Goal: Check status: Check status

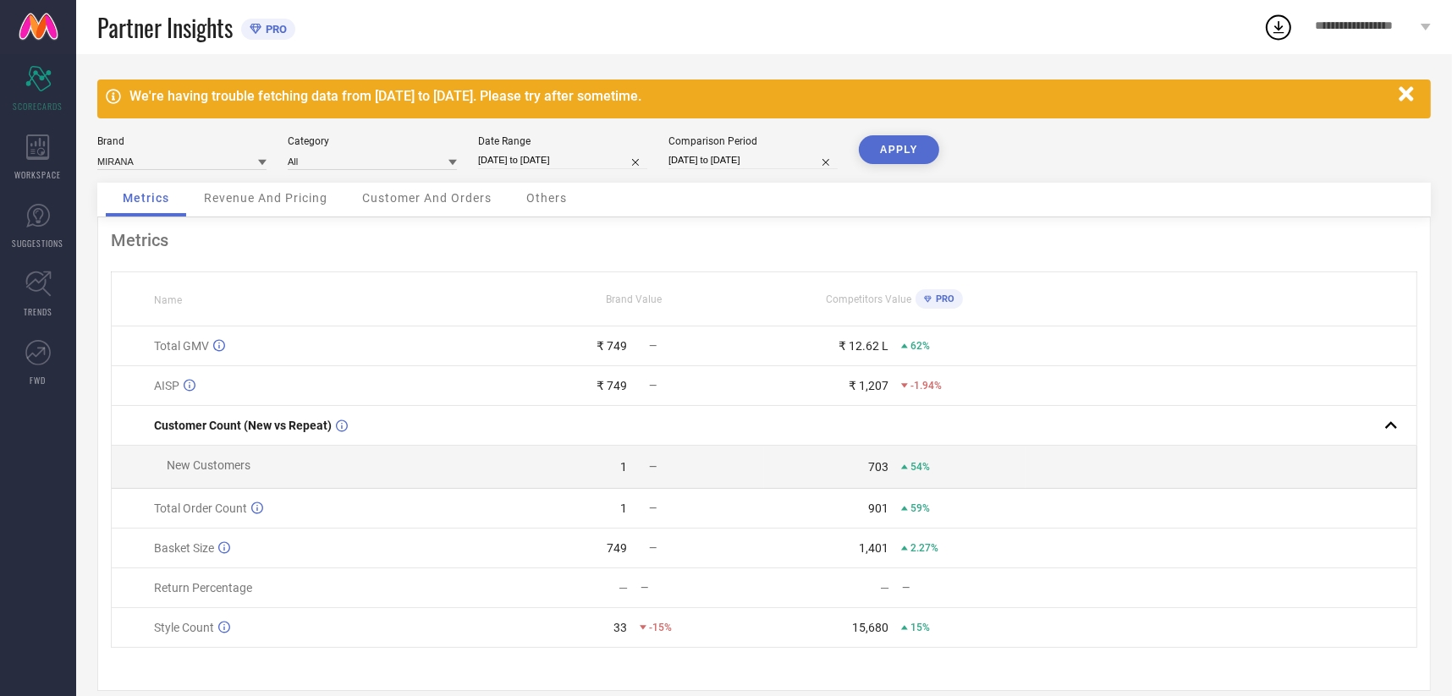
click at [535, 167] on input "[DATE] to [DATE]" at bounding box center [562, 160] width 169 height 18
select select "8"
select select "2025"
select select "9"
select select "2025"
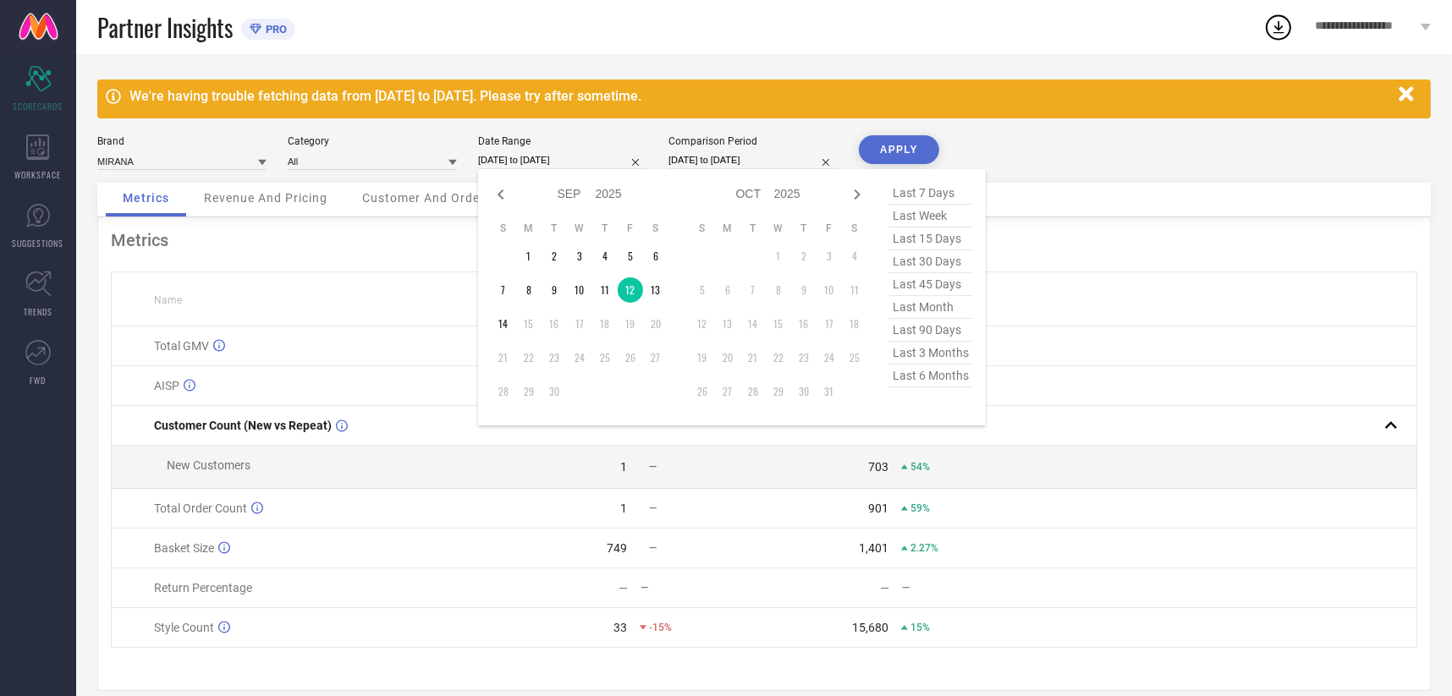
click at [1075, 398] on td at bounding box center [1221, 386] width 392 height 40
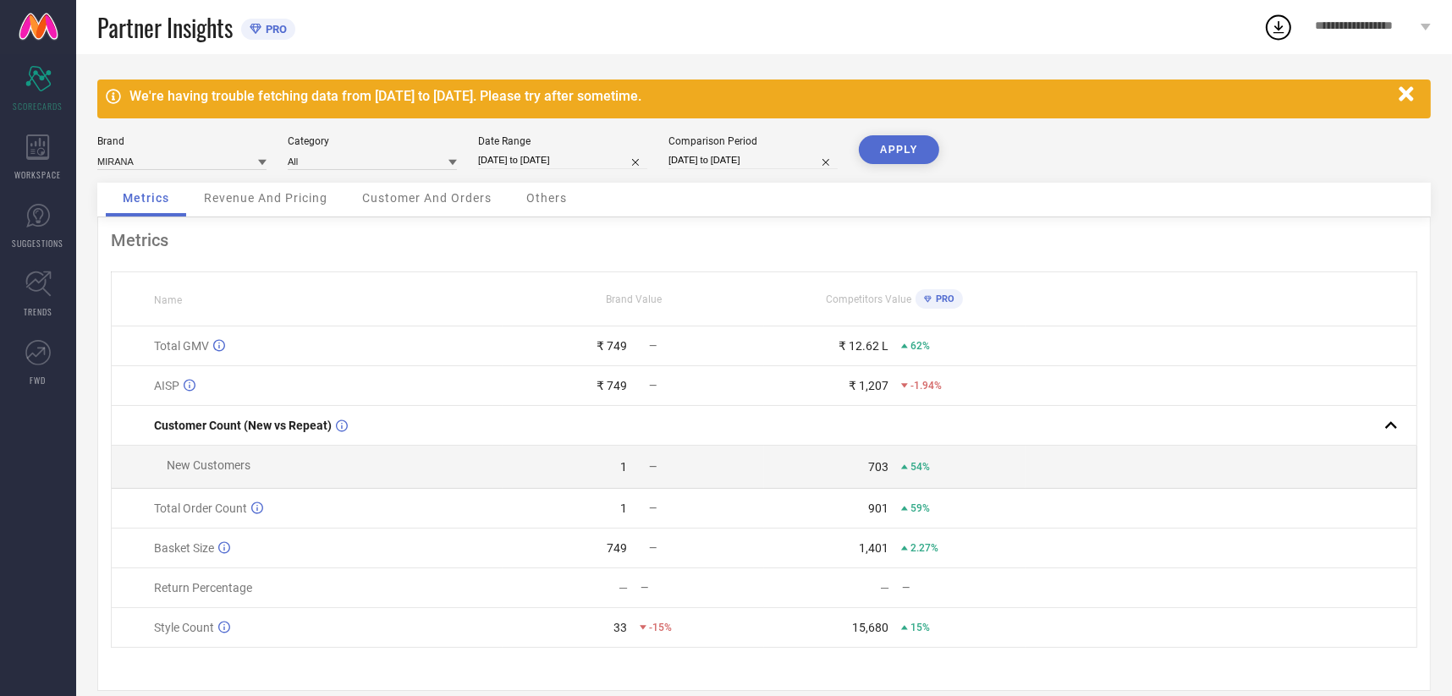
click at [518, 151] on input "[DATE] to [DATE]" at bounding box center [562, 160] width 169 height 18
select select "8"
select select "2025"
select select "9"
select select "2025"
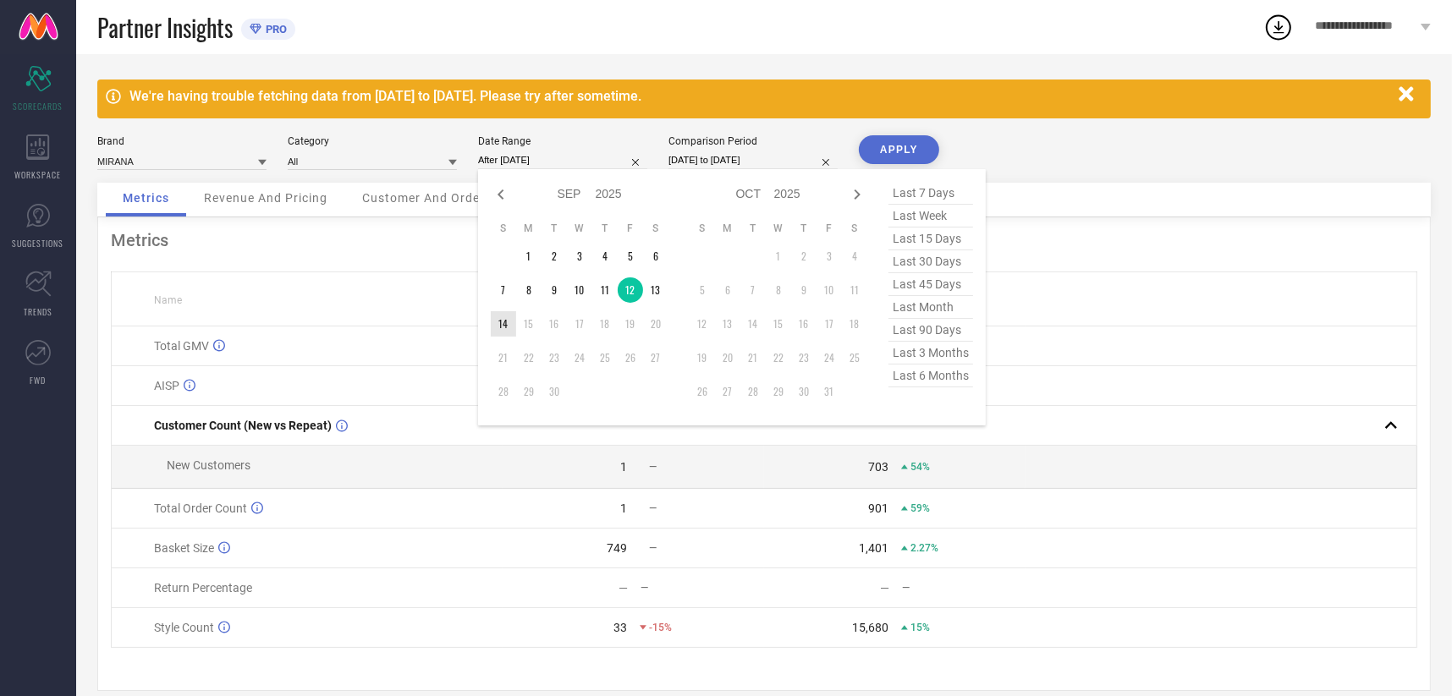
click at [499, 332] on td "14" at bounding box center [503, 323] width 25 height 25
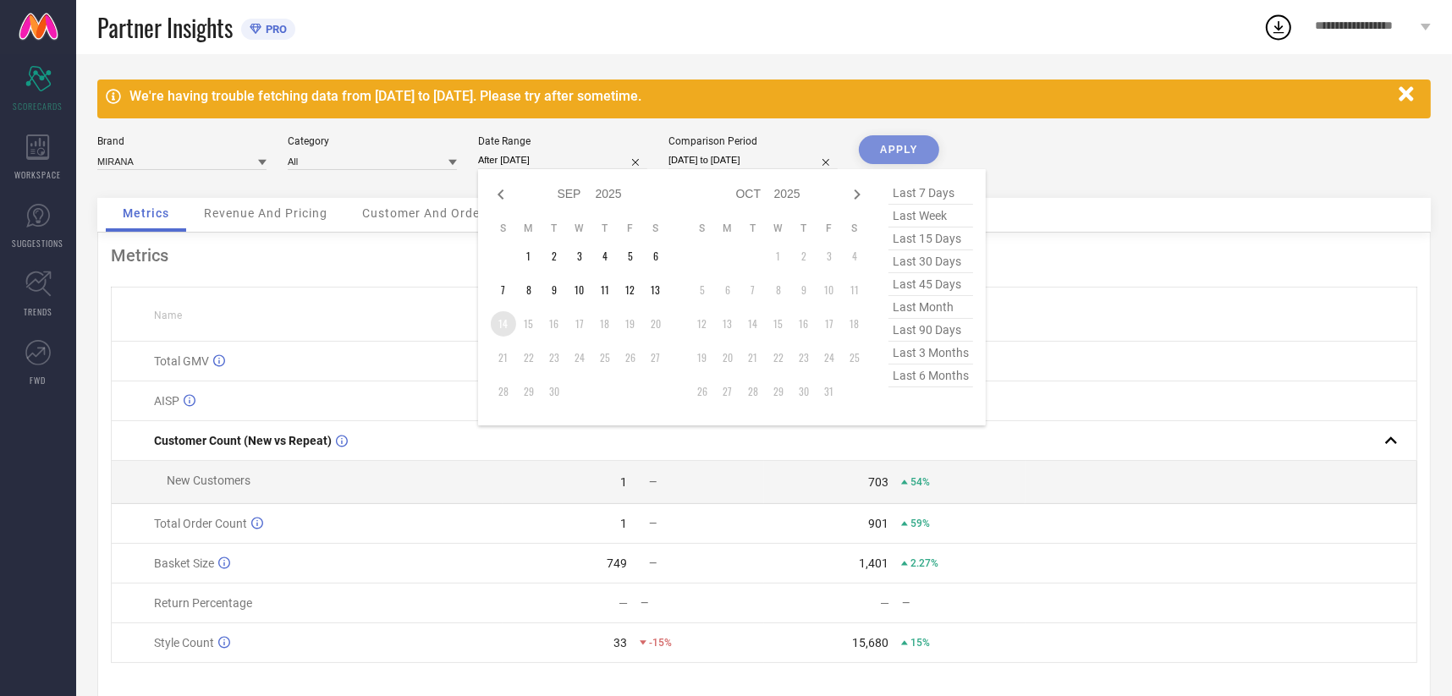
type input "[DATE] to [DATE]"
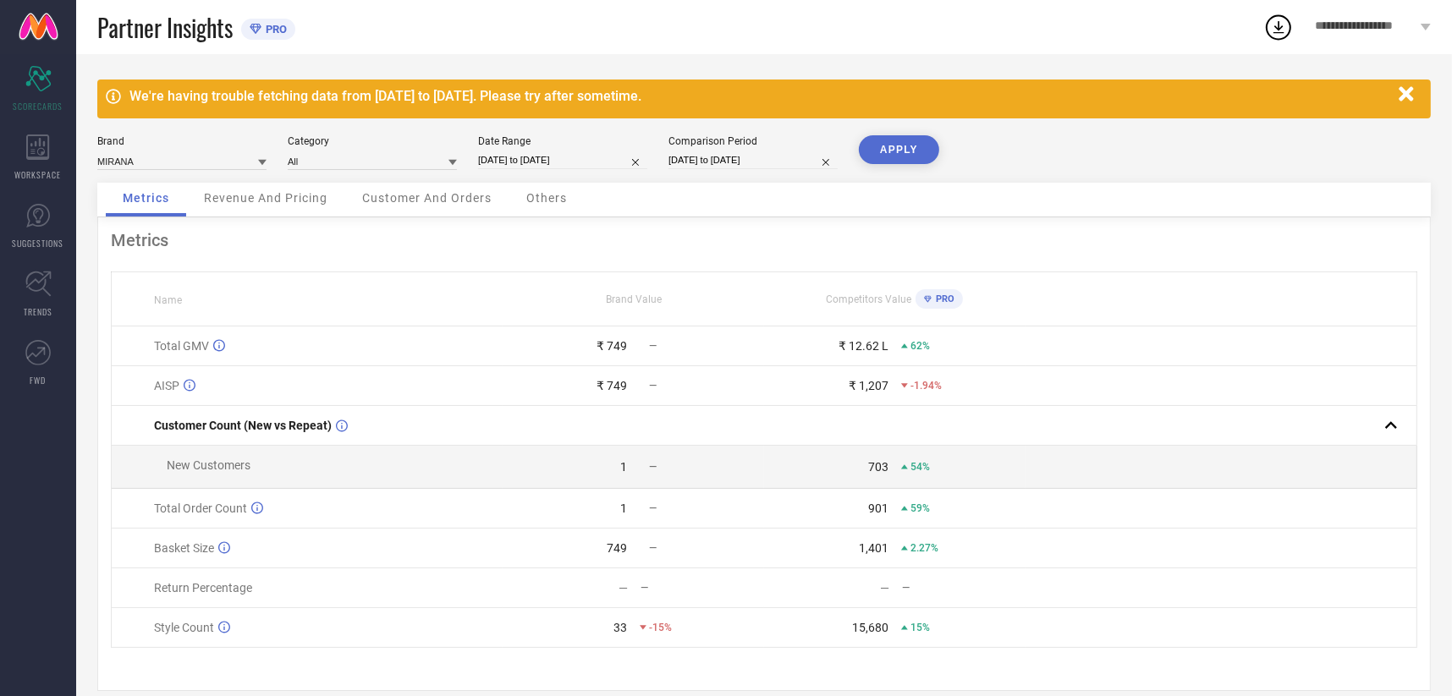
click at [709, 167] on input "[DATE] to [DATE]" at bounding box center [752, 160] width 169 height 18
select select "8"
select select "2024"
select select "9"
select select "2024"
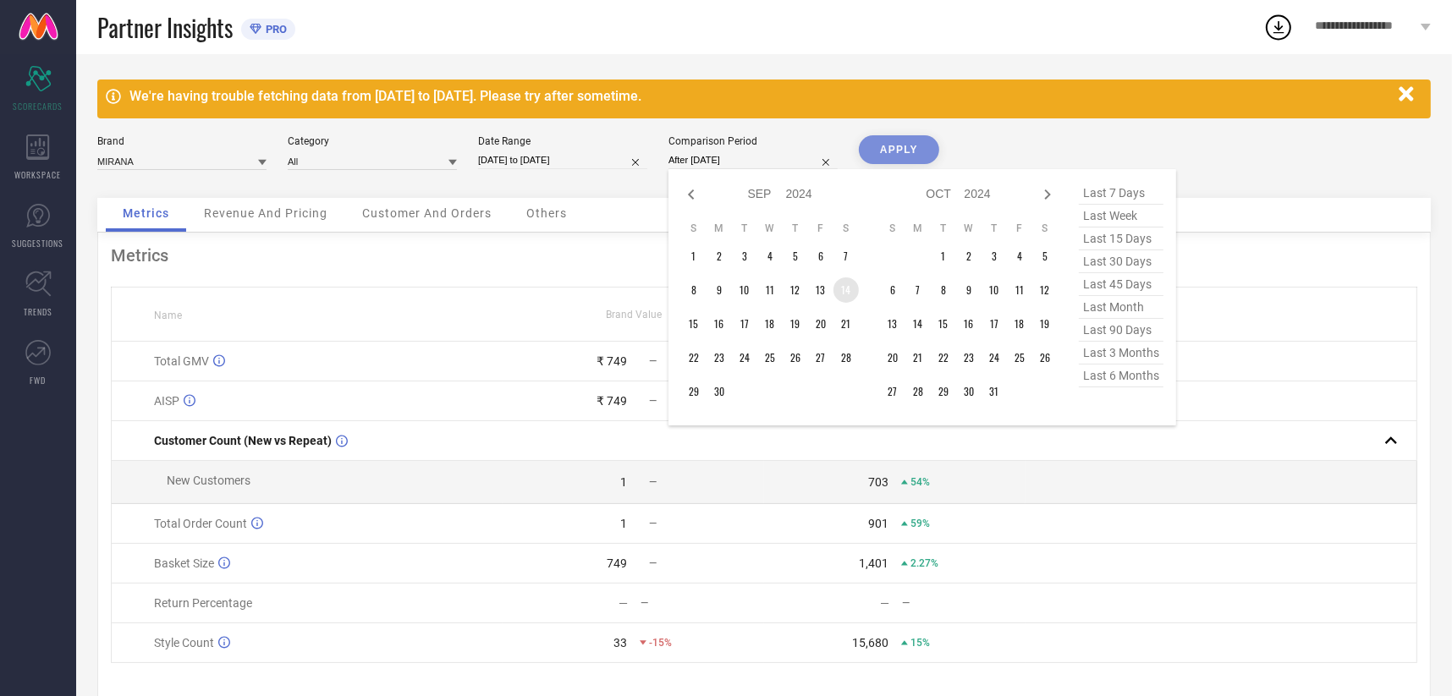
click at [840, 286] on td "14" at bounding box center [845, 289] width 25 height 25
type input "[DATE] to [DATE]"
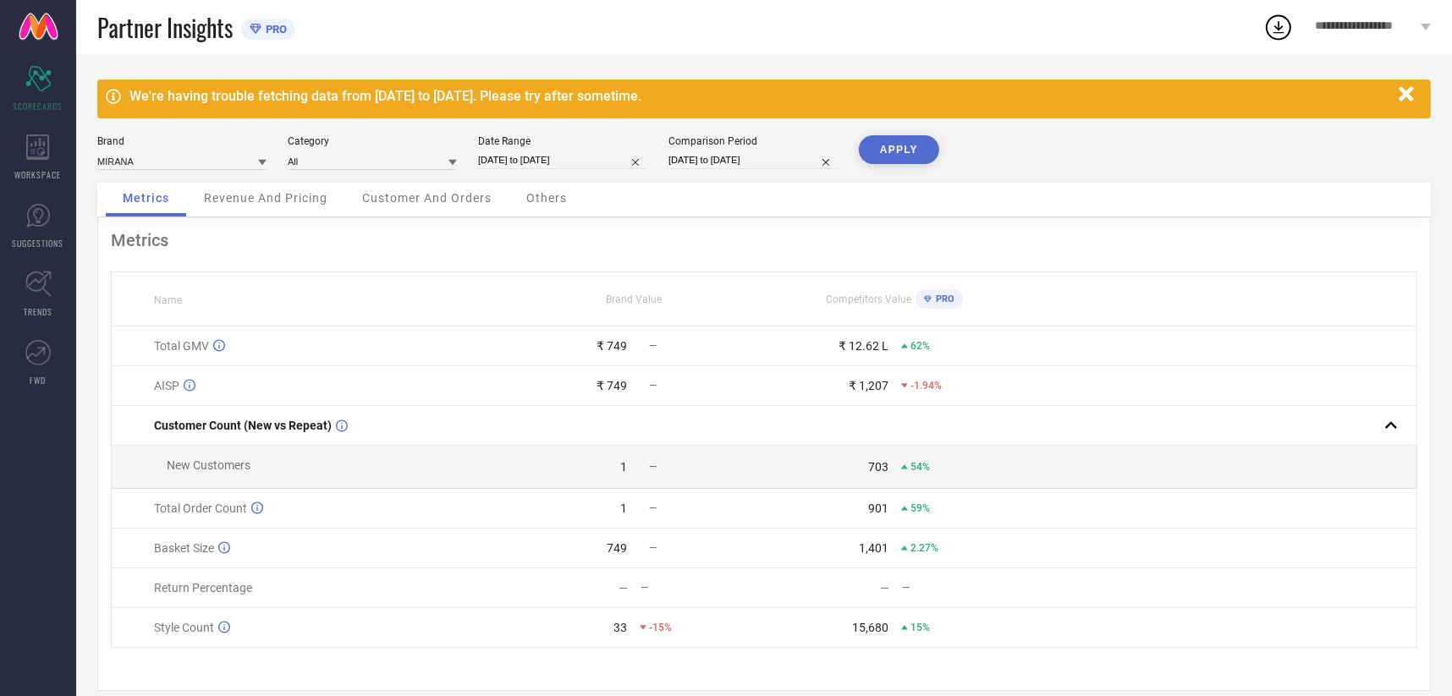
click at [897, 147] on button "APPLY" at bounding box center [899, 149] width 80 height 29
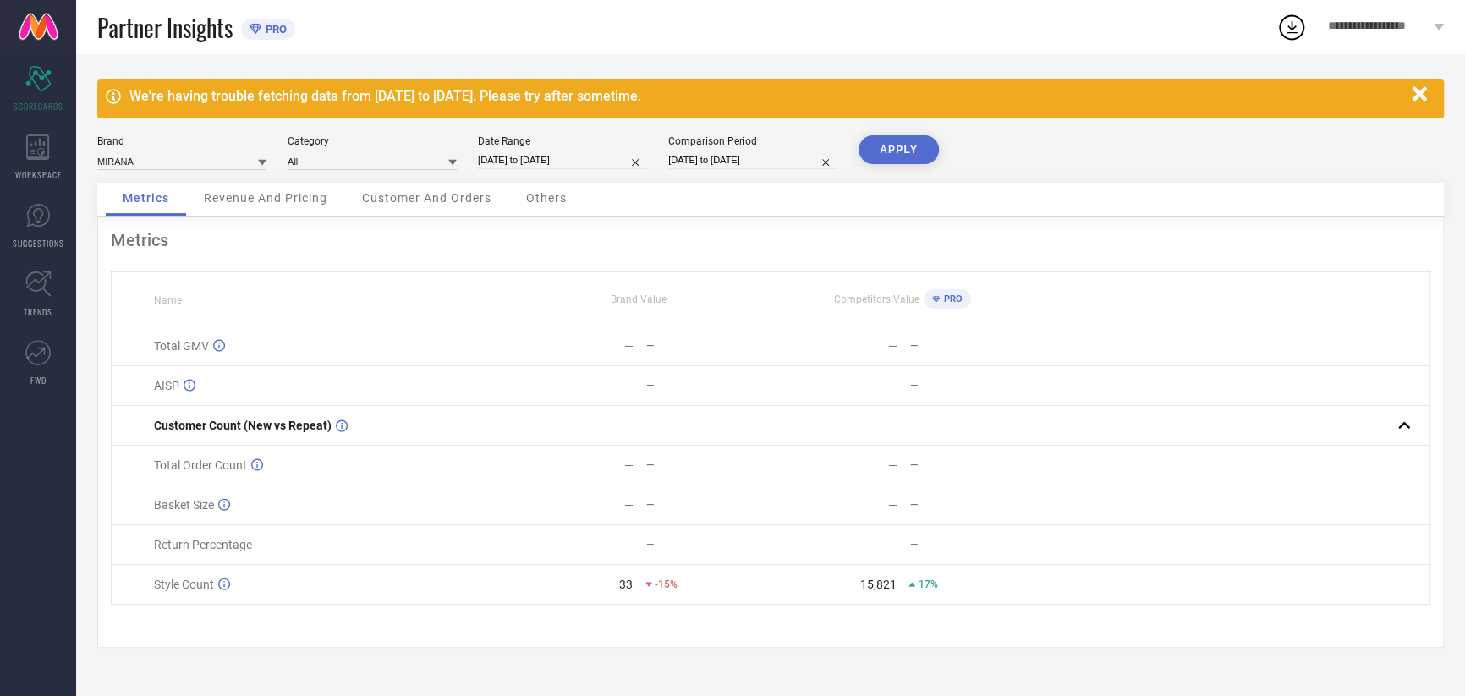
click at [726, 161] on input "[DATE] to [DATE]" at bounding box center [752, 160] width 169 height 18
select select "8"
select select "2024"
select select "9"
select select "2024"
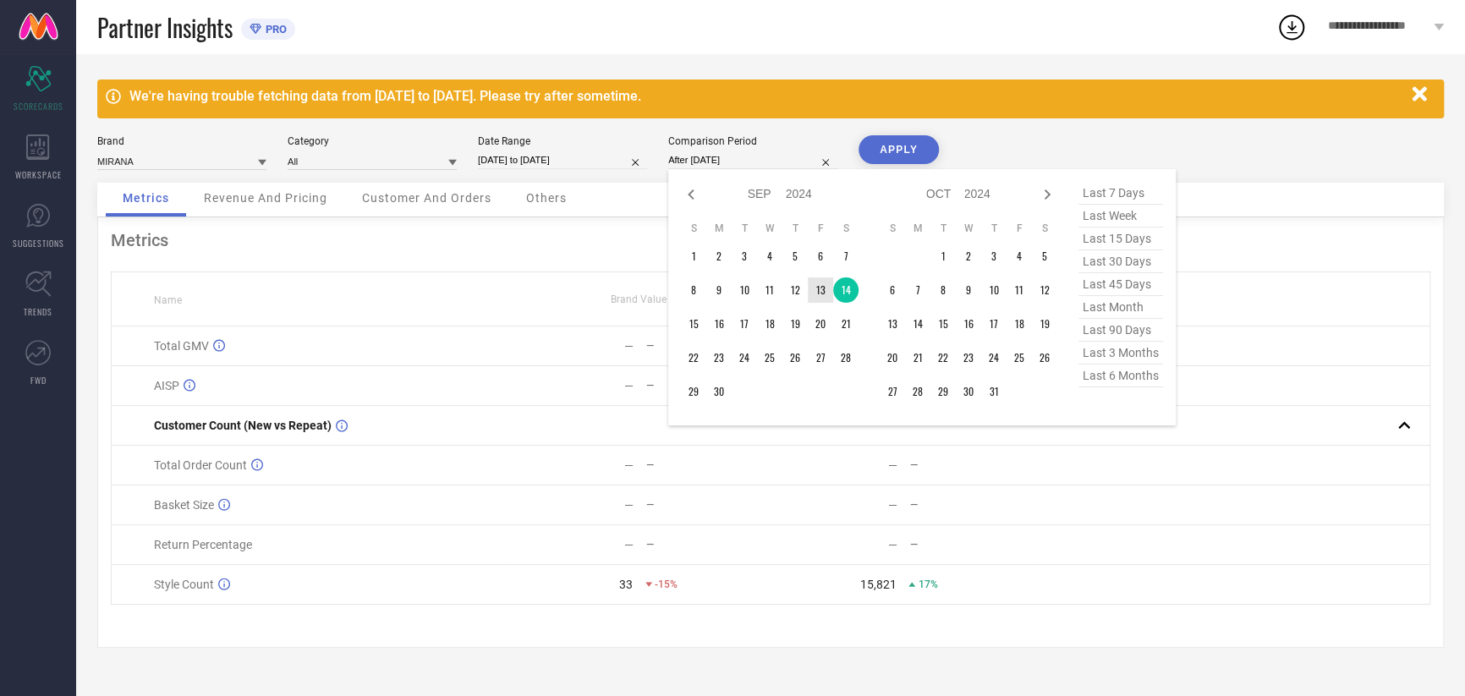
click at [824, 289] on td "13" at bounding box center [820, 289] width 25 height 25
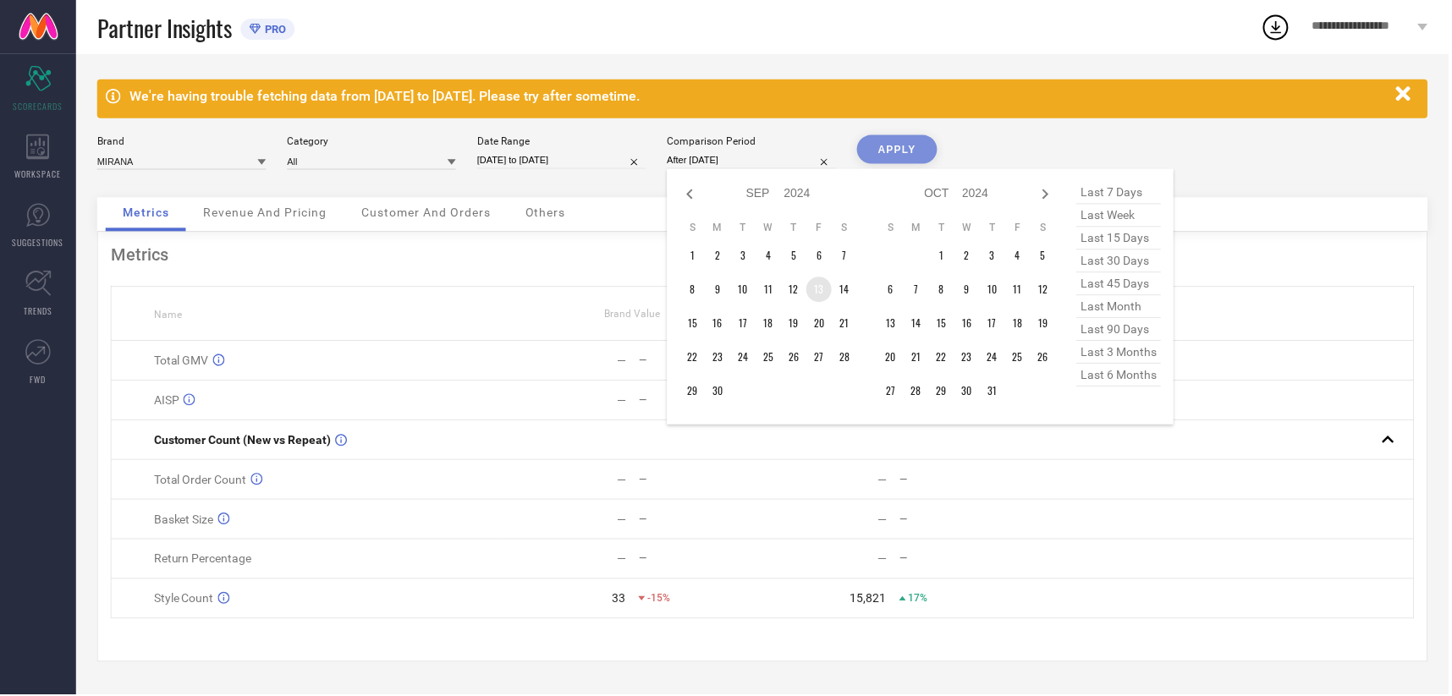
type input "[DATE] to [DATE]"
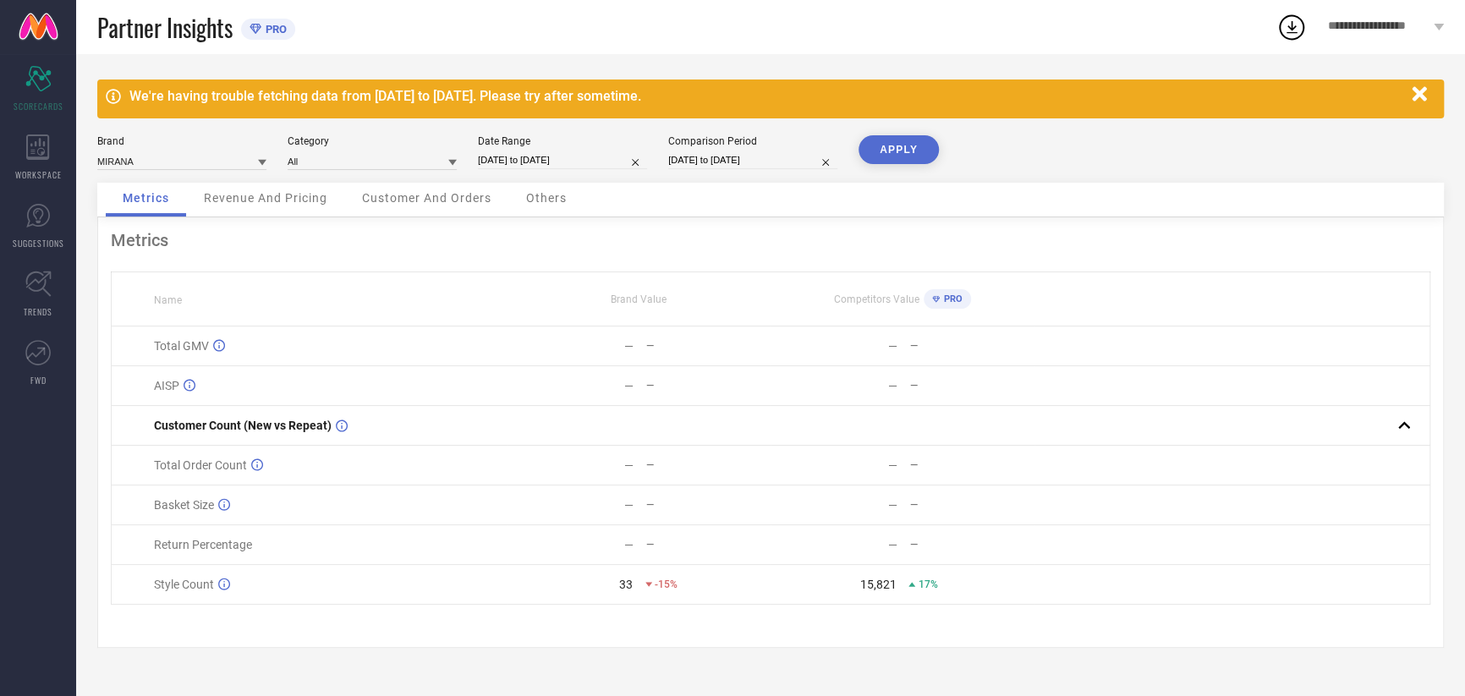
click at [777, 159] on input "[DATE] to [DATE]" at bounding box center [752, 160] width 169 height 18
select select "8"
select select "2024"
select select "9"
select select "2024"
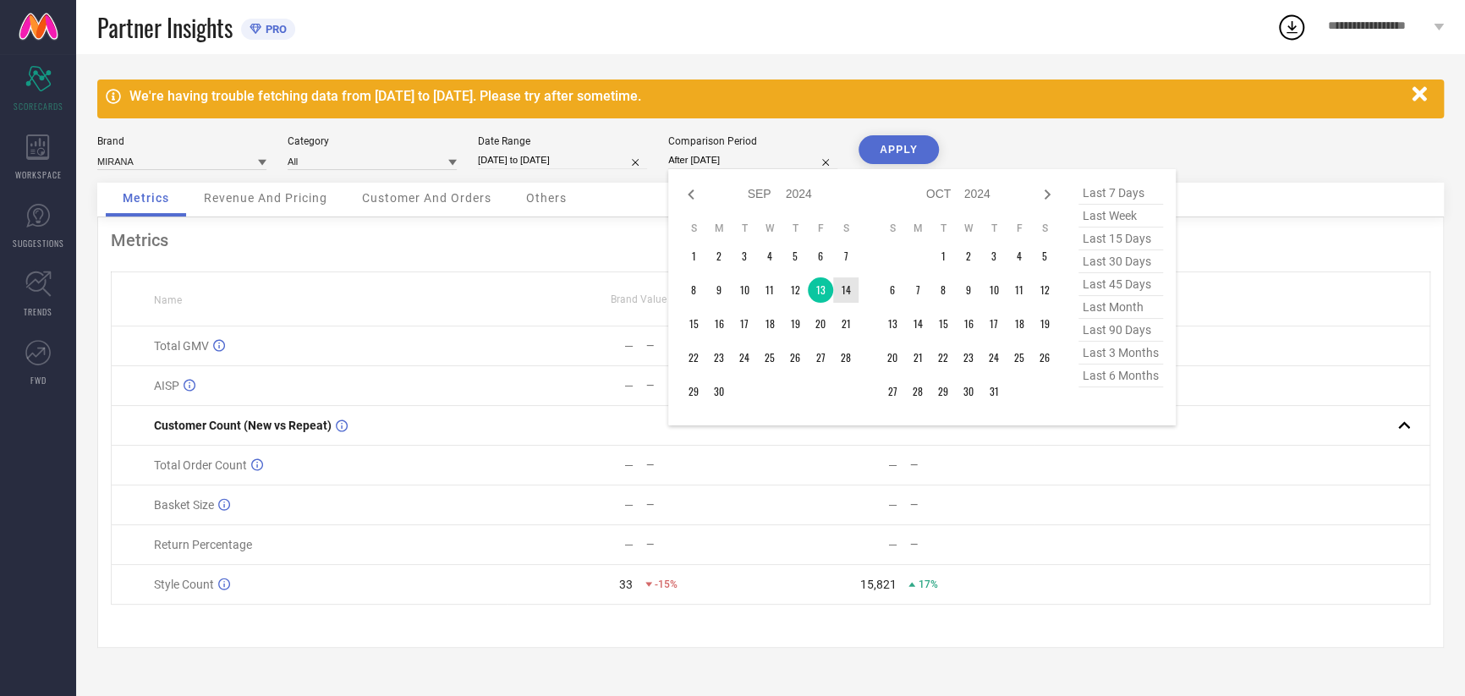
click at [832, 293] on tr "8 9 10 11 12 13 14" at bounding box center [770, 289] width 178 height 25
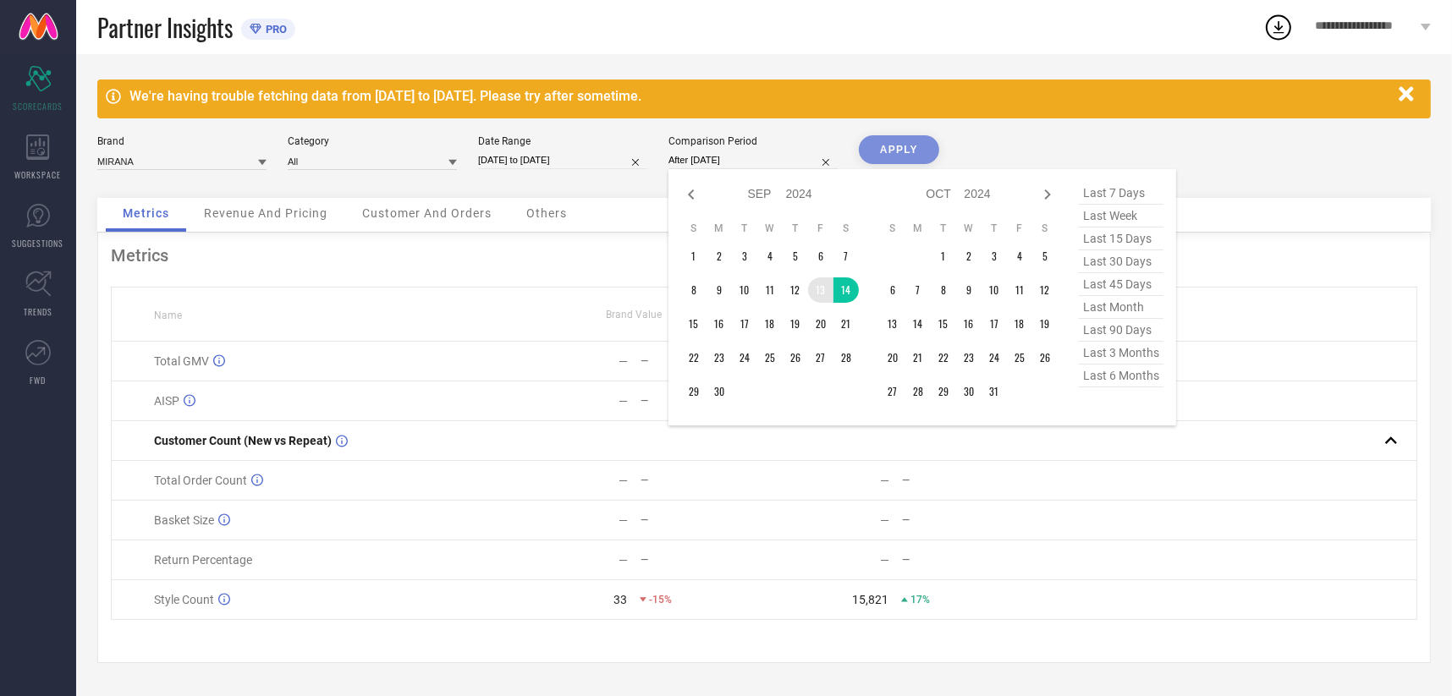
type input "[DATE] to [DATE]"
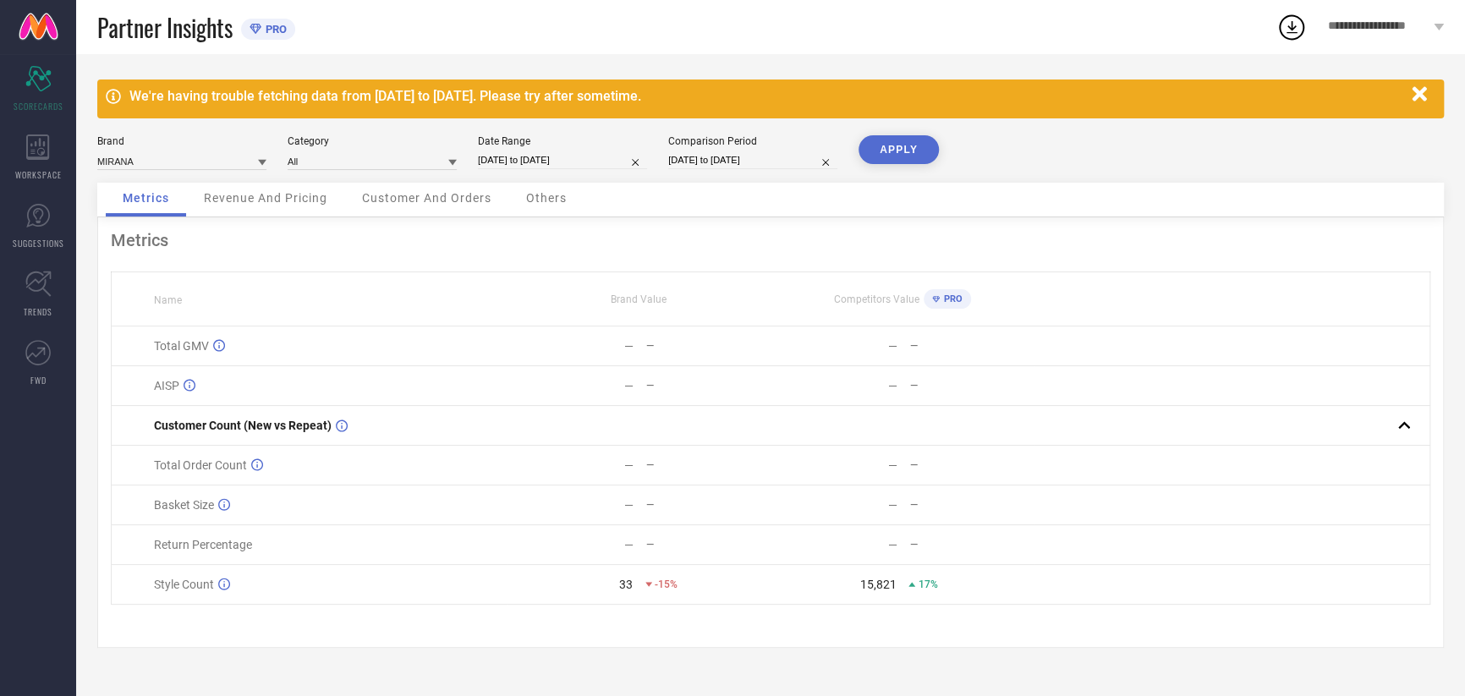
select select "8"
select select "2024"
select select "9"
select select "2024"
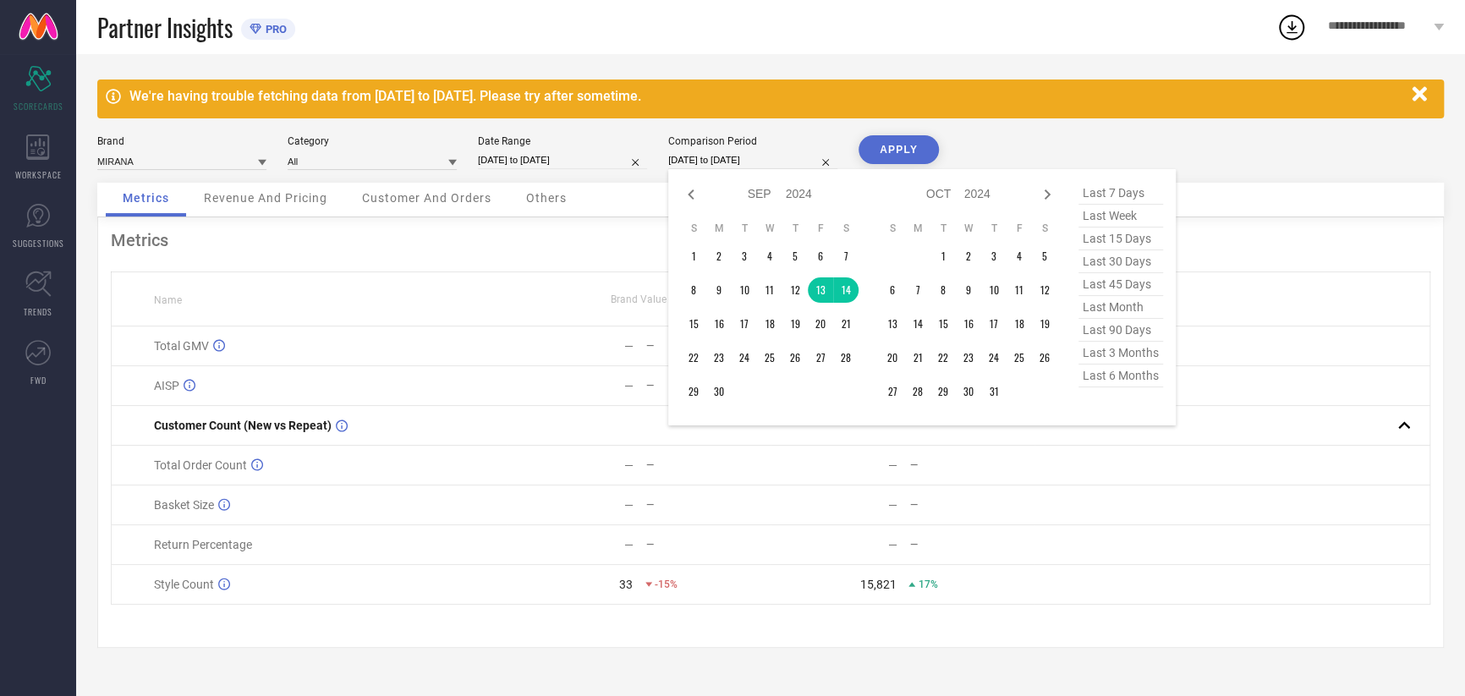
click at [738, 163] on input "[DATE] to [DATE]" at bounding box center [752, 160] width 169 height 18
click at [827, 294] on td "13" at bounding box center [820, 289] width 25 height 25
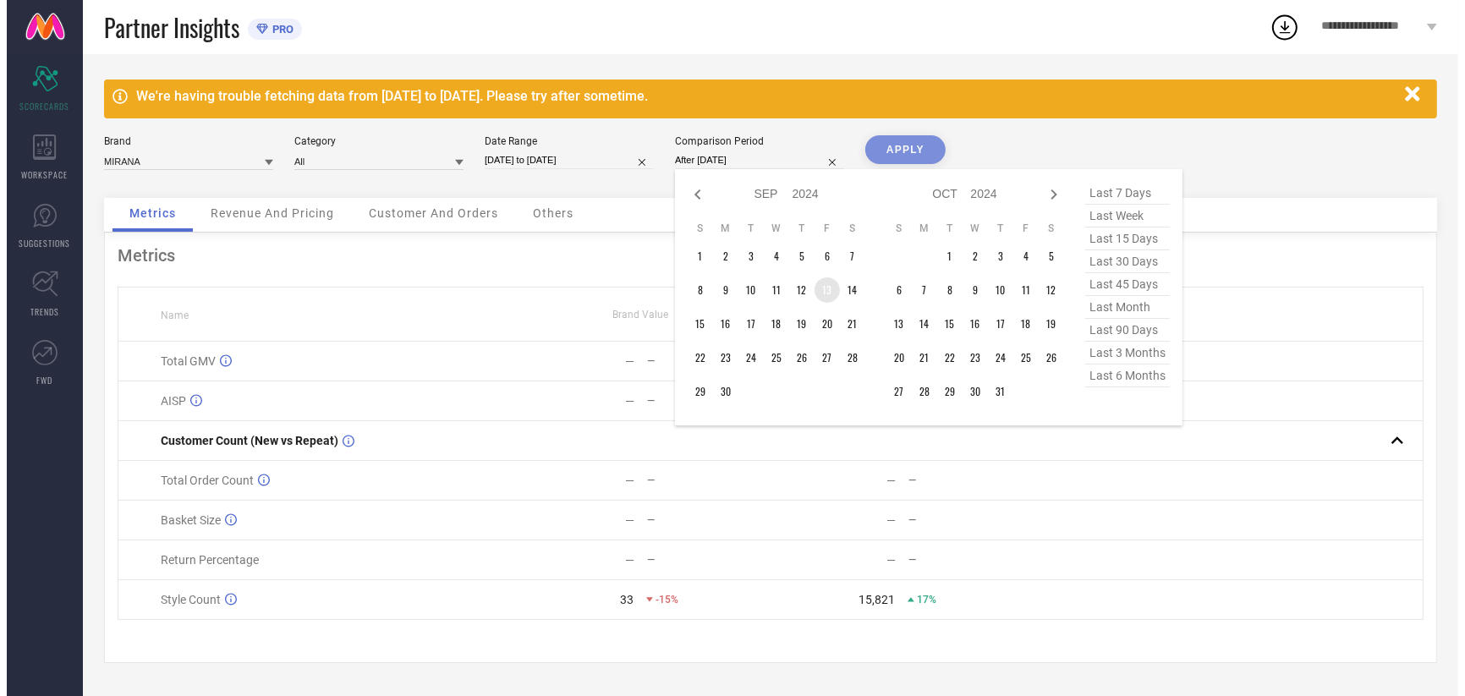
type input "[DATE] to [DATE]"
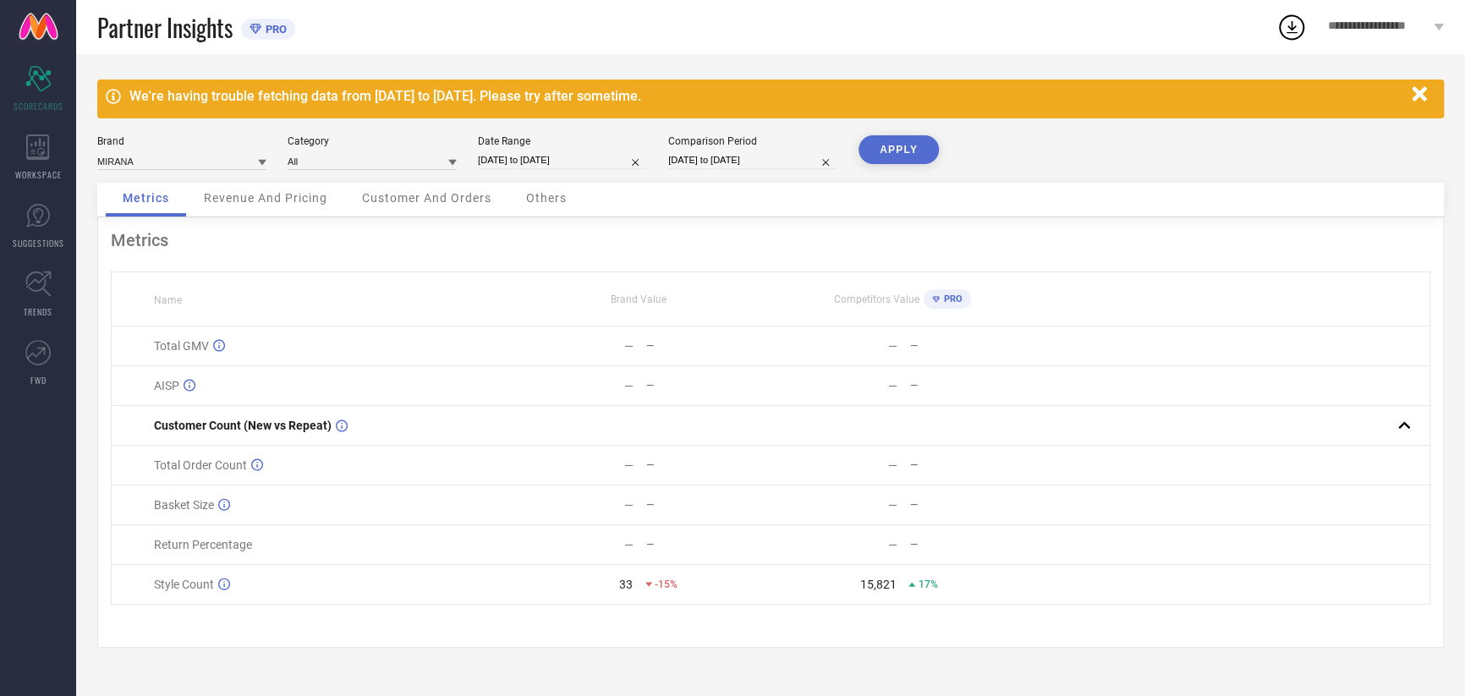
click at [899, 151] on button "APPLY" at bounding box center [899, 149] width 80 height 29
click at [742, 162] on input "[DATE] to [DATE]" at bounding box center [752, 160] width 169 height 18
select select "8"
select select "2024"
select select "9"
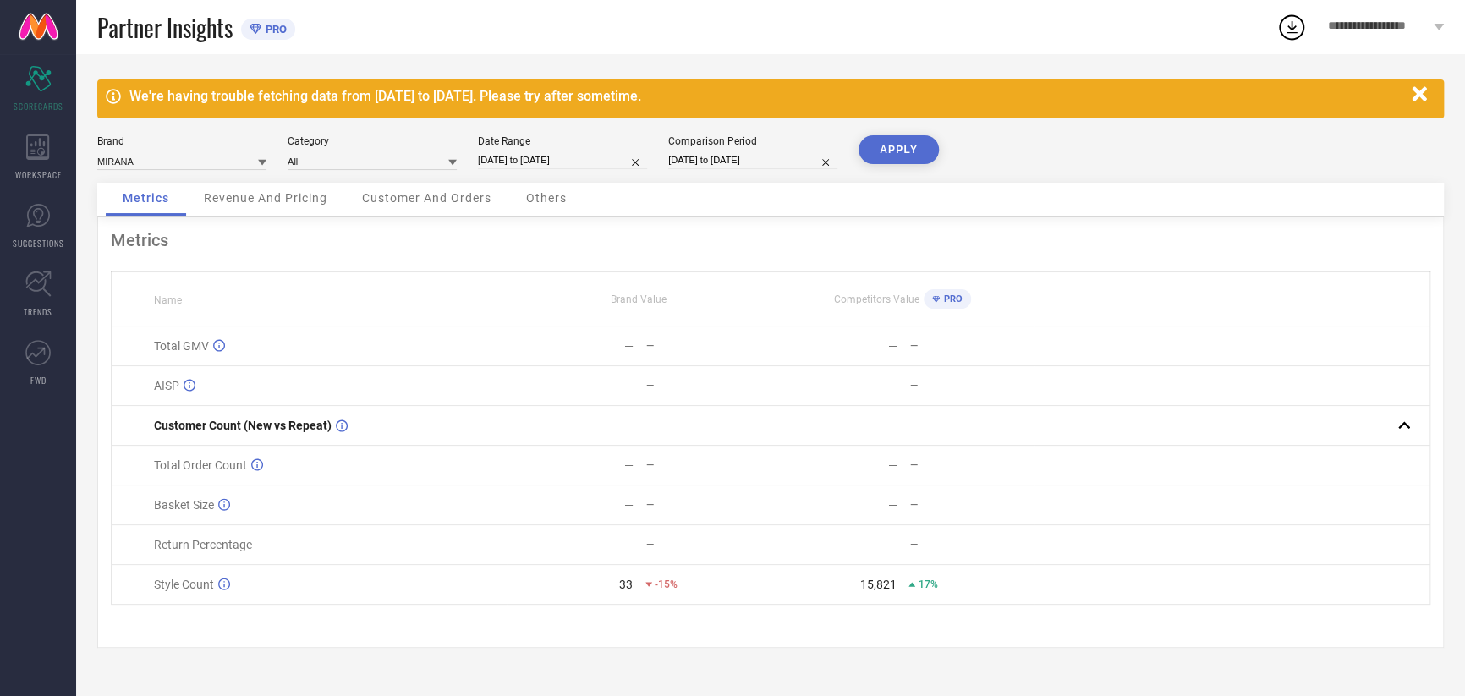
select select "2024"
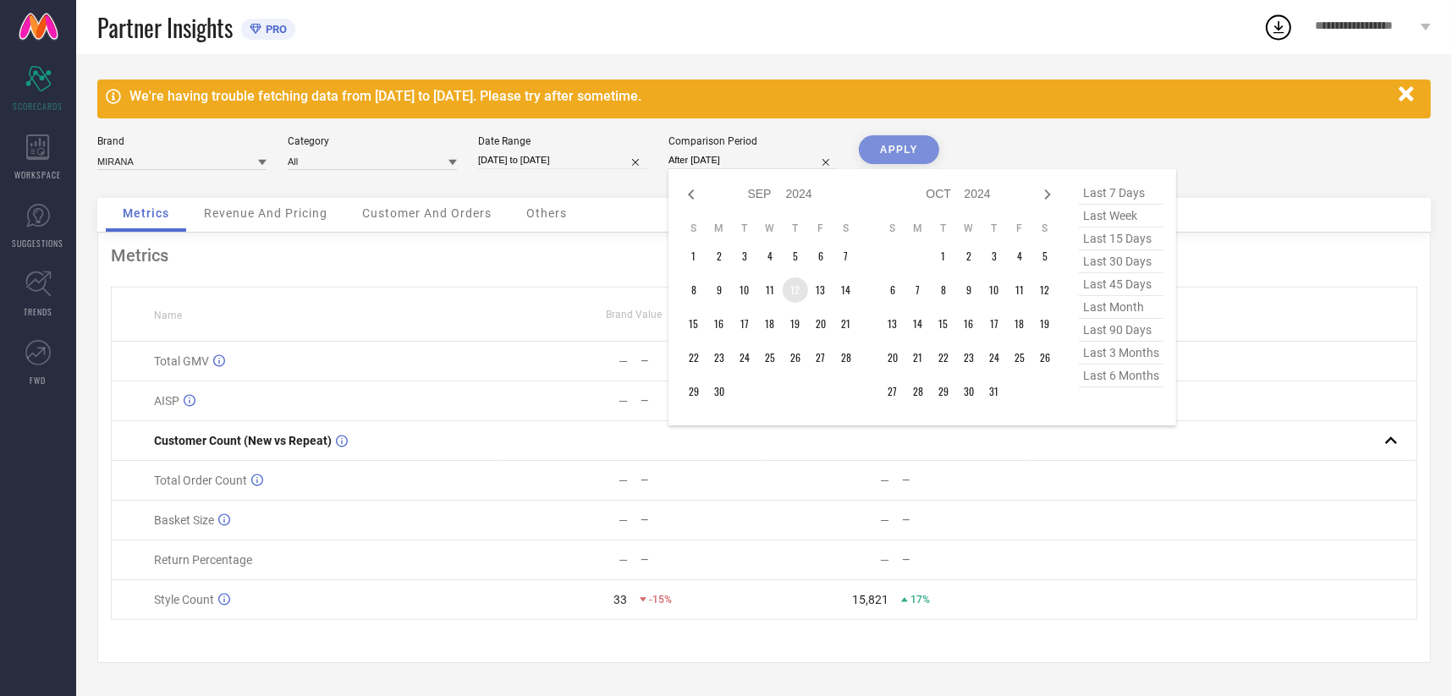
click at [788, 293] on td "12" at bounding box center [794, 289] width 25 height 25
type input "[DATE] to [DATE]"
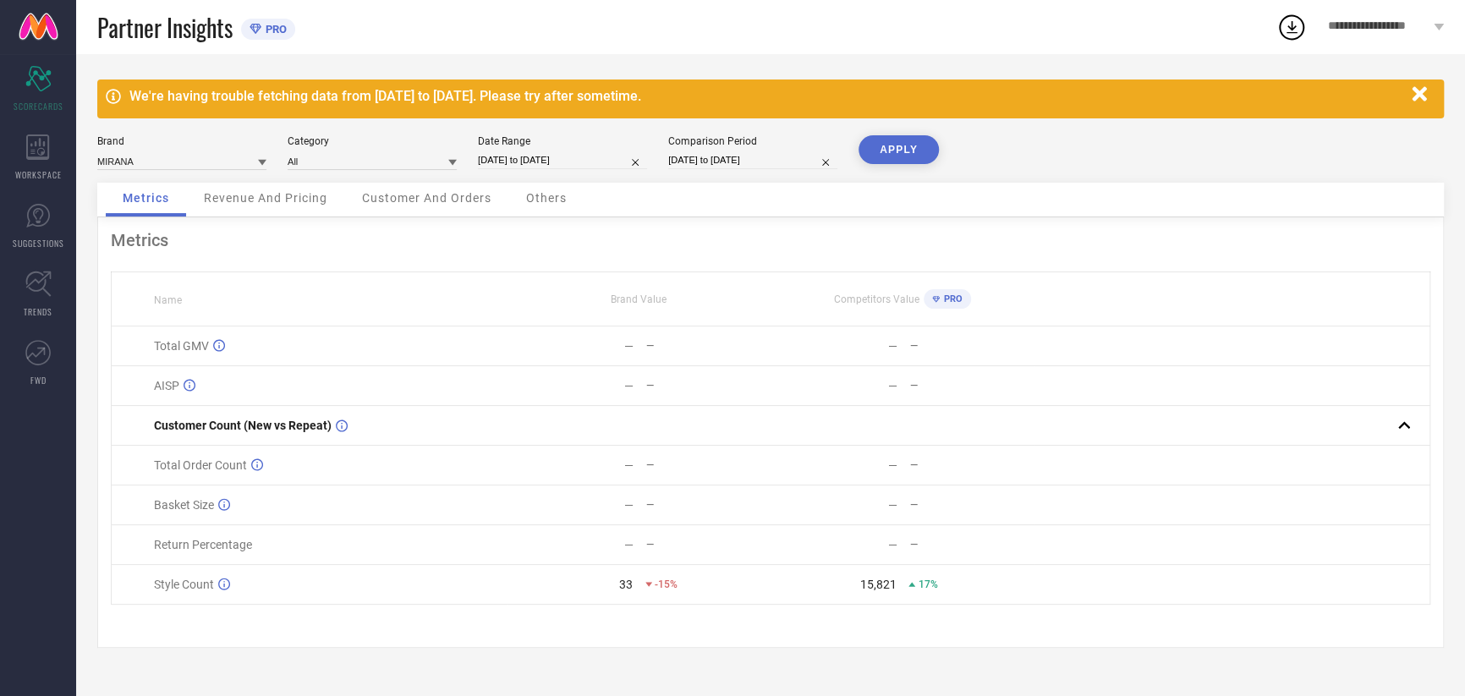
select select "8"
select select "2024"
select select "9"
select select "2024"
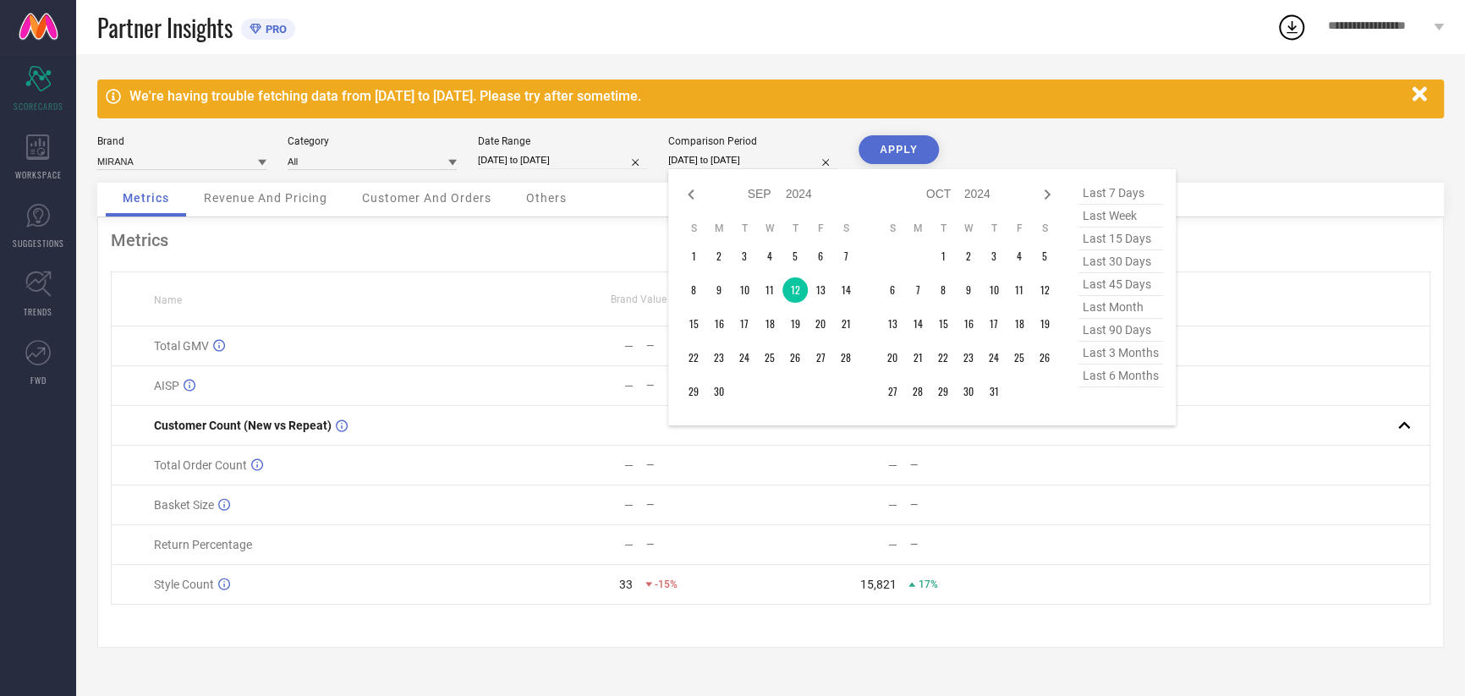
click at [741, 161] on input "[DATE] to [DATE]" at bounding box center [752, 160] width 169 height 18
click at [797, 283] on td "12" at bounding box center [794, 289] width 25 height 25
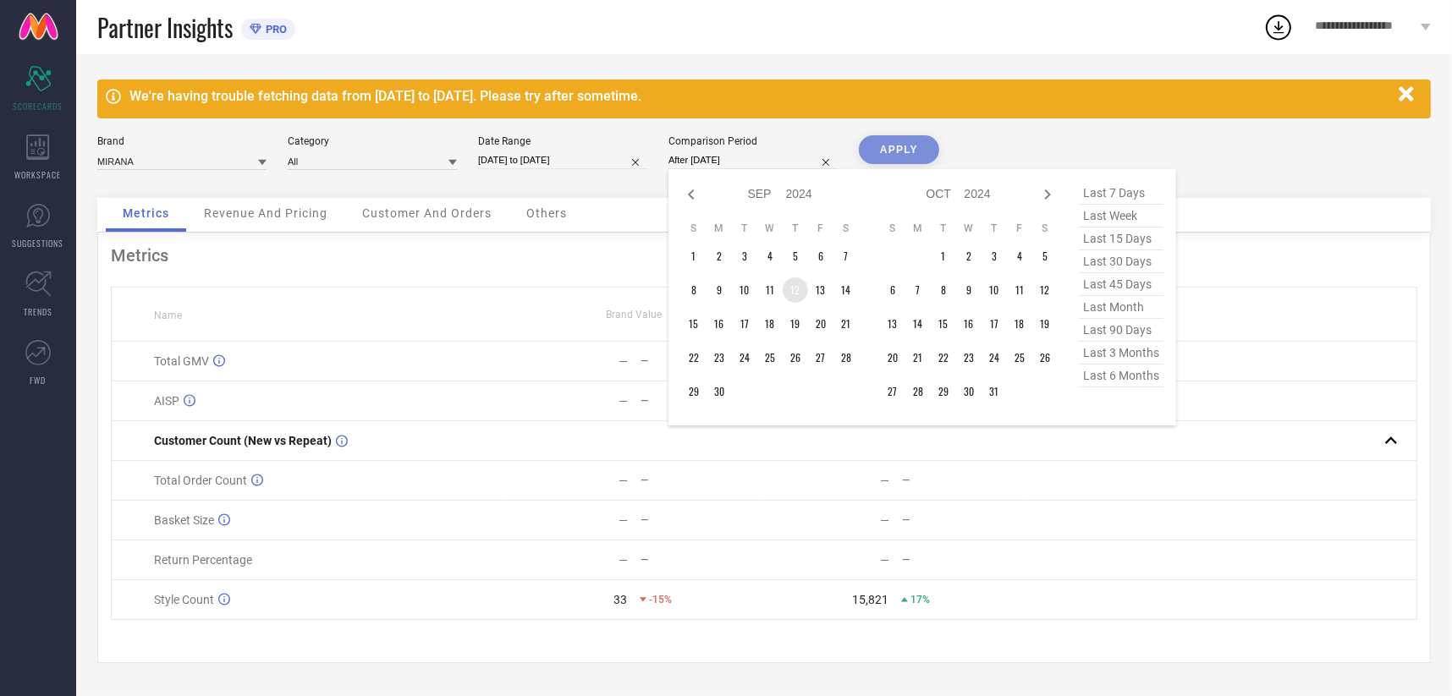
type input "[DATE] to [DATE]"
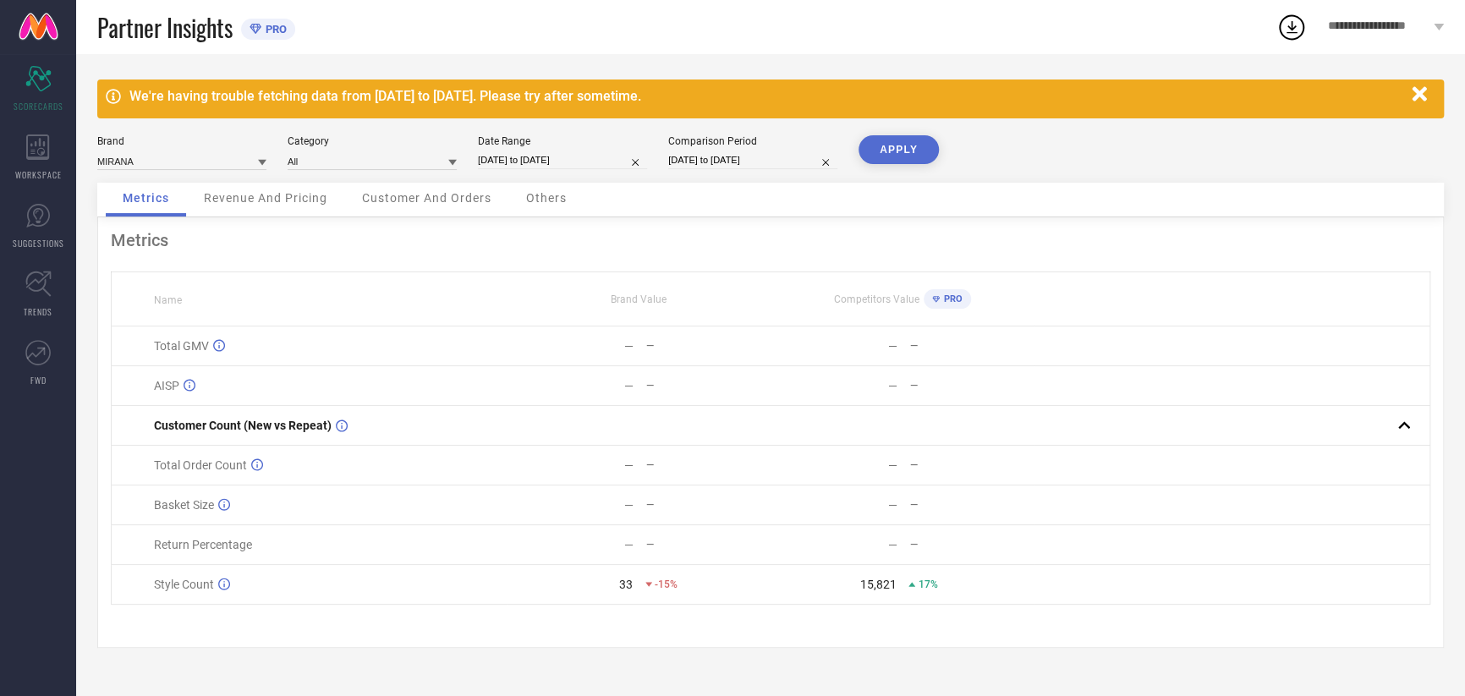
click at [893, 140] on button "APPLY" at bounding box center [899, 149] width 80 height 29
click at [715, 165] on input "[DATE] to [DATE]" at bounding box center [752, 160] width 169 height 18
select select "8"
select select "2024"
select select "9"
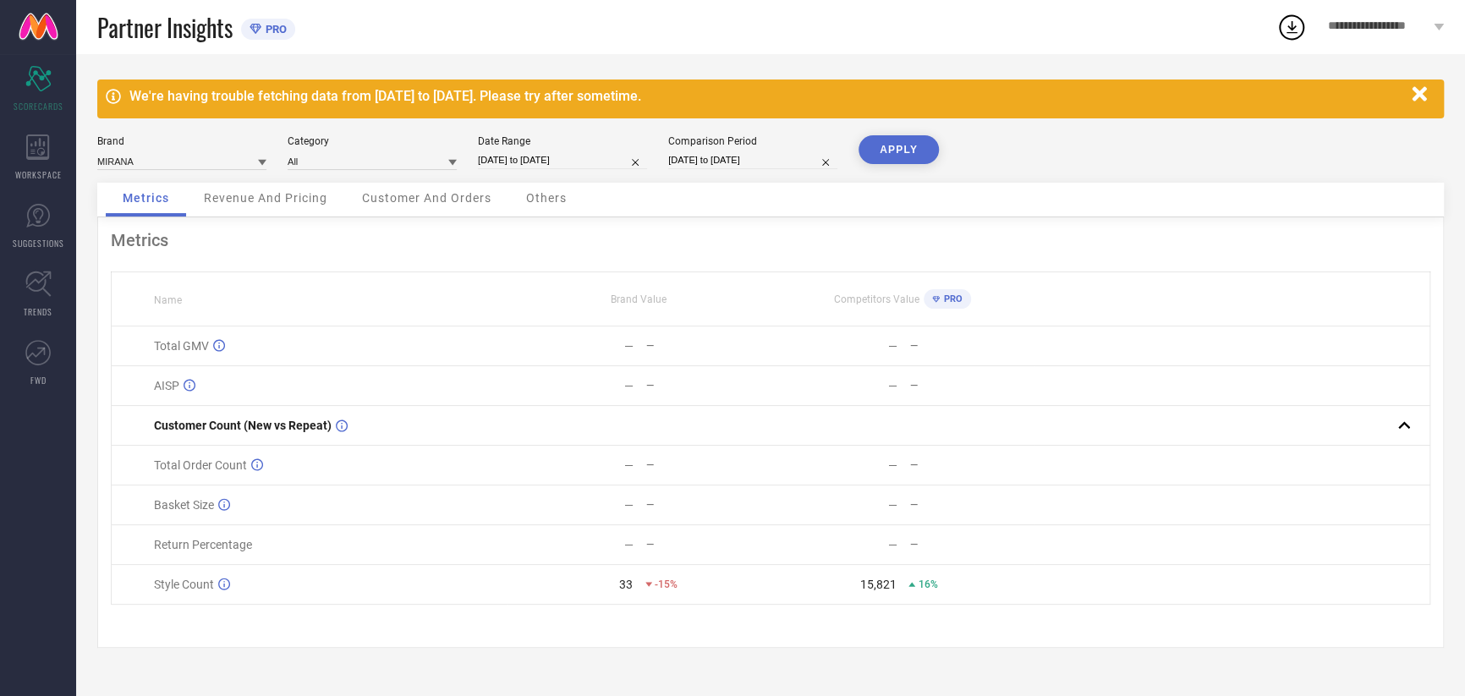
select select "2024"
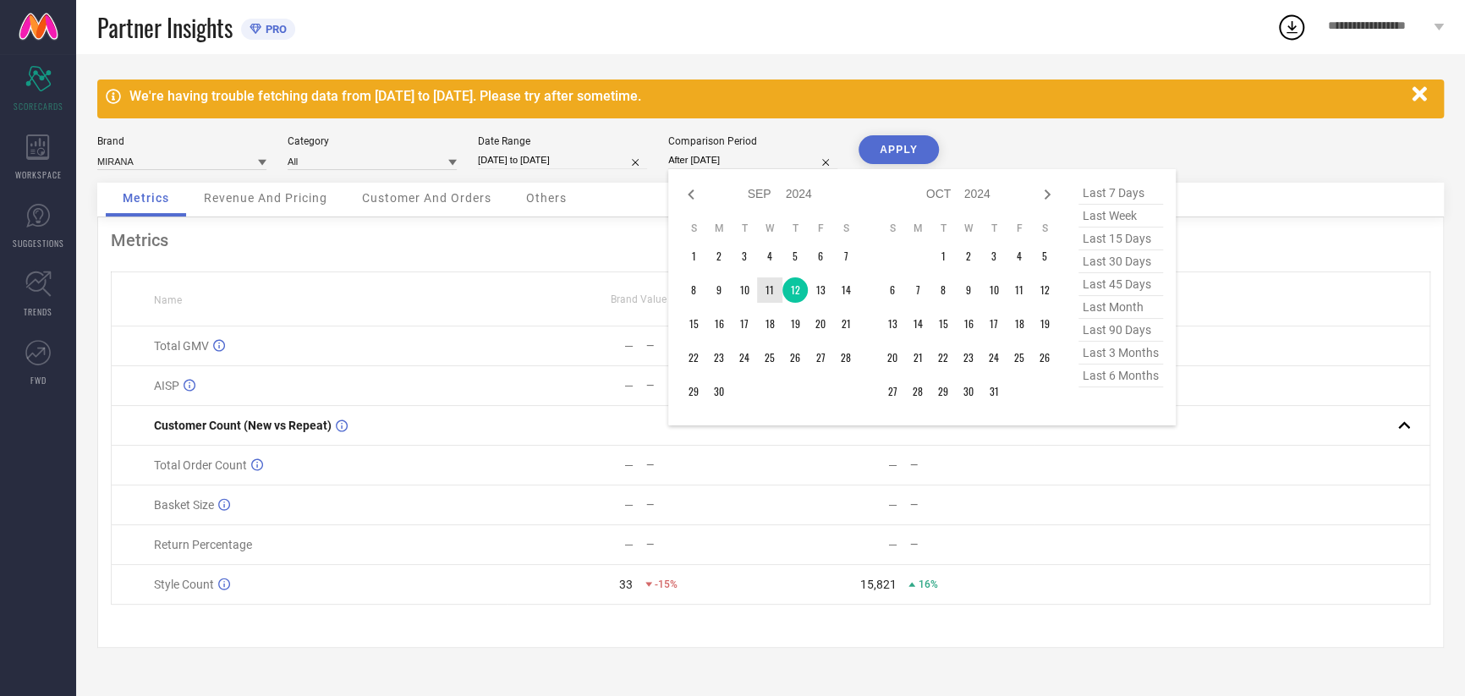
click at [775, 293] on td "11" at bounding box center [769, 289] width 25 height 25
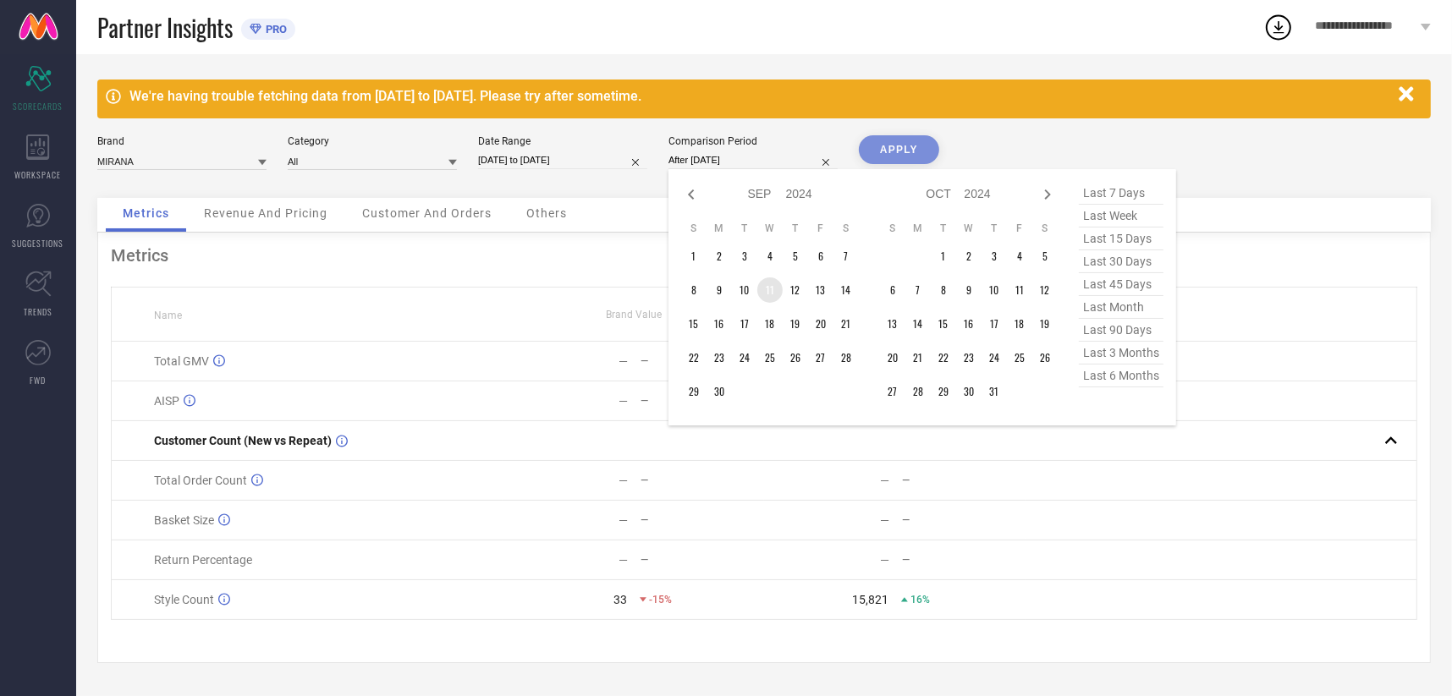
type input "[DATE] to [DATE]"
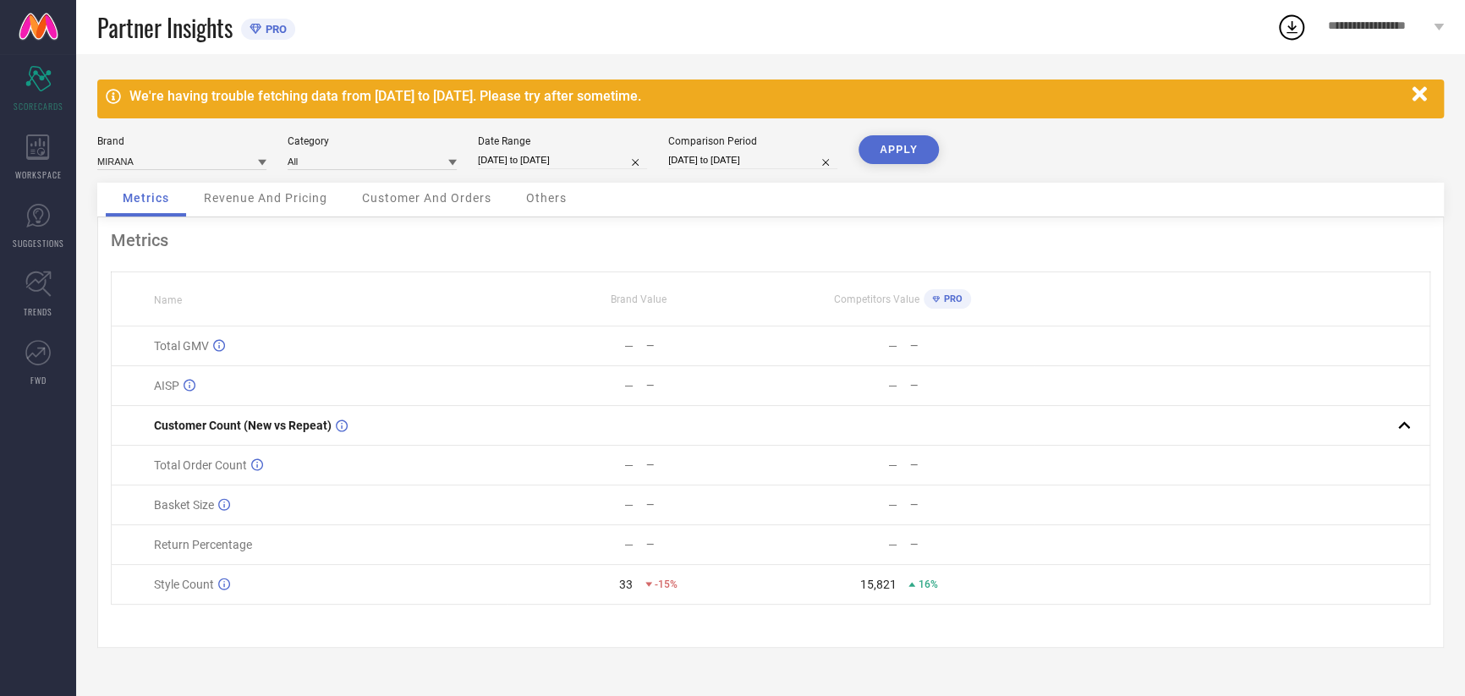
click at [752, 156] on input "[DATE] to [DATE]" at bounding box center [752, 160] width 169 height 18
select select "8"
select select "2024"
select select "9"
select select "2024"
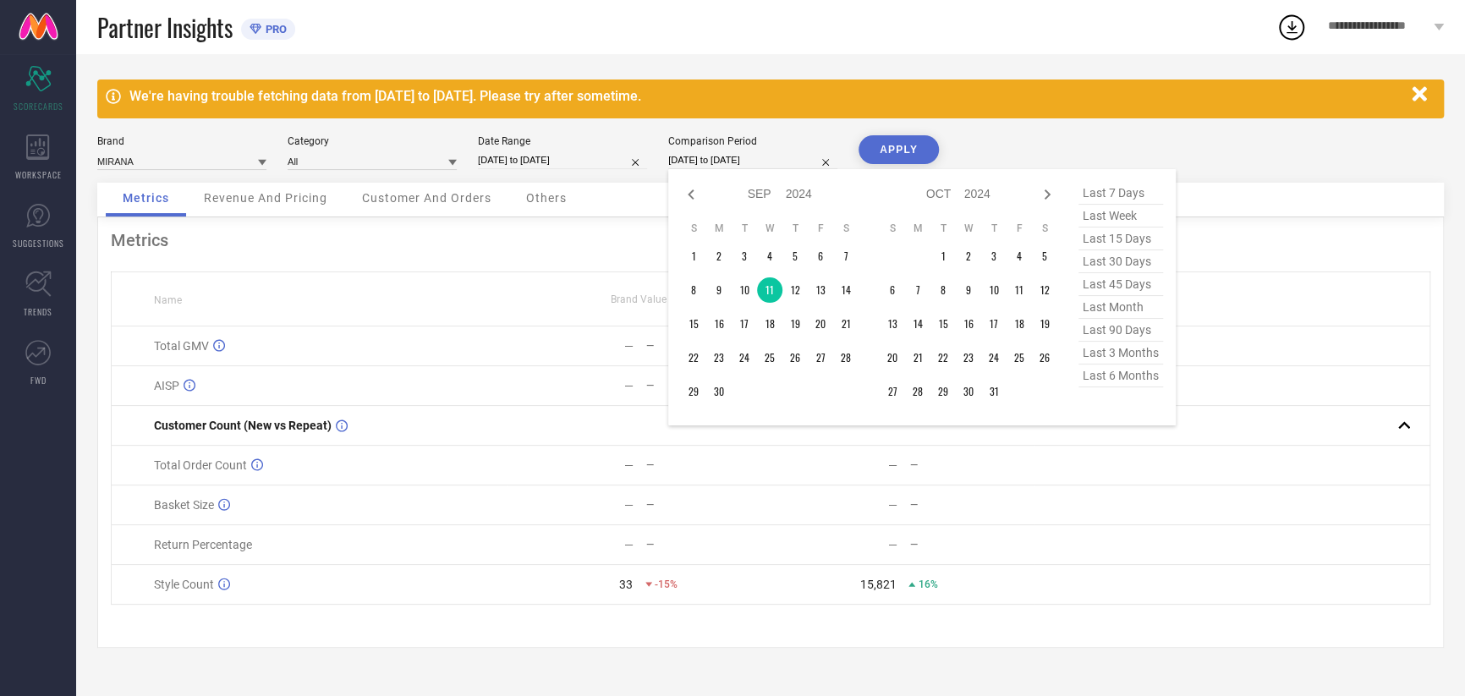
click at [908, 142] on button "APPLY" at bounding box center [899, 149] width 80 height 29
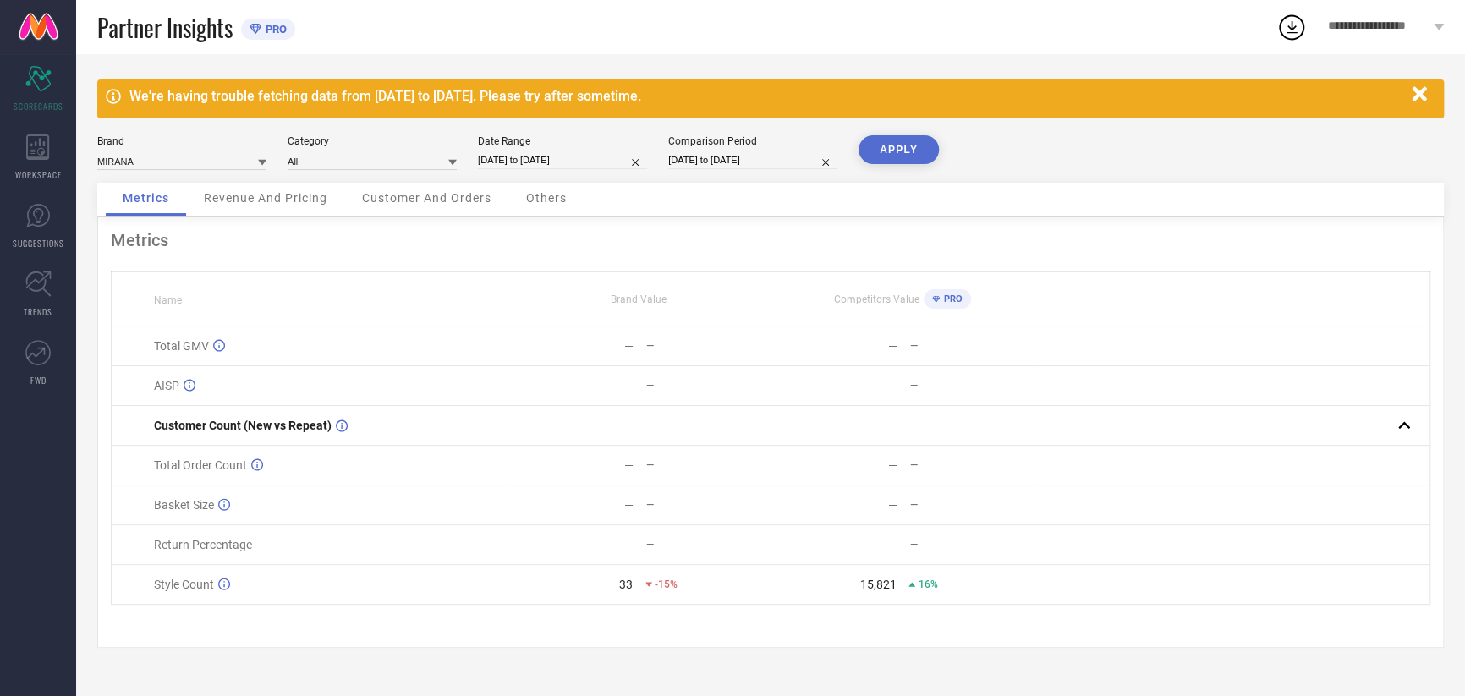
click at [548, 162] on input "[DATE] to [DATE]" at bounding box center [562, 160] width 169 height 18
select select "8"
select select "2025"
select select "9"
select select "2025"
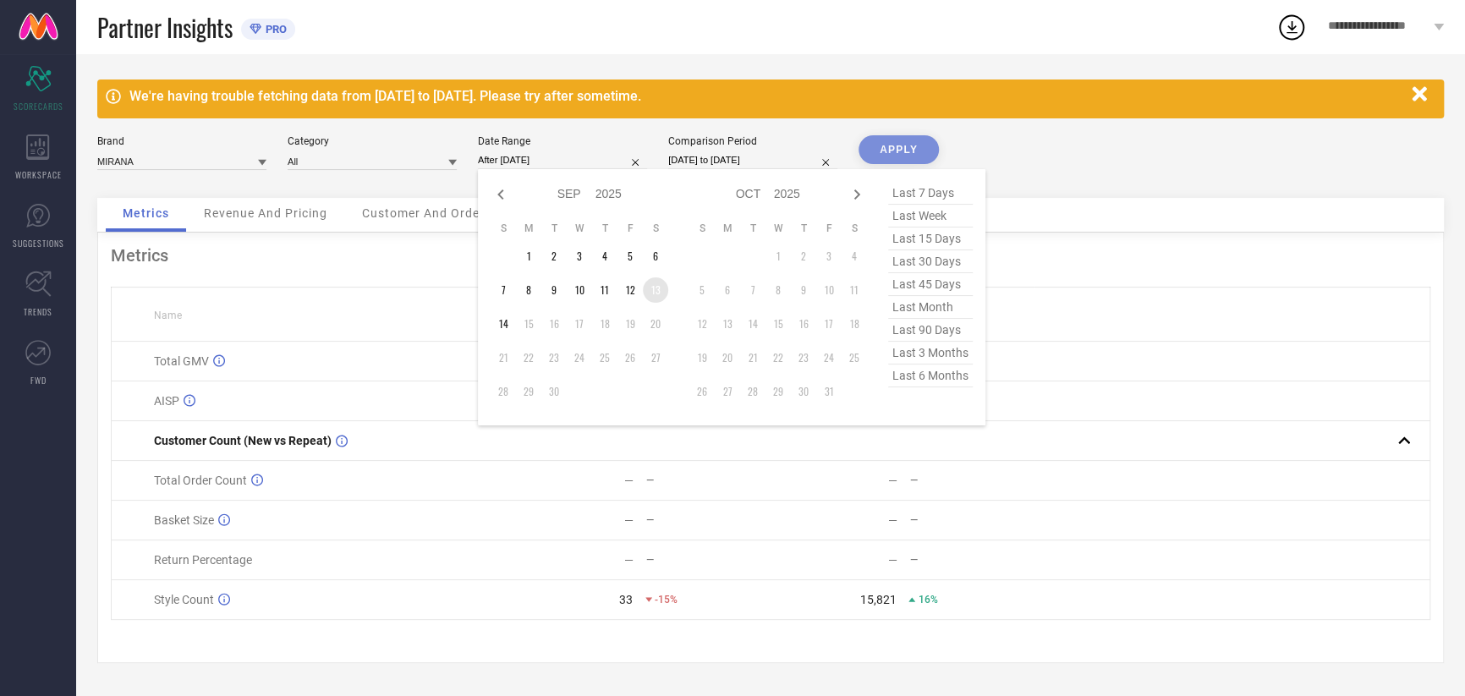
click at [655, 283] on td "13" at bounding box center [655, 289] width 25 height 25
type input "[DATE] to [DATE]"
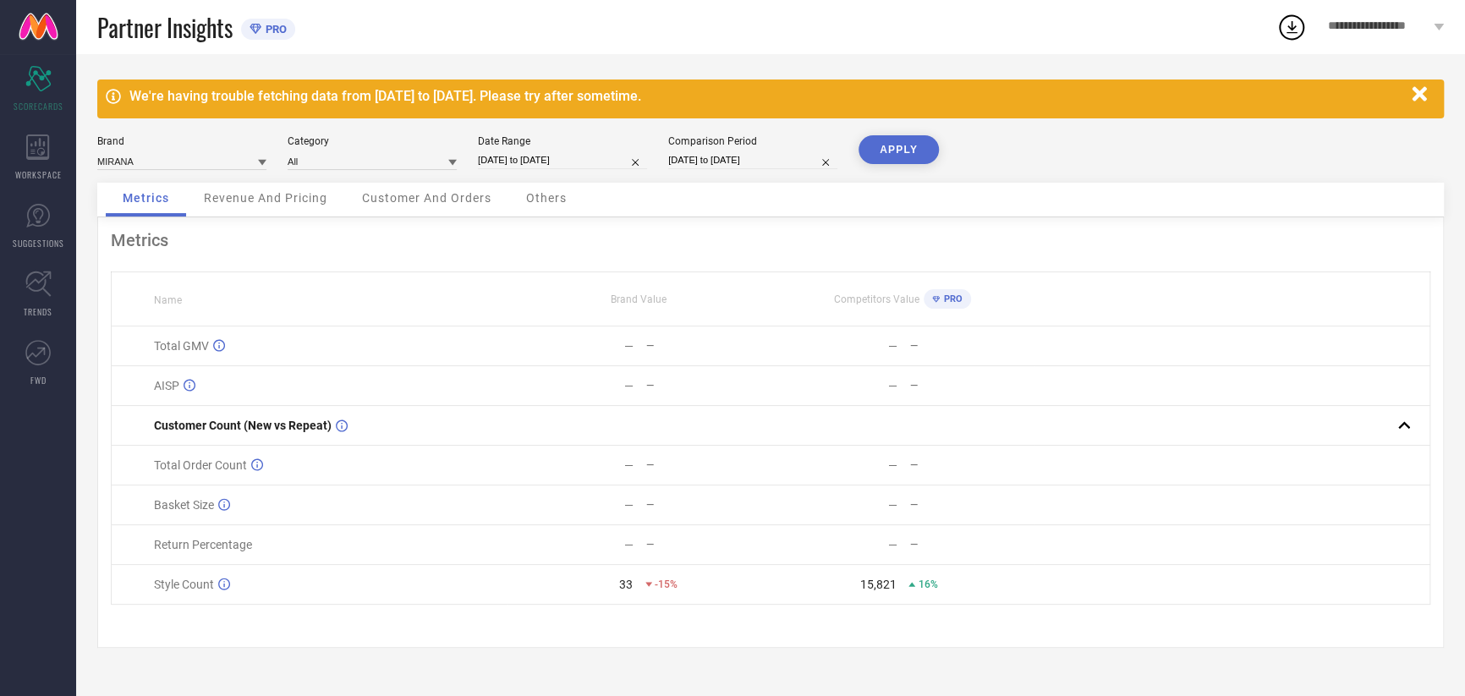
click at [703, 160] on input "[DATE] to [DATE]" at bounding box center [752, 160] width 169 height 18
select select "8"
select select "2024"
select select "9"
select select "2024"
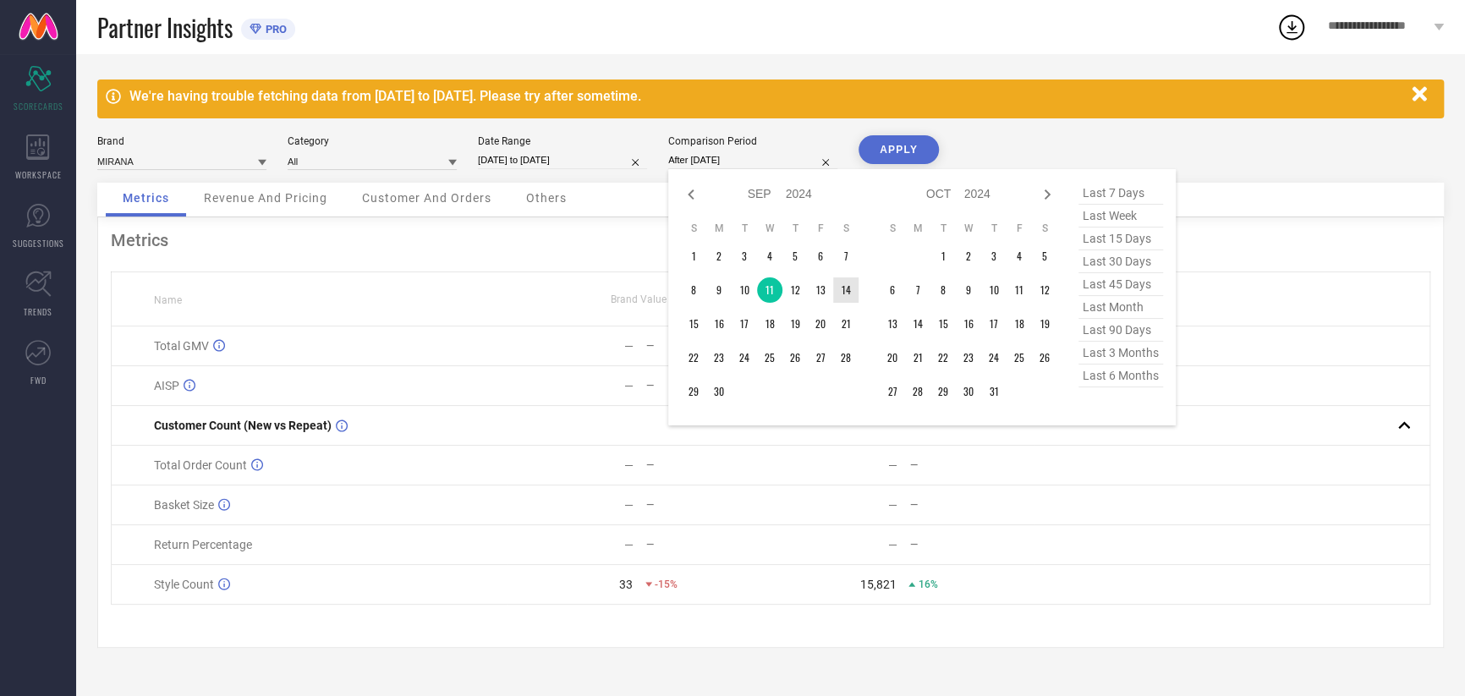
click at [826, 288] on td "13" at bounding box center [820, 289] width 25 height 25
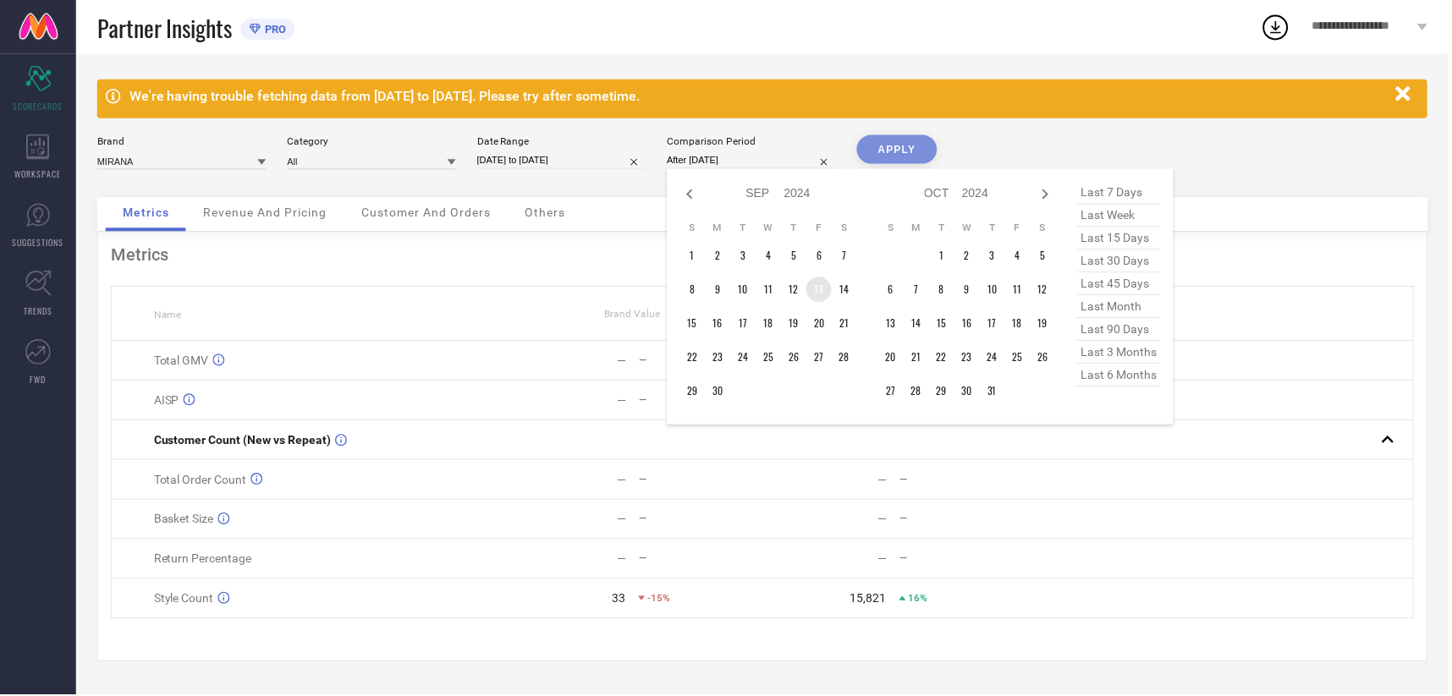
type input "[DATE] to [DATE]"
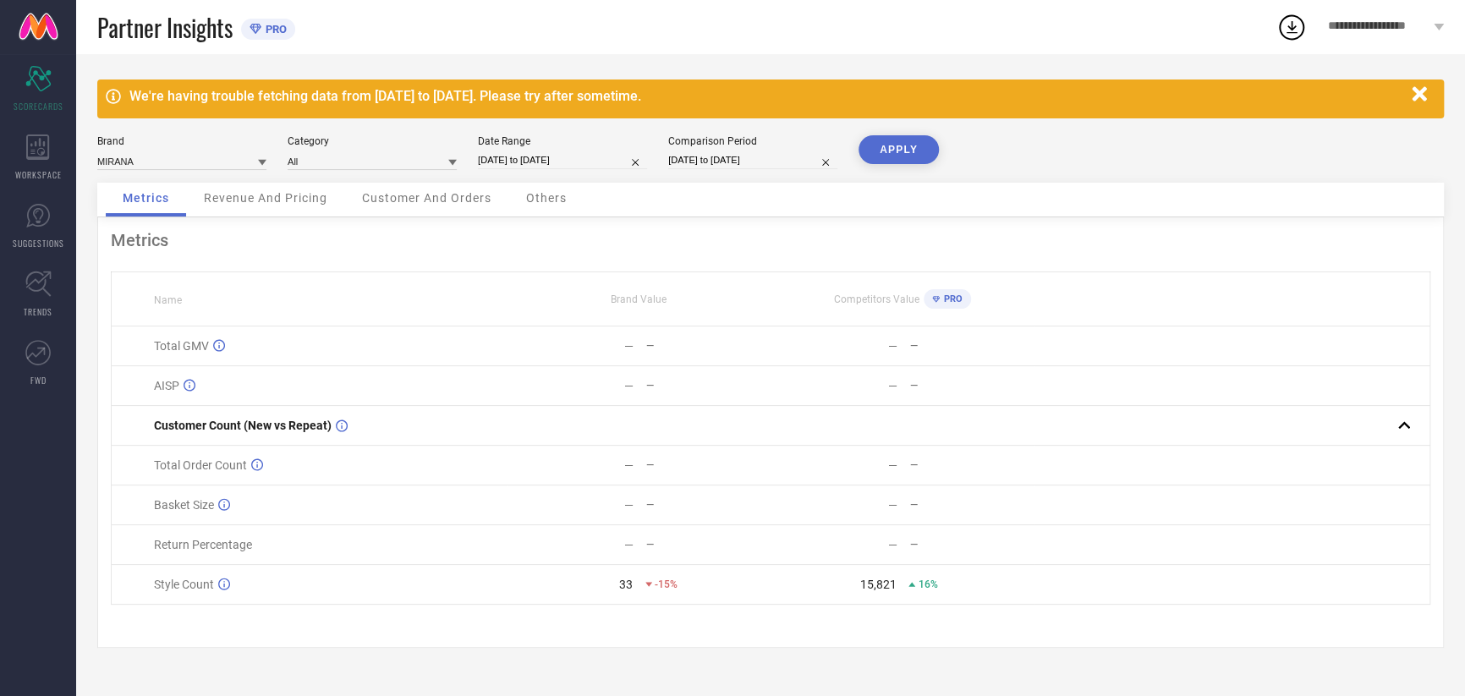
click at [887, 145] on button "APPLY" at bounding box center [899, 149] width 80 height 29
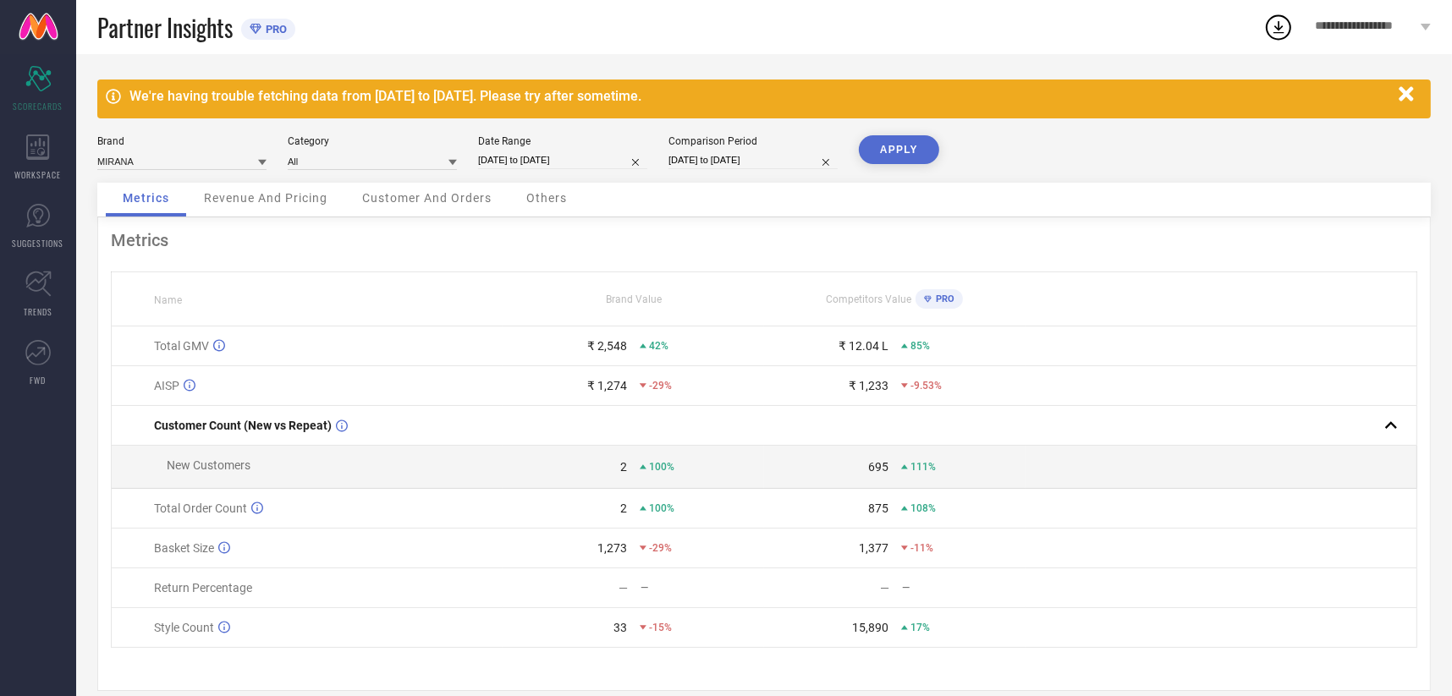
select select "8"
select select "2025"
select select "9"
select select "2025"
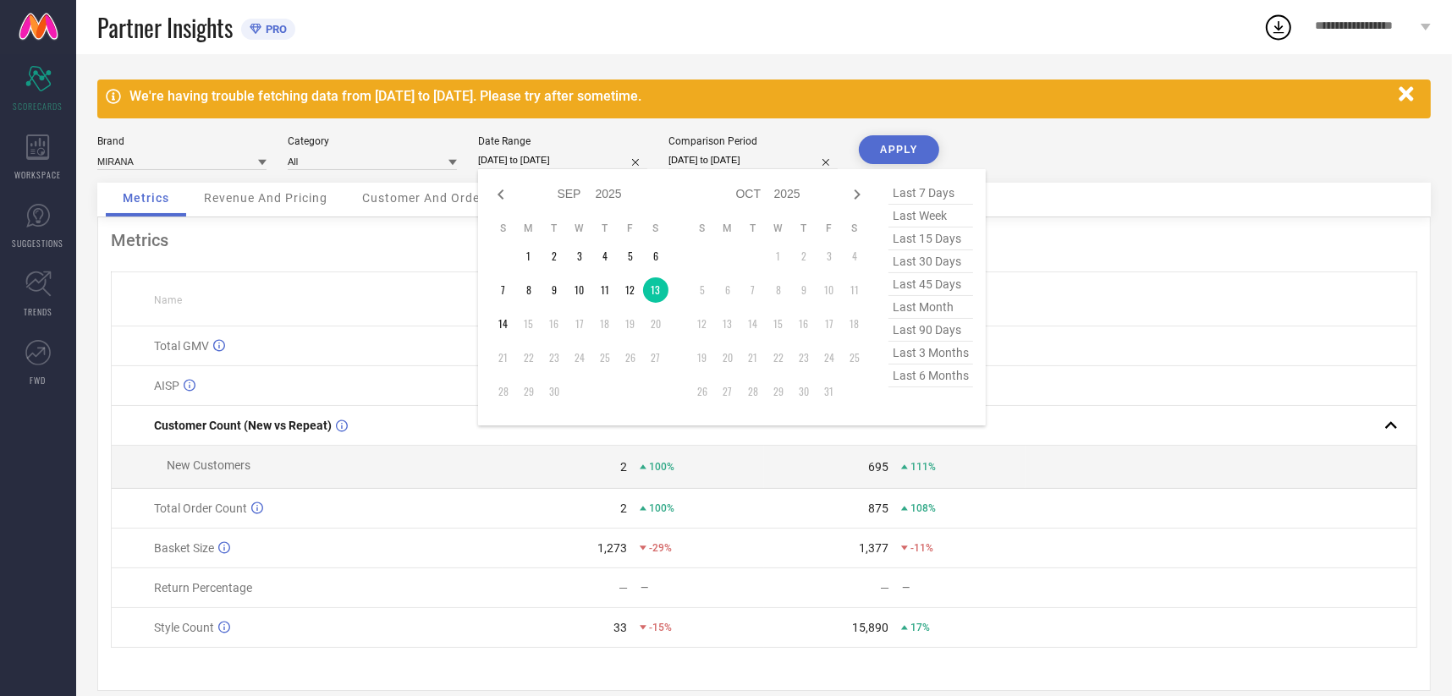
click at [550, 163] on input "[DATE] to [DATE]" at bounding box center [562, 160] width 169 height 18
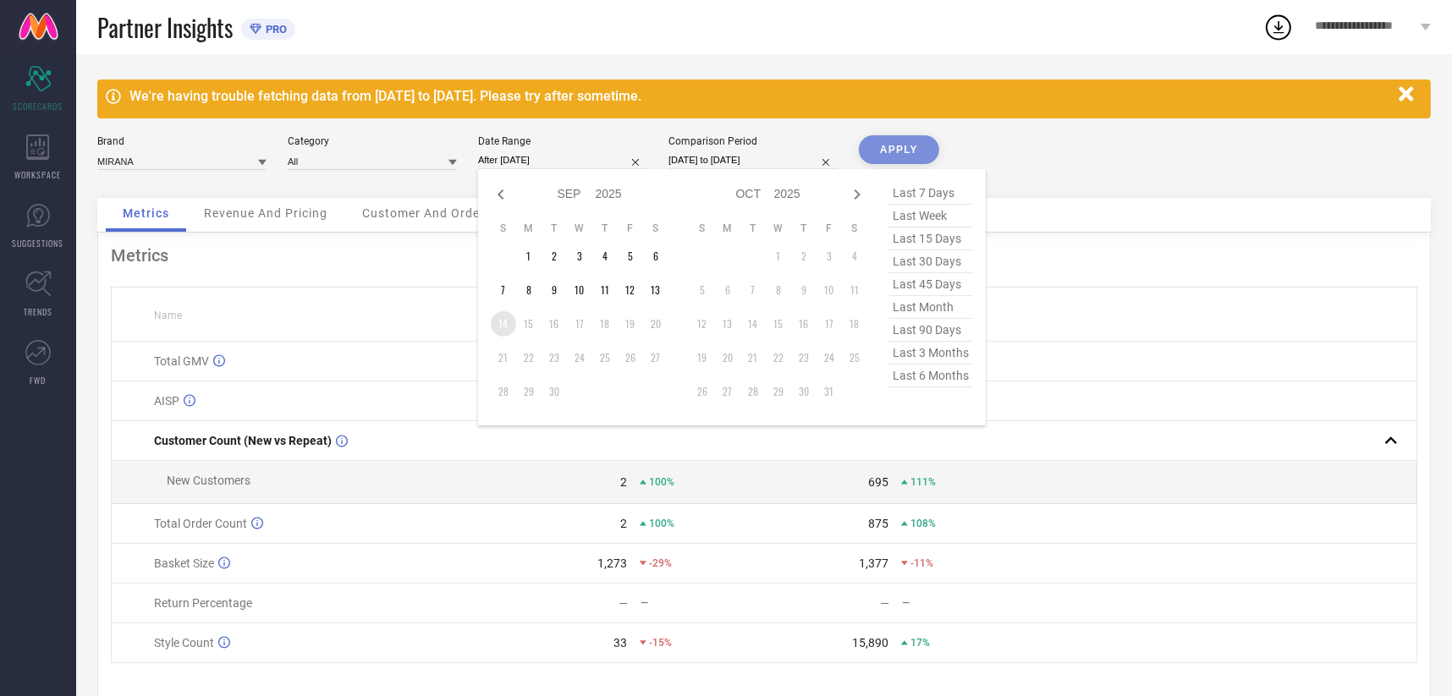
click at [501, 327] on td "14" at bounding box center [503, 323] width 25 height 25
type input "[DATE] to [DATE]"
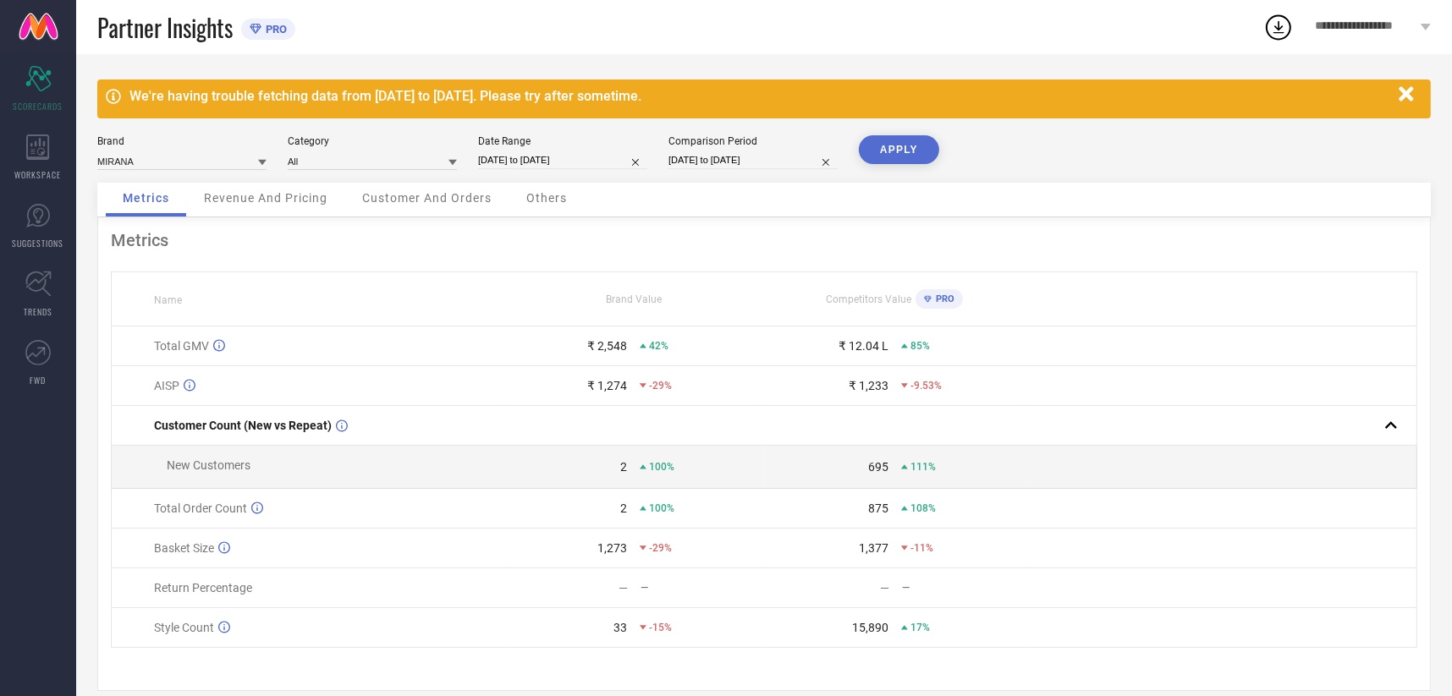
click at [716, 144] on div "Comparison Period" at bounding box center [752, 141] width 169 height 12
select select "8"
select select "2024"
select select "9"
select select "2024"
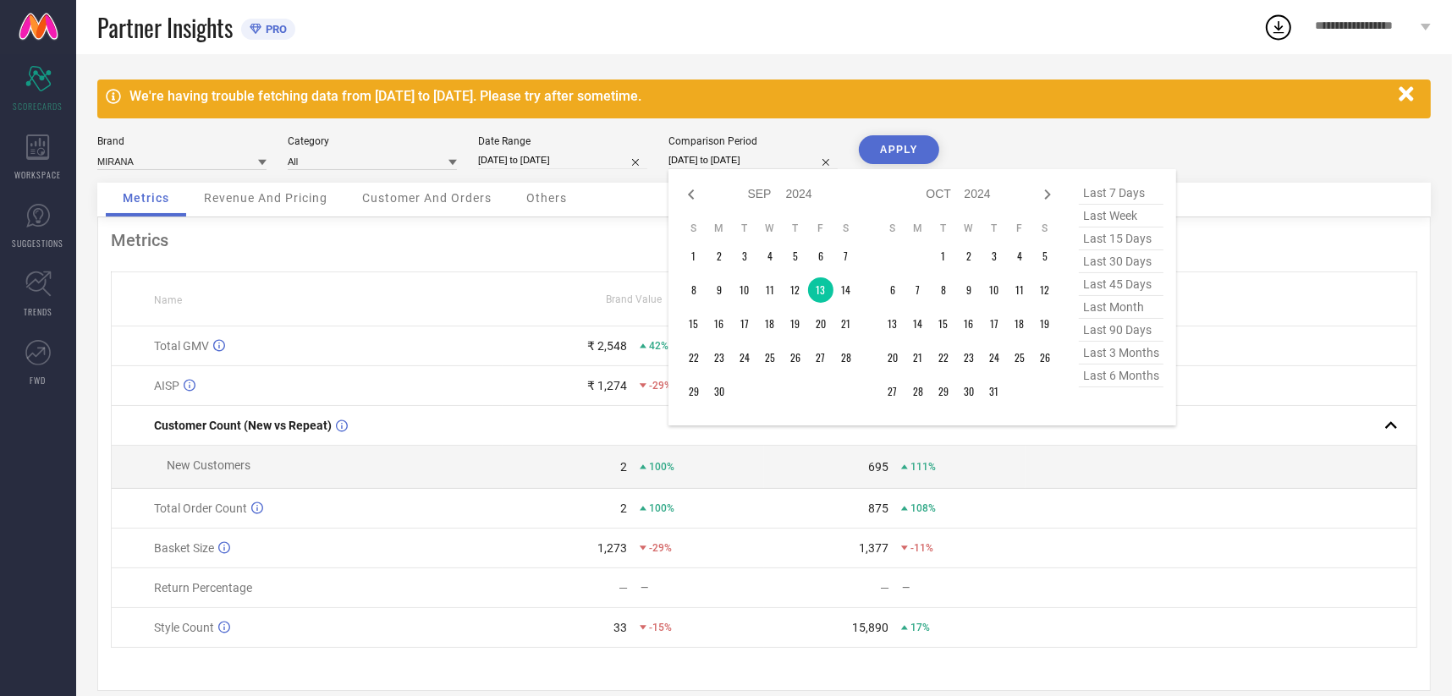
click at [715, 154] on input "[DATE] to [DATE]" at bounding box center [752, 160] width 169 height 18
click at [845, 285] on td "14" at bounding box center [845, 289] width 25 height 25
type input "[DATE] to [DATE]"
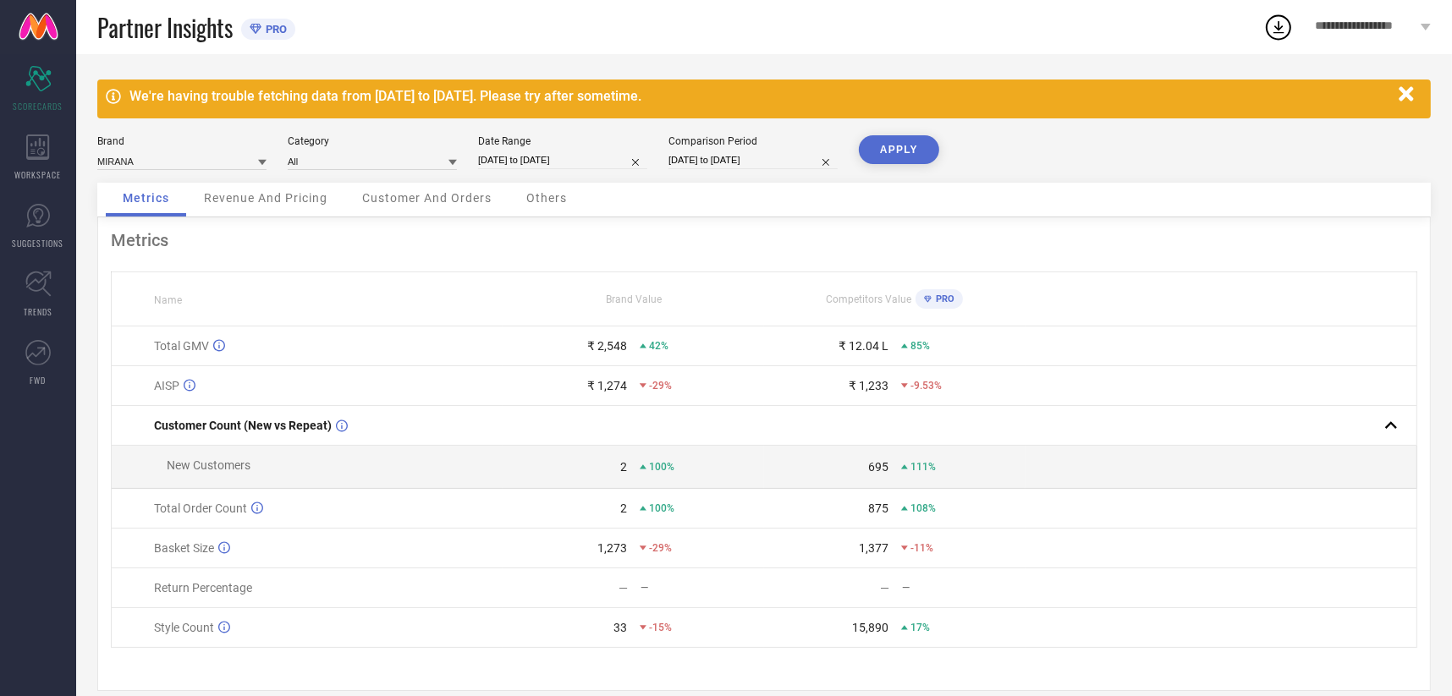
click at [886, 145] on button "APPLY" at bounding box center [899, 149] width 80 height 29
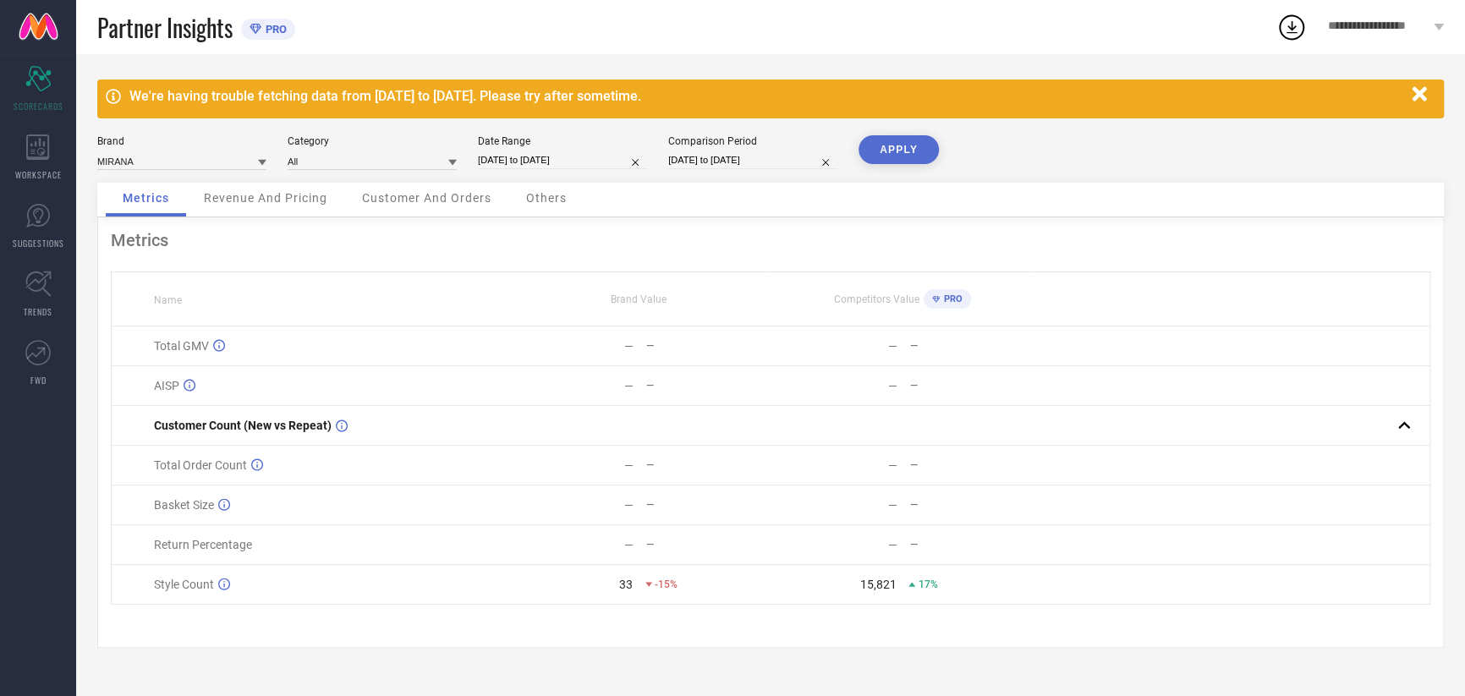
click at [542, 156] on input "[DATE] to [DATE]" at bounding box center [562, 160] width 169 height 18
select select "8"
select select "2025"
select select "9"
select select "2025"
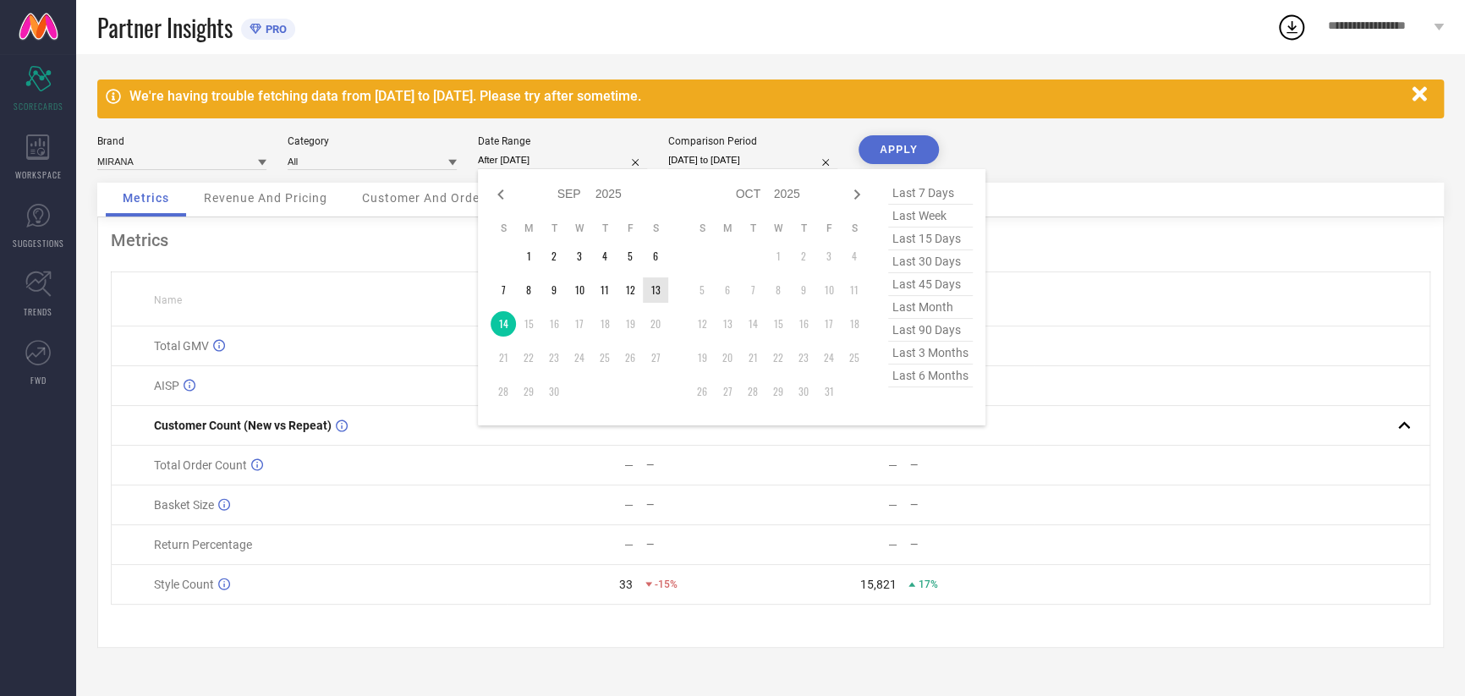
click at [655, 285] on td "13" at bounding box center [655, 289] width 25 height 25
type input "[DATE] to [DATE]"
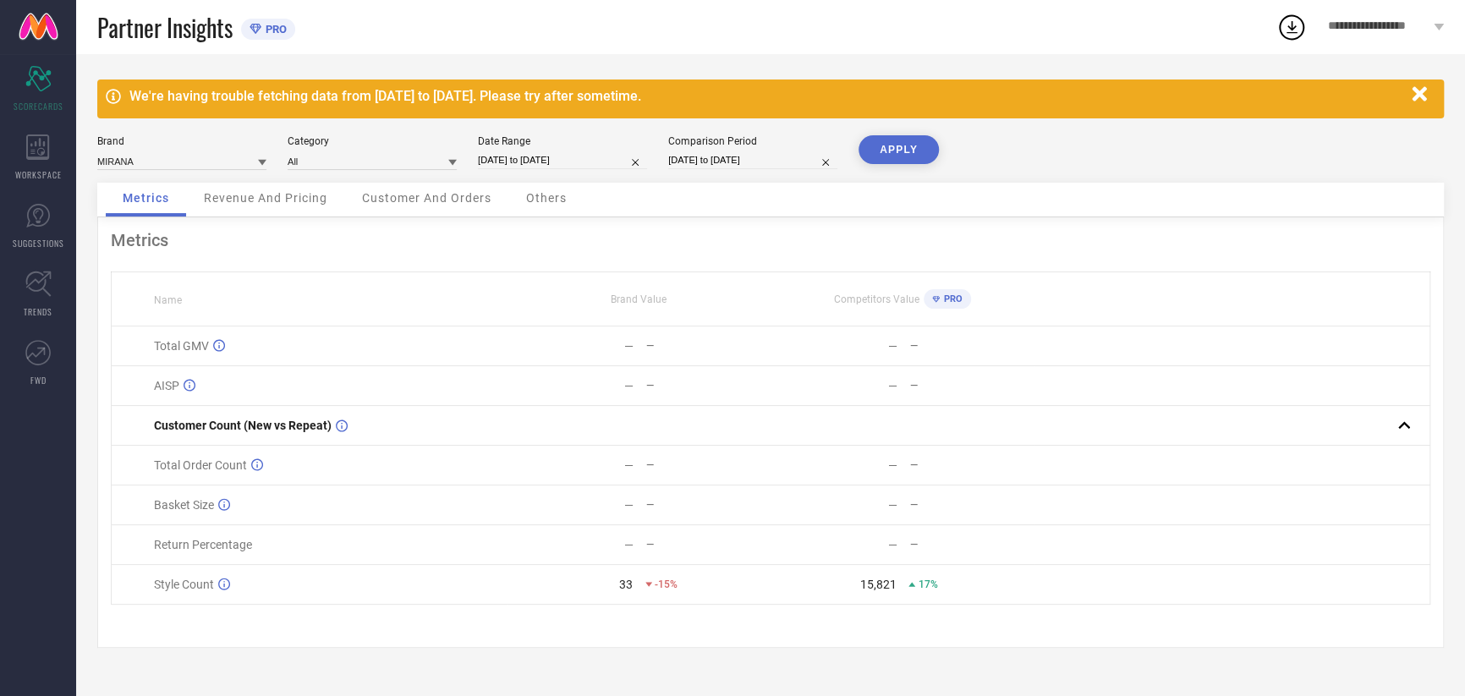
select select "8"
select select "2024"
select select "9"
select select "2024"
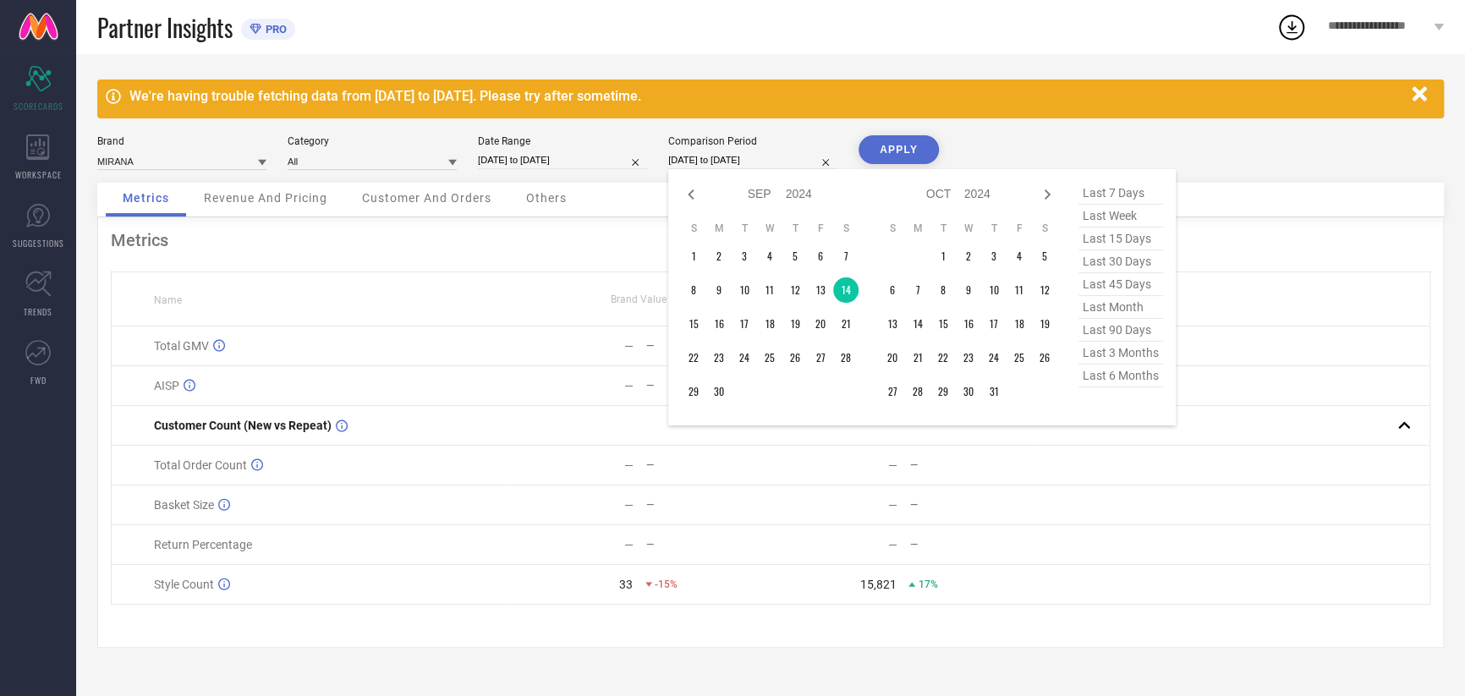
click at [715, 161] on input "[DATE] to [DATE]" at bounding box center [752, 160] width 169 height 18
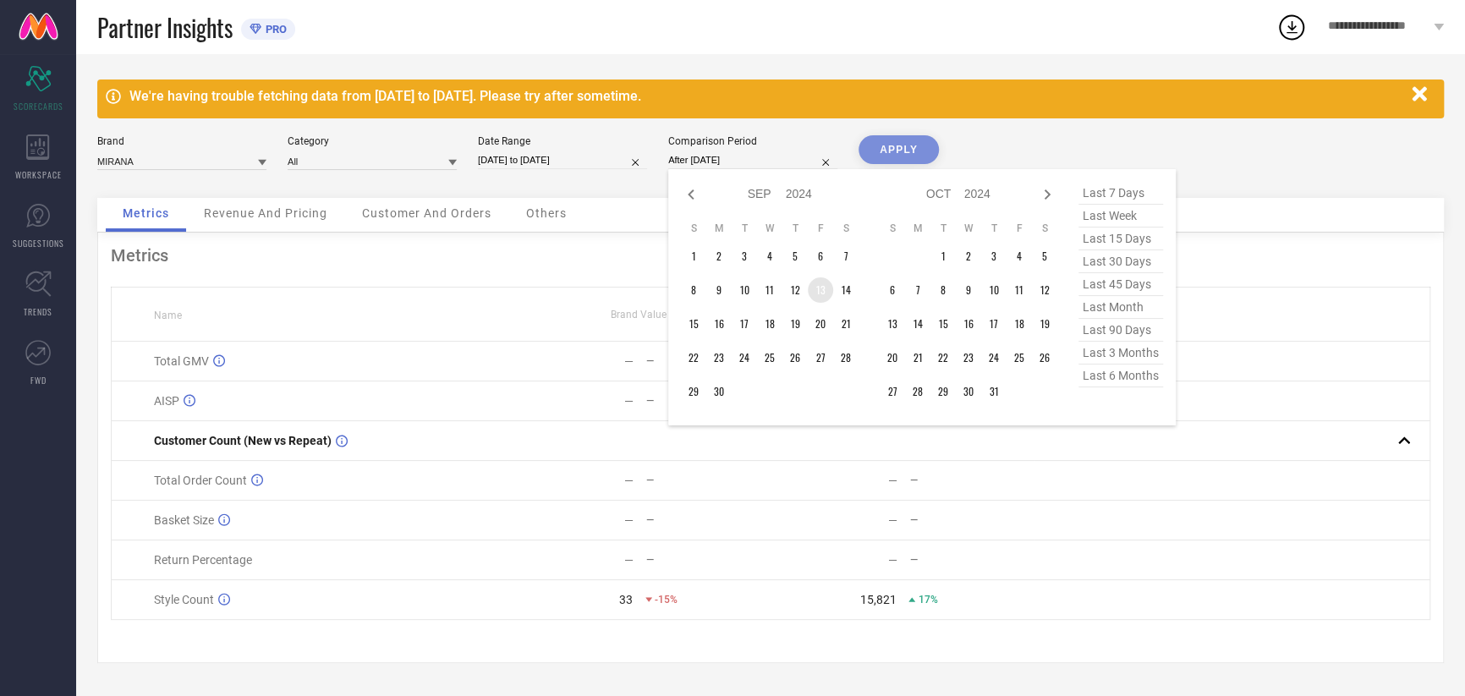
click at [819, 286] on td "13" at bounding box center [820, 289] width 25 height 25
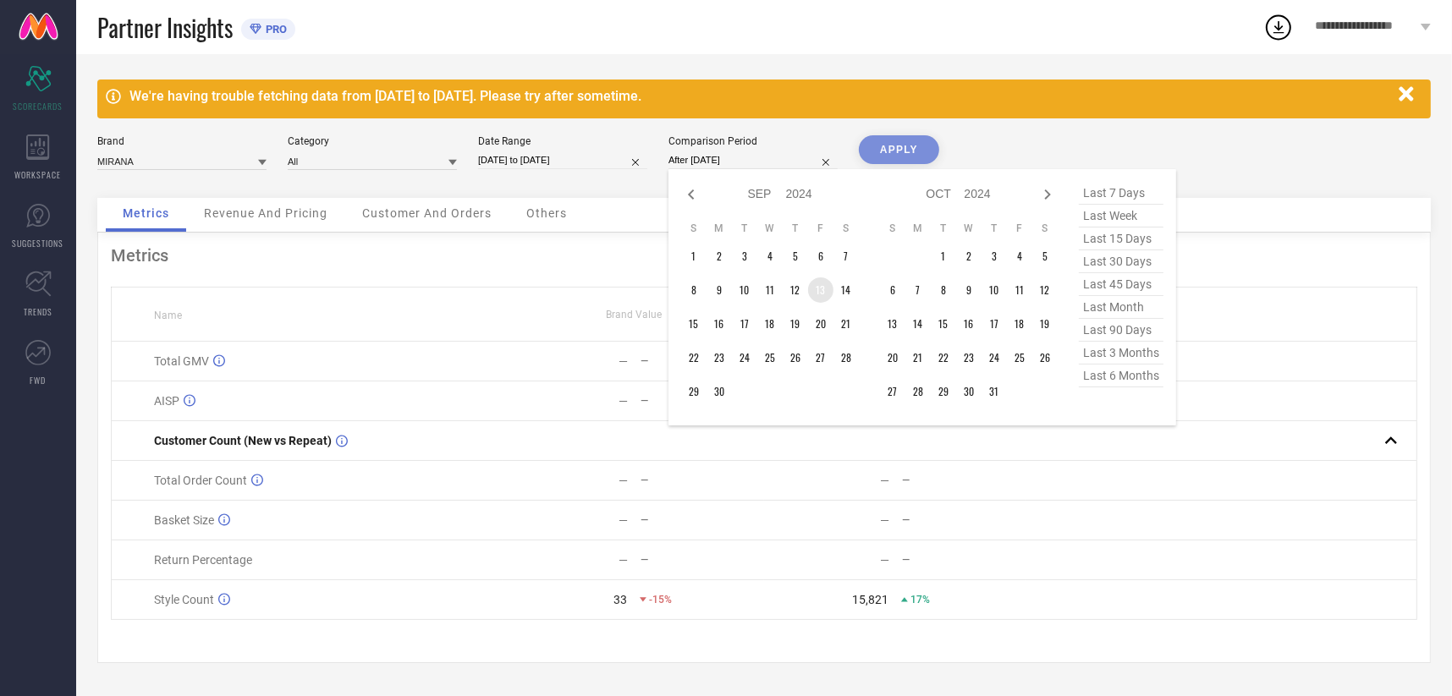
type input "[DATE] to [DATE]"
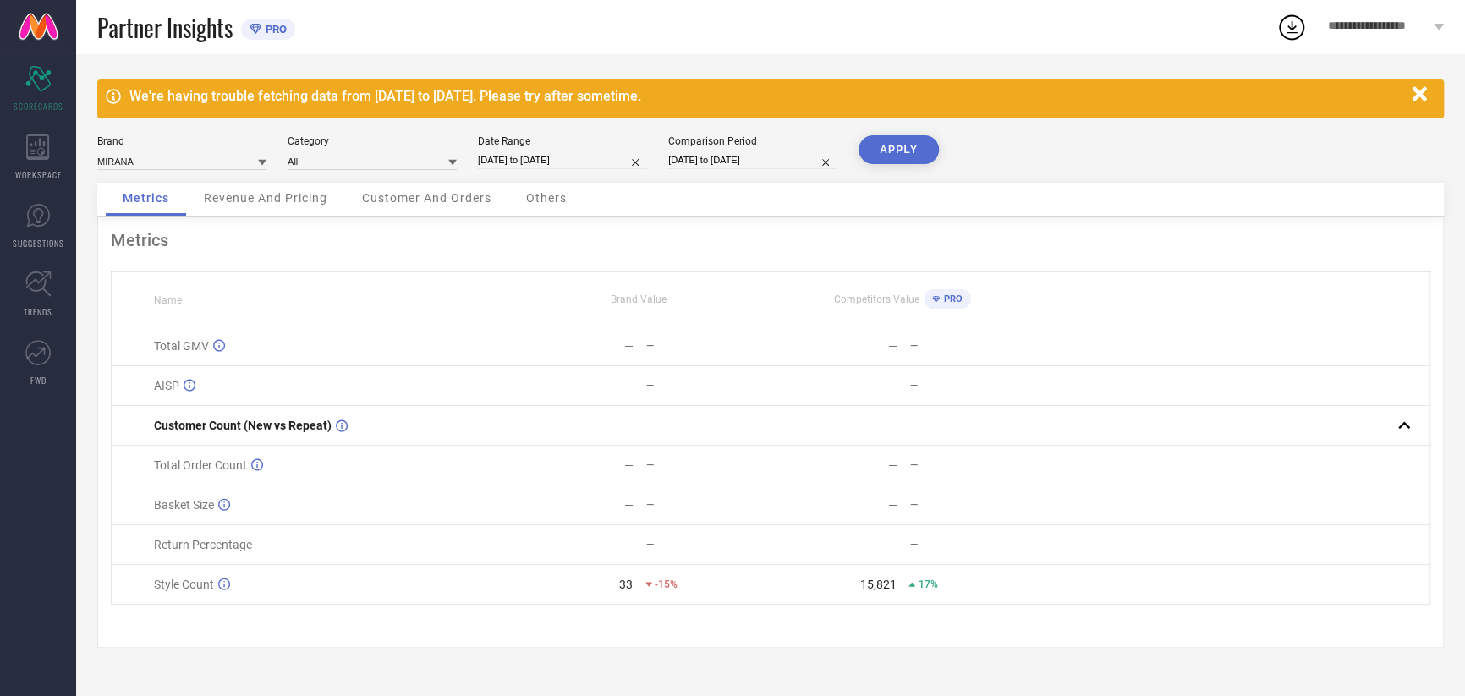
click at [902, 151] on button "APPLY" at bounding box center [899, 149] width 80 height 29
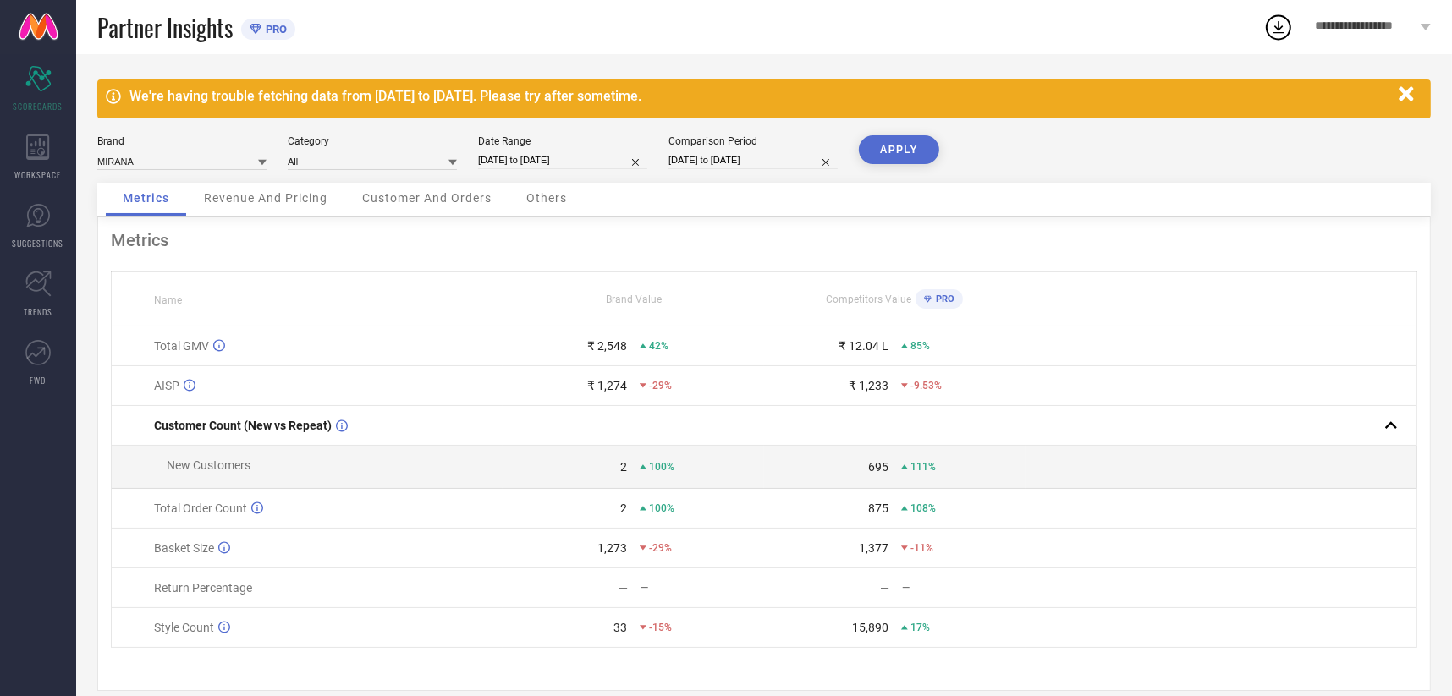
click at [546, 162] on input "[DATE] to [DATE]" at bounding box center [562, 160] width 169 height 18
select select "8"
select select "2025"
select select "9"
select select "2025"
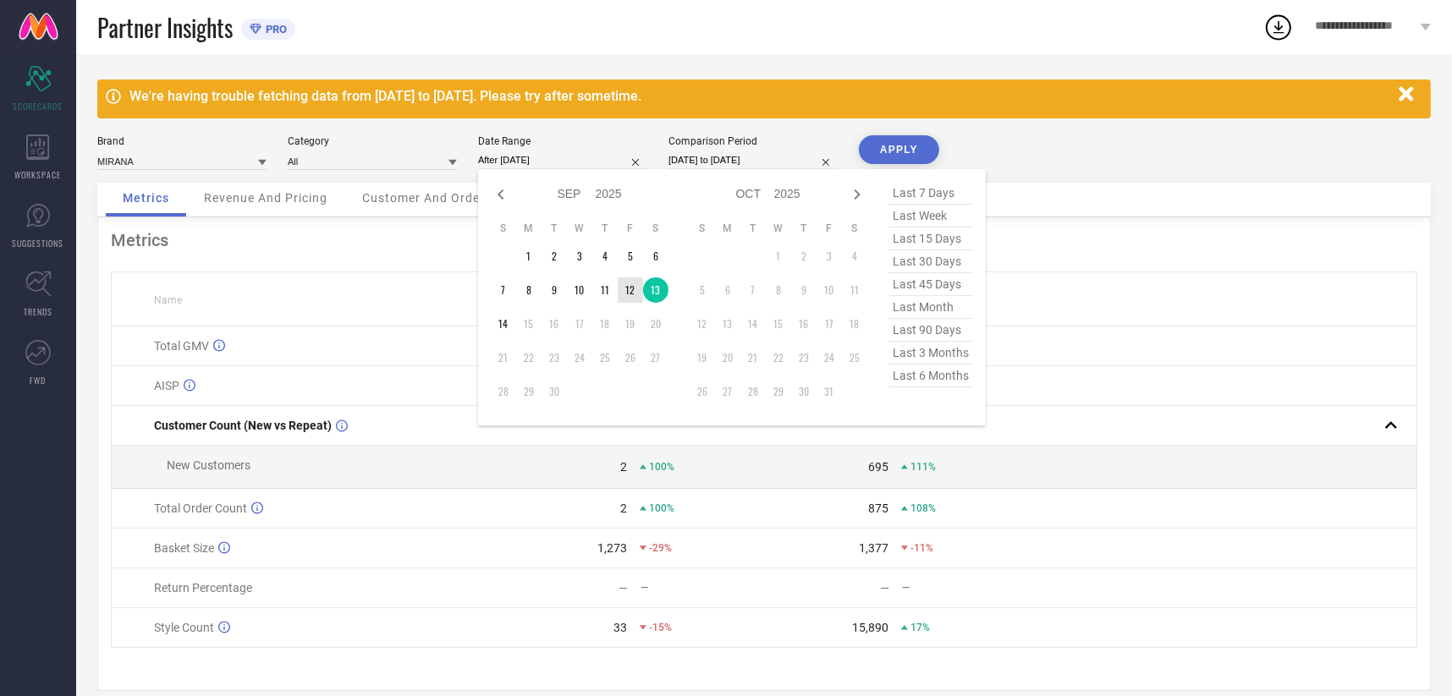
click at [628, 288] on td "12" at bounding box center [629, 289] width 25 height 25
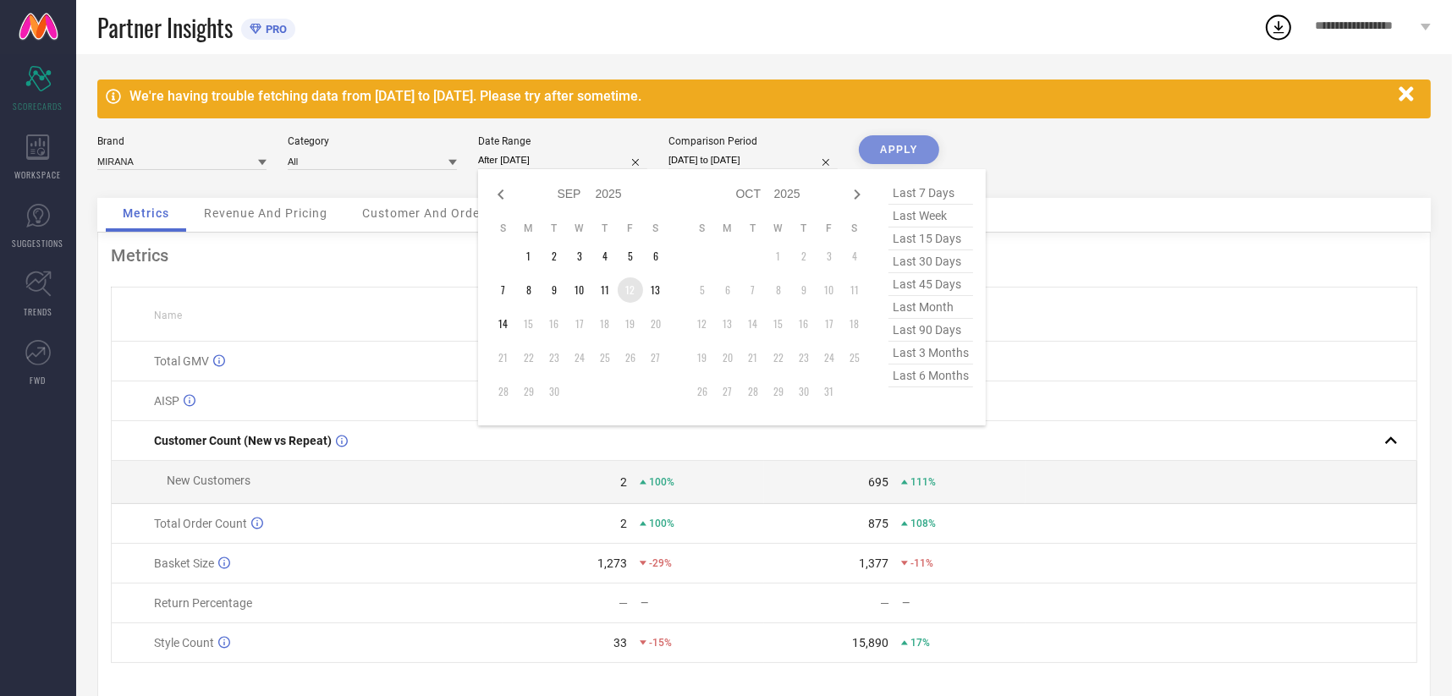
type input "[DATE] to [DATE]"
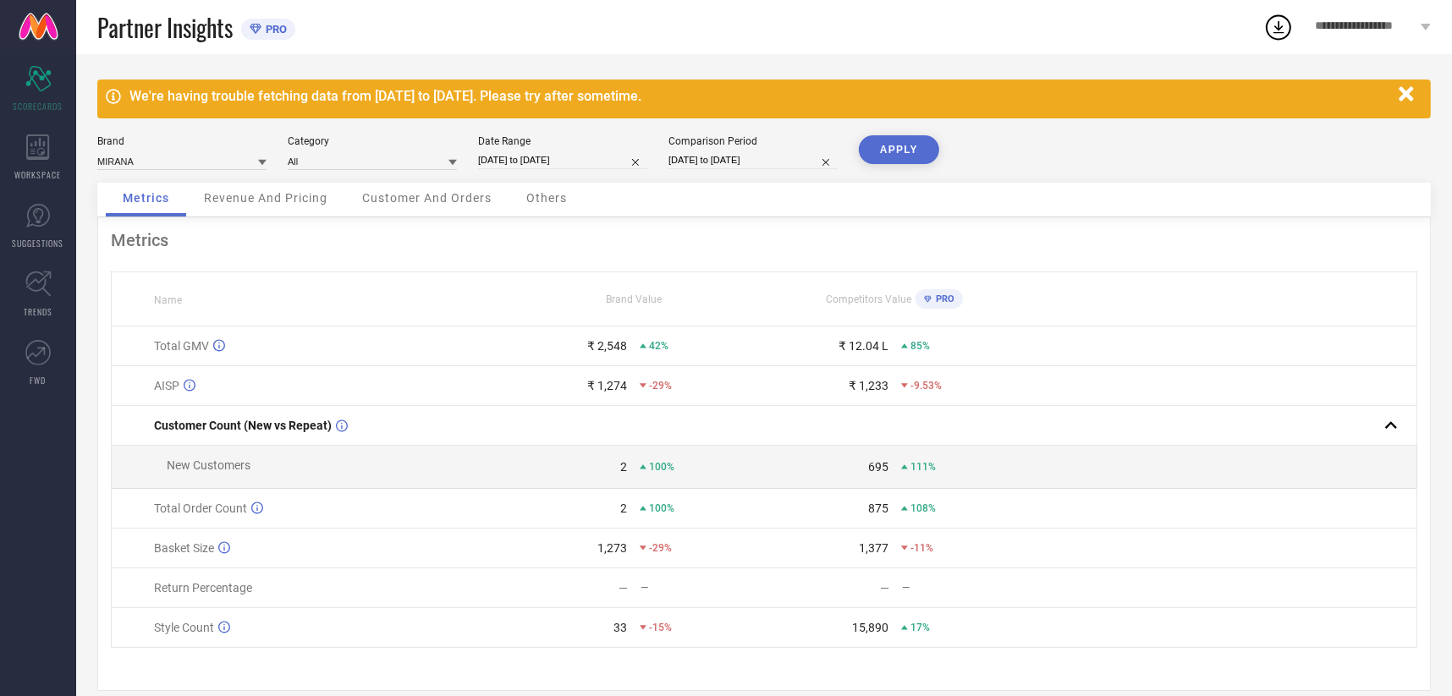
select select "8"
select select "2024"
select select "9"
select select "2024"
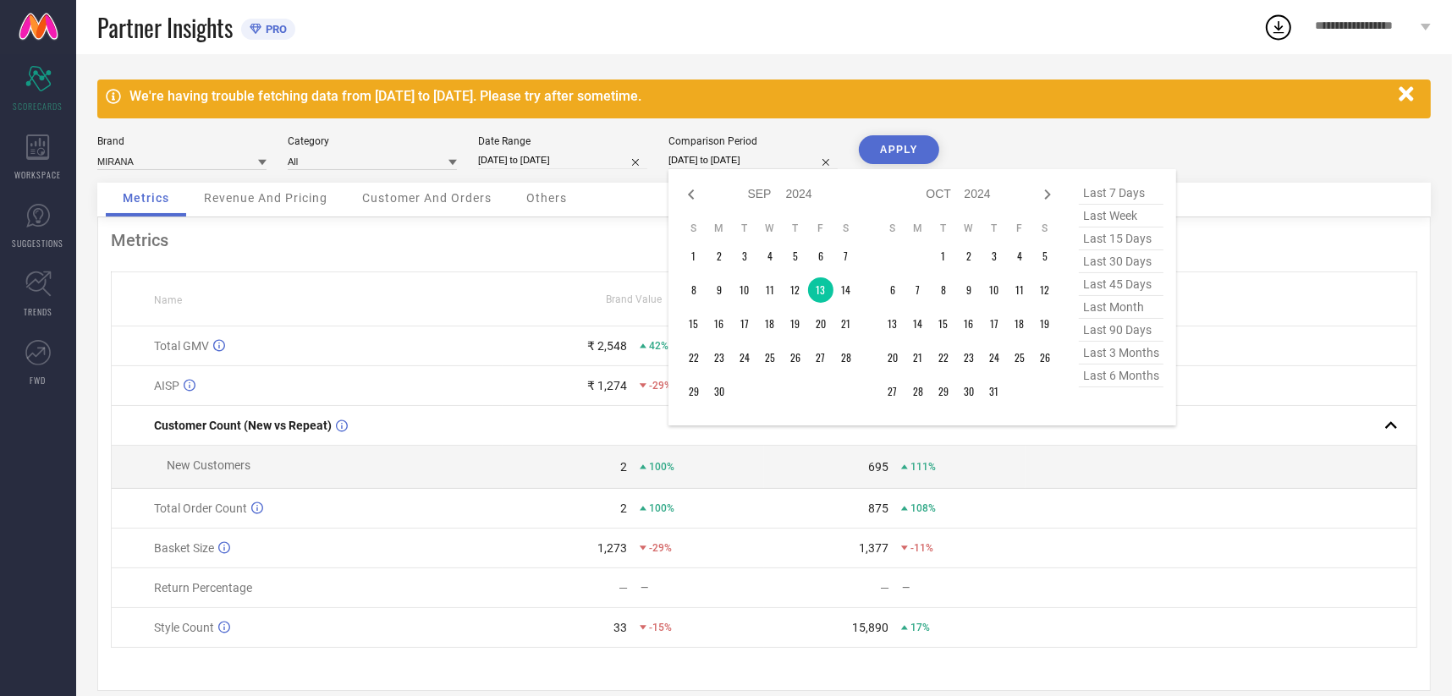
click at [715, 151] on input "[DATE] to [DATE]" at bounding box center [752, 160] width 169 height 18
click at [789, 285] on td "12" at bounding box center [794, 289] width 25 height 25
type input "[DATE] to [DATE]"
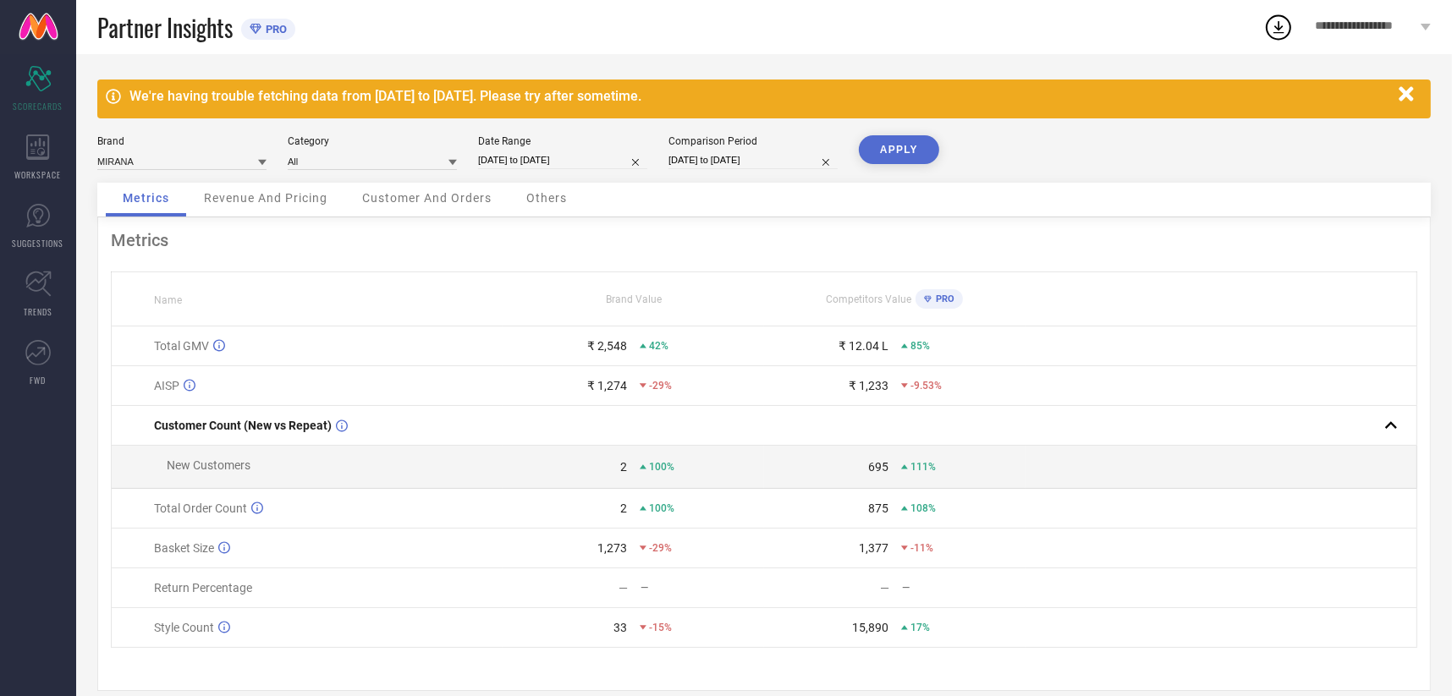
click at [903, 129] on div "We're having trouble fetching data from [DATE] to [DATE]. Please try after some…" at bounding box center [763, 385] width 1375 height 662
click at [903, 141] on button "APPLY" at bounding box center [899, 149] width 80 height 29
click at [546, 156] on input "[DATE] to [DATE]" at bounding box center [562, 160] width 169 height 18
select select "8"
select select "2025"
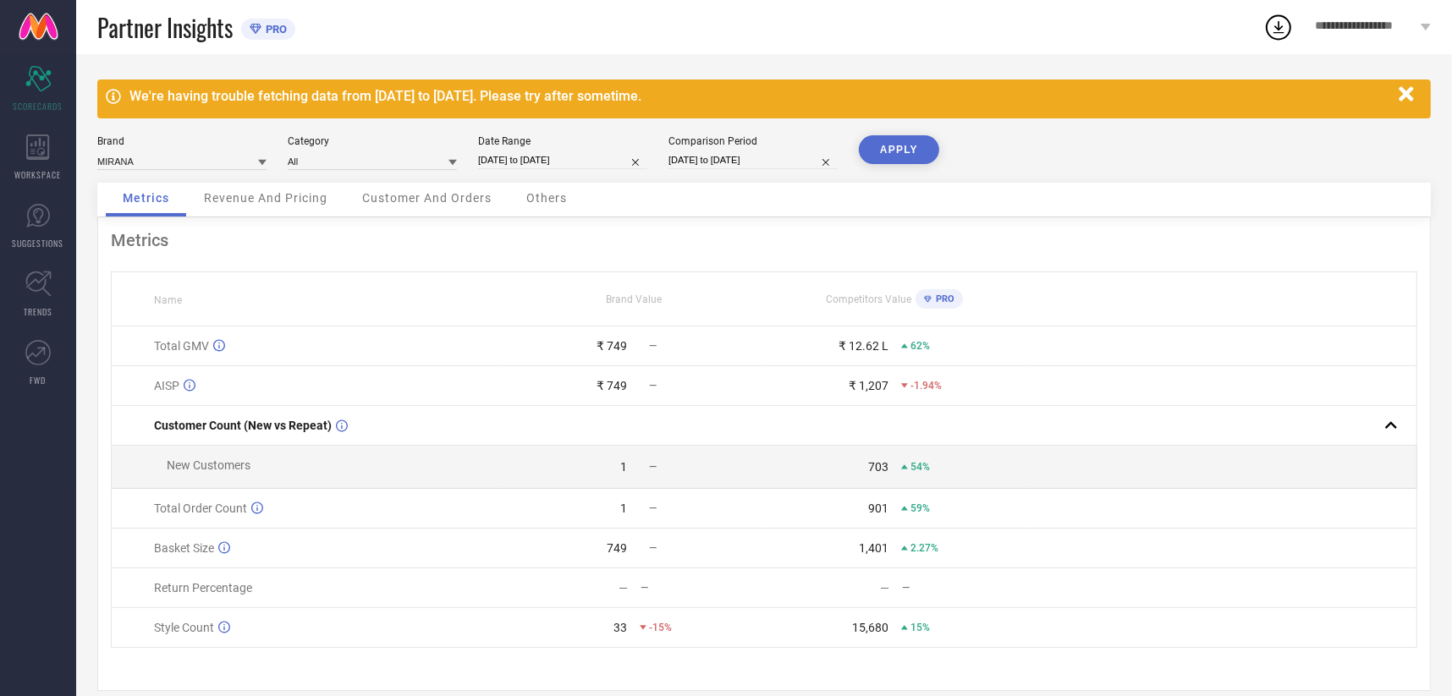
select select "9"
select select "2025"
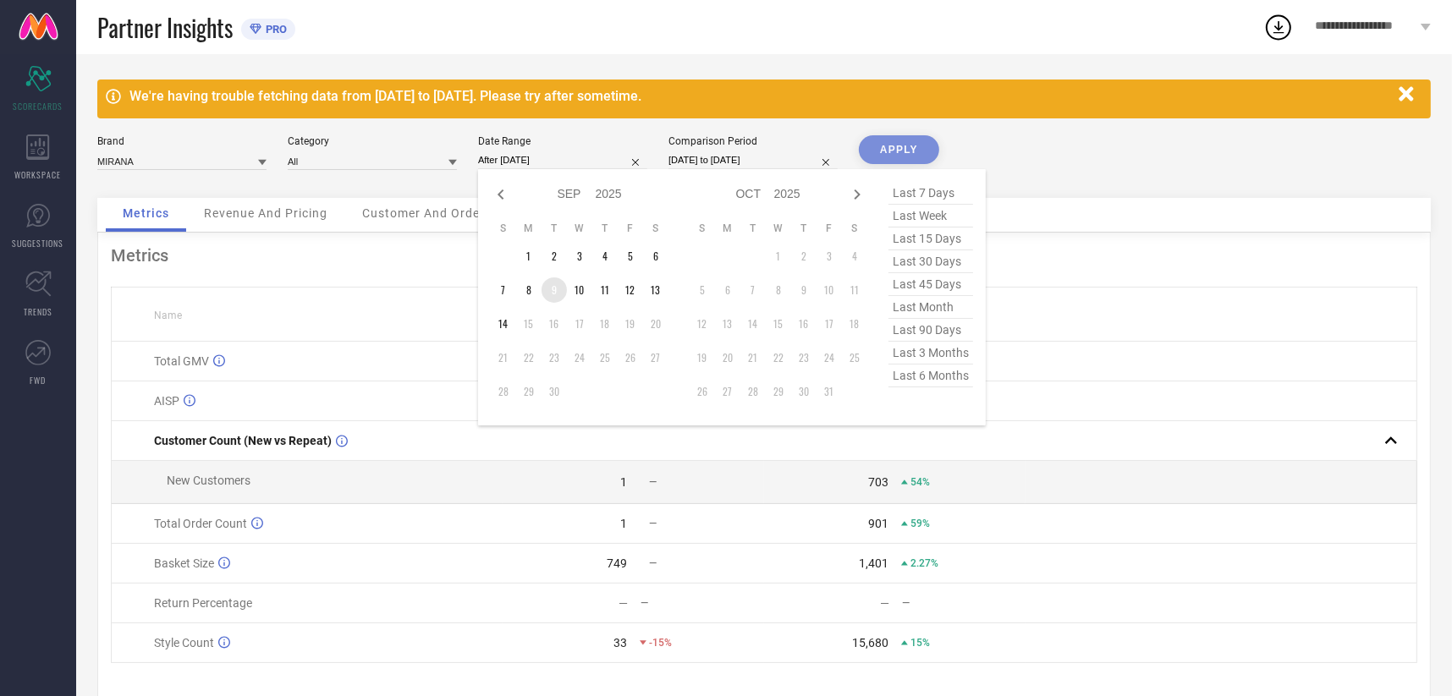
click at [548, 292] on td "9" at bounding box center [553, 289] width 25 height 25
type input "[DATE] to [DATE]"
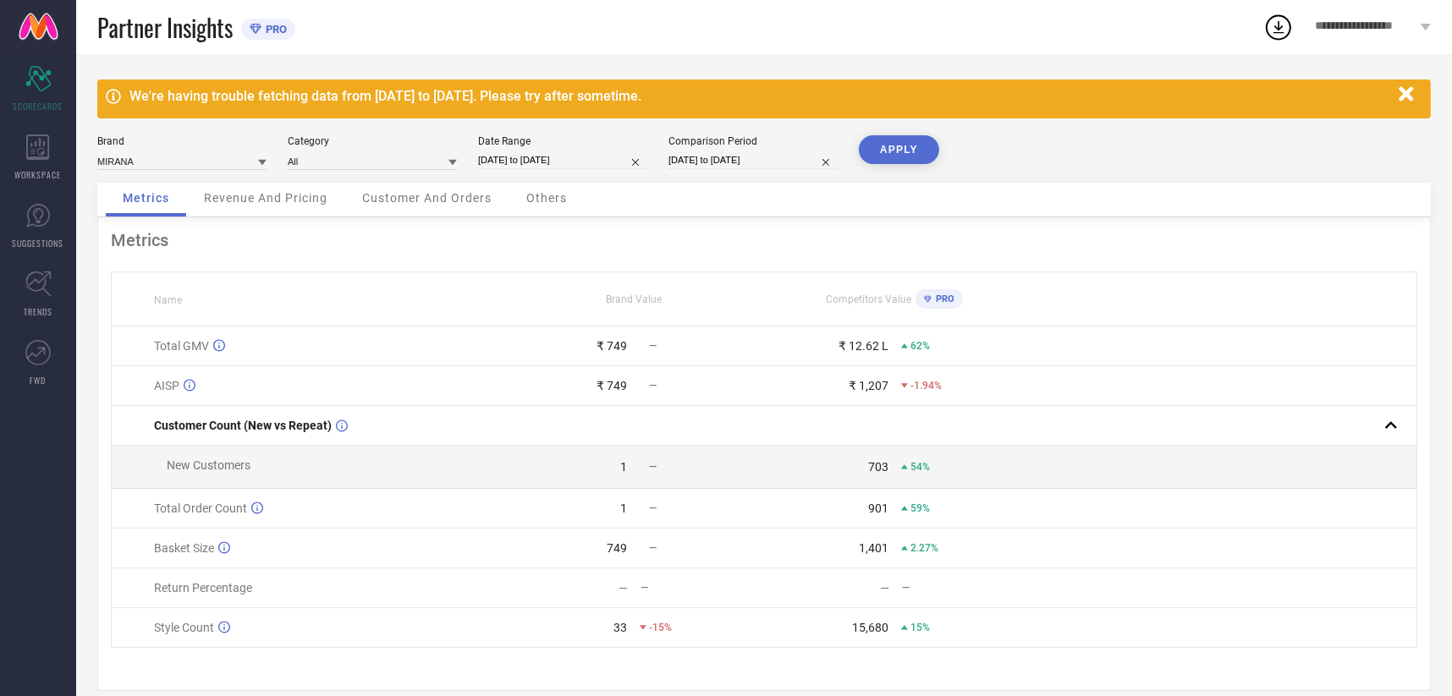
click at [714, 158] on input "[DATE] to [DATE]" at bounding box center [752, 160] width 169 height 18
select select "8"
select select "2024"
select select "9"
select select "2024"
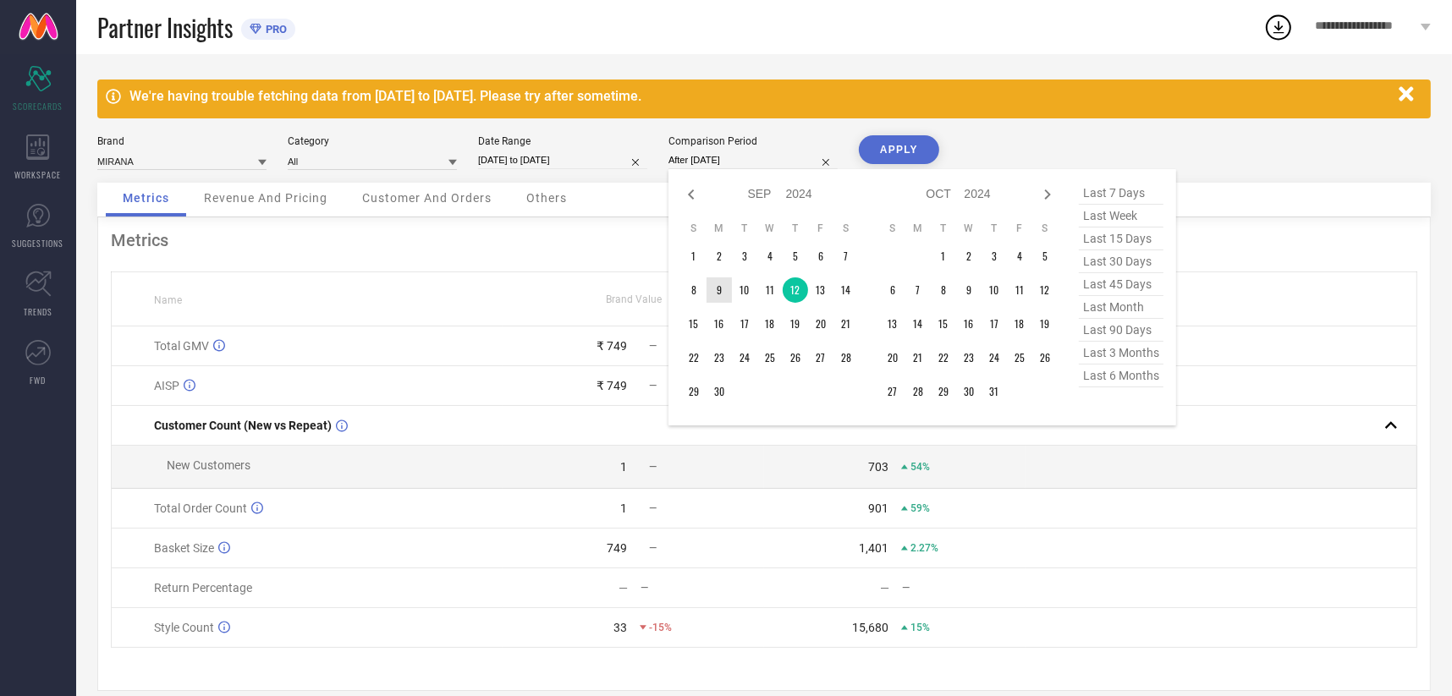
click at [722, 291] on td "9" at bounding box center [718, 289] width 25 height 25
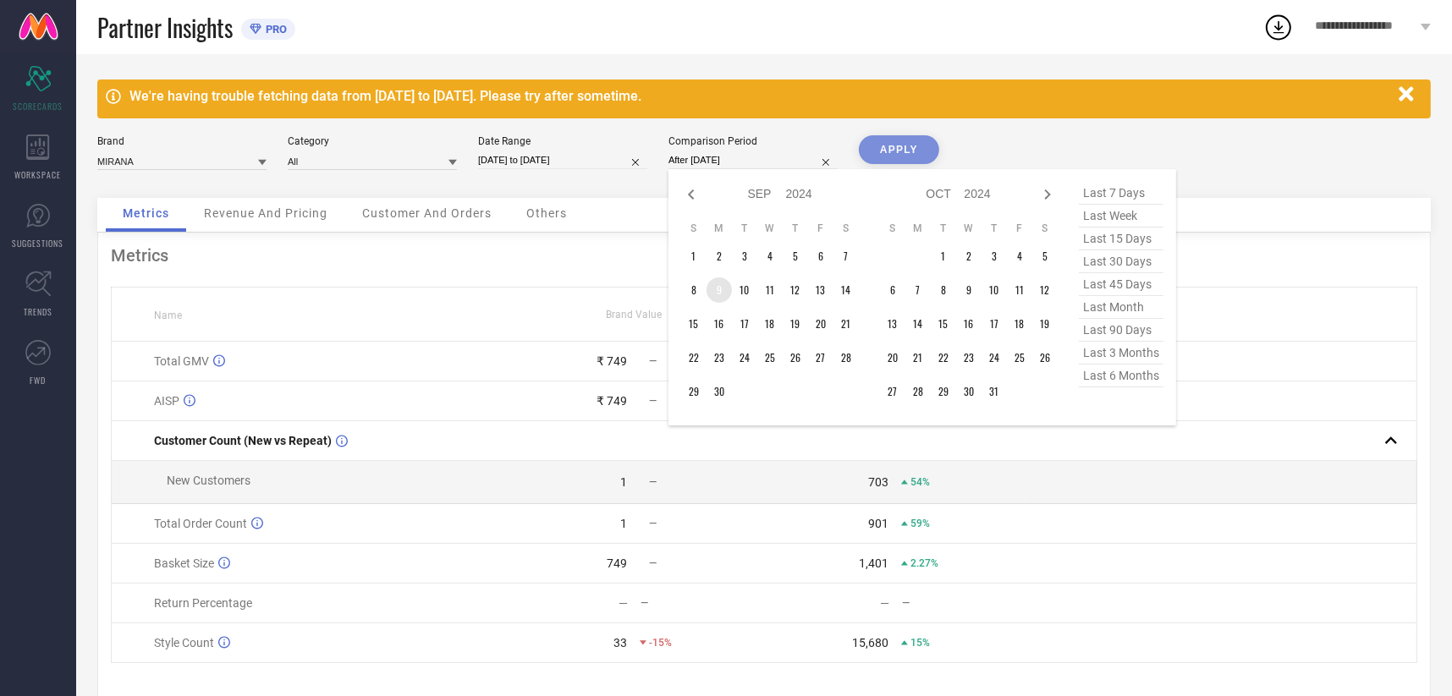
type input "[DATE] to [DATE]"
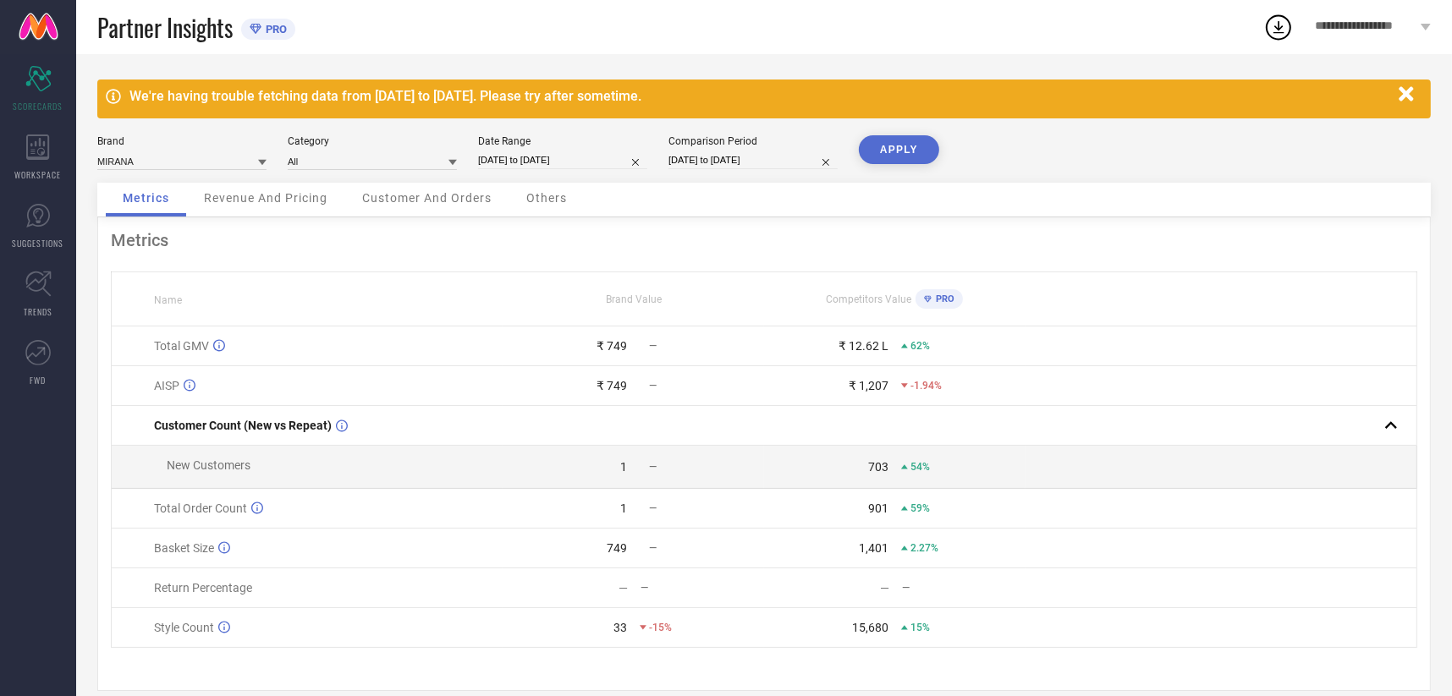
click at [889, 155] on button "APPLY" at bounding box center [899, 149] width 80 height 29
click at [516, 162] on input "[DATE] to [DATE]" at bounding box center [562, 160] width 169 height 18
select select "8"
select select "2025"
select select "9"
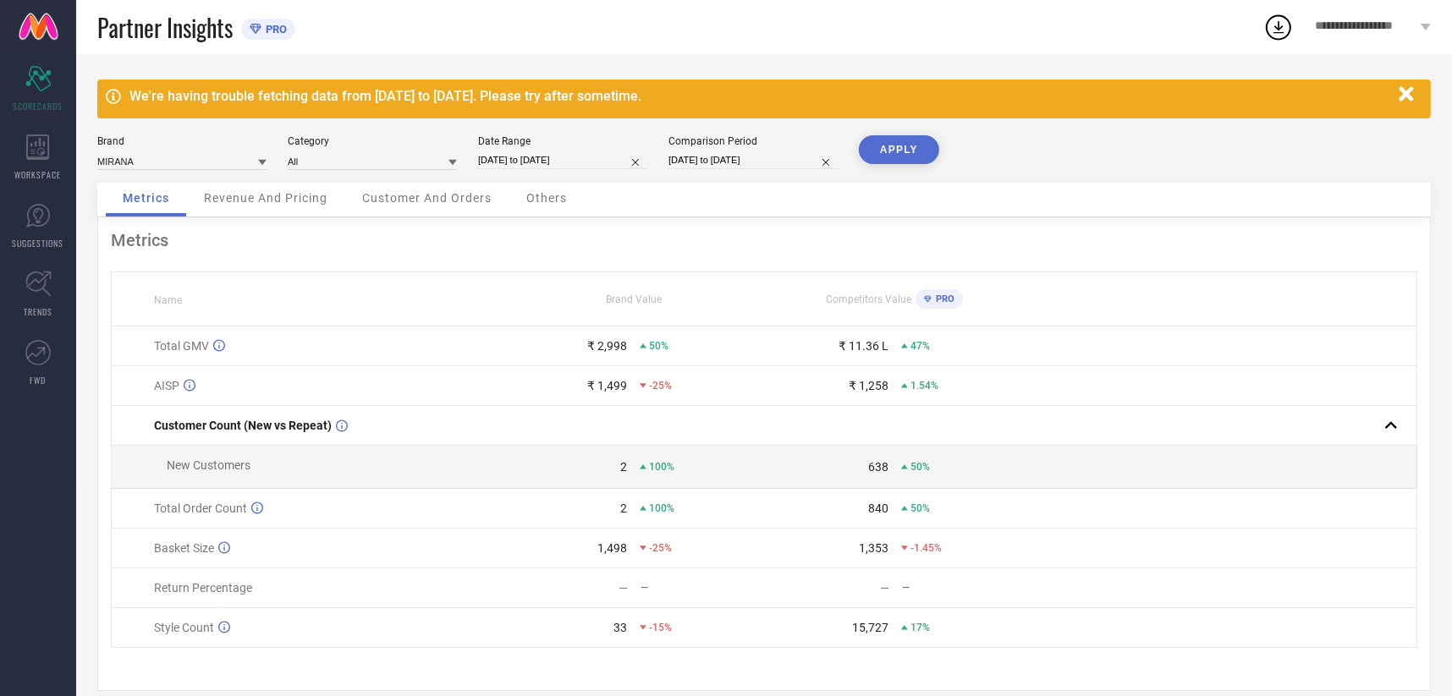
select select "2025"
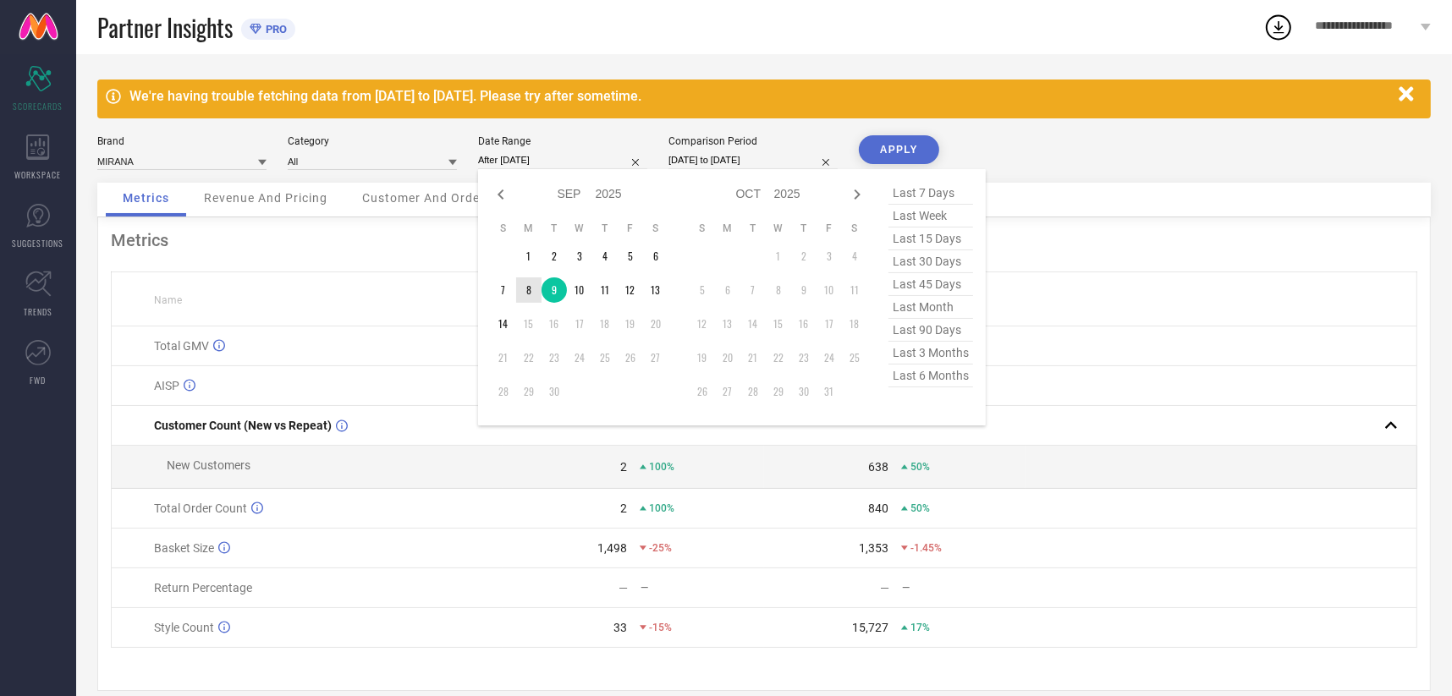
click at [528, 291] on td "8" at bounding box center [528, 289] width 25 height 25
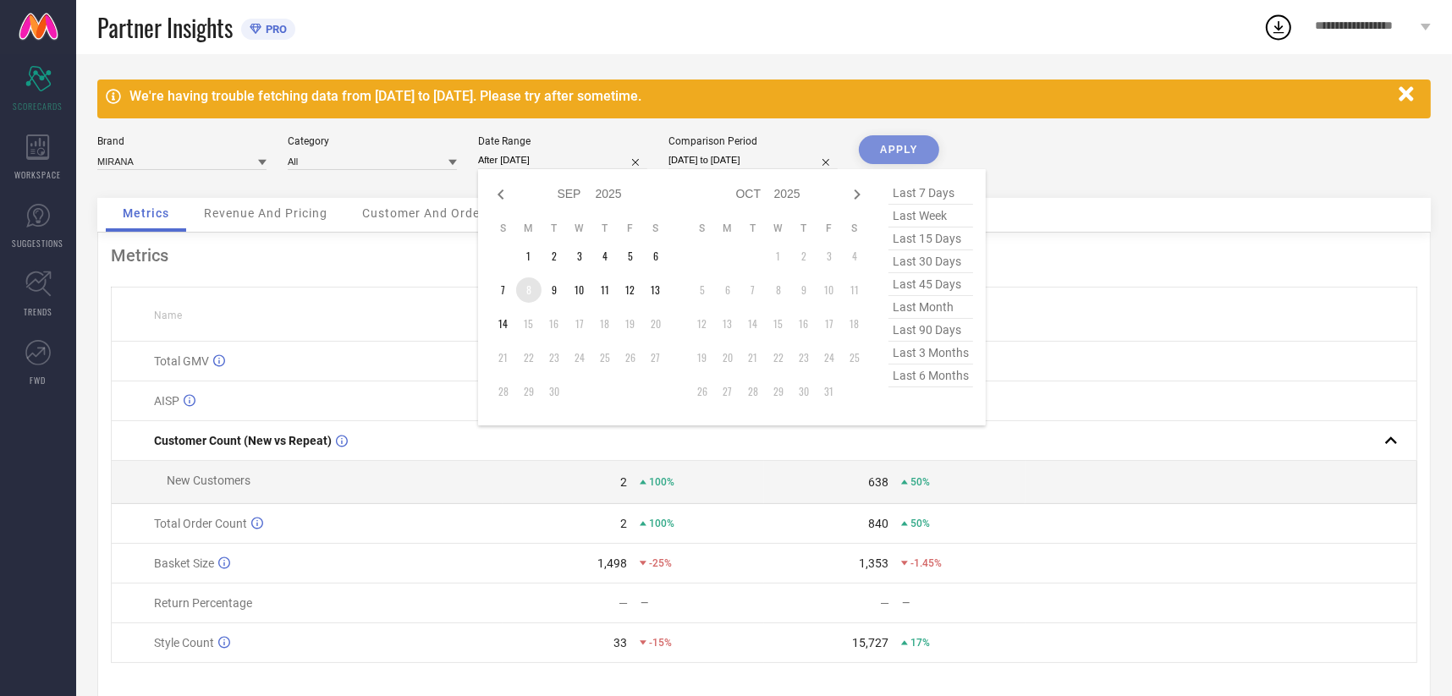
type input "[DATE] to [DATE]"
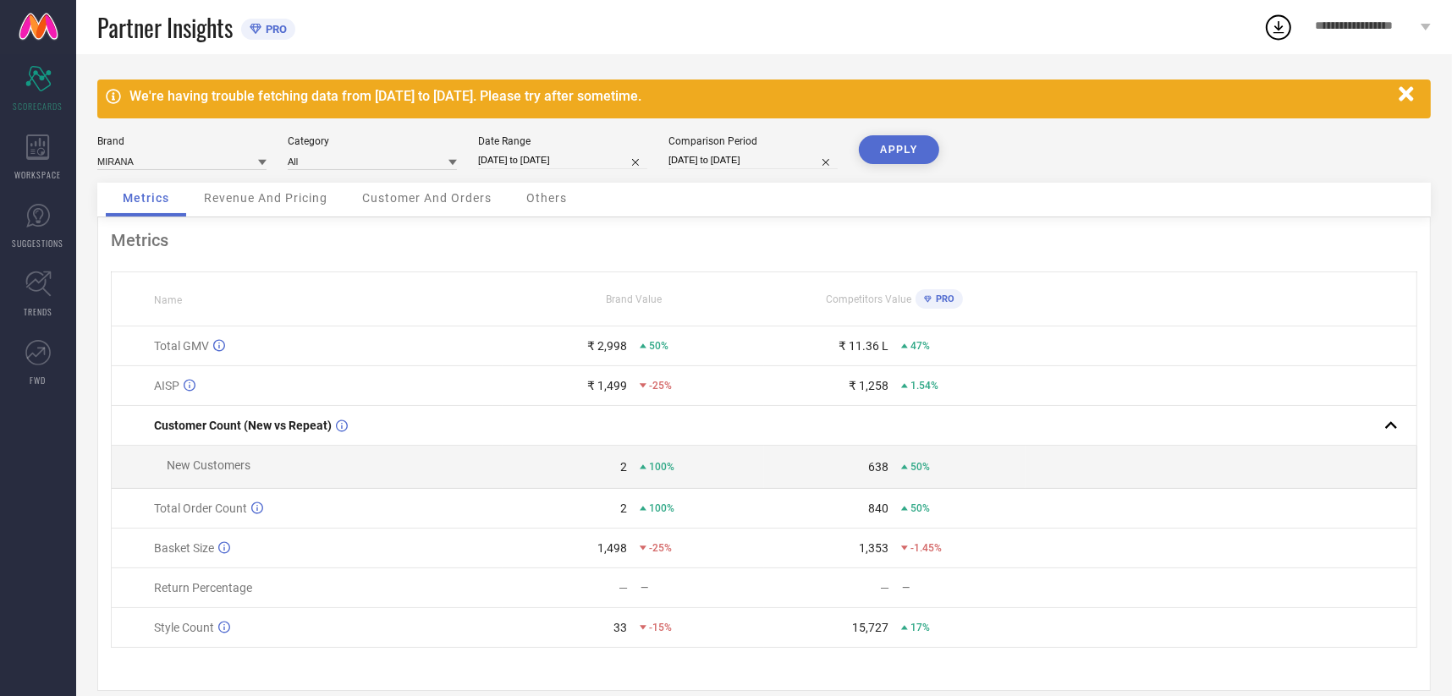
select select "8"
select select "2024"
select select "9"
select select "2024"
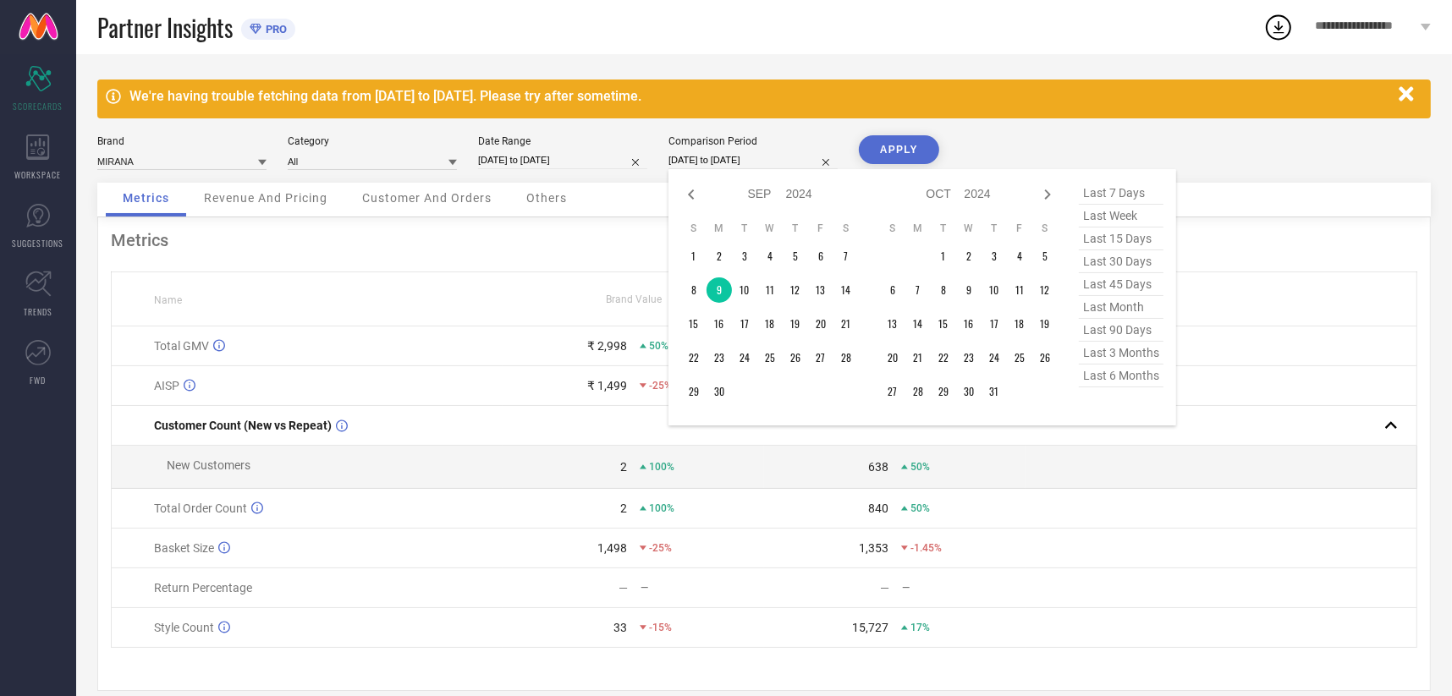
click at [708, 163] on input "[DATE] to [DATE]" at bounding box center [752, 160] width 169 height 18
click at [692, 293] on td "8" at bounding box center [693, 289] width 25 height 25
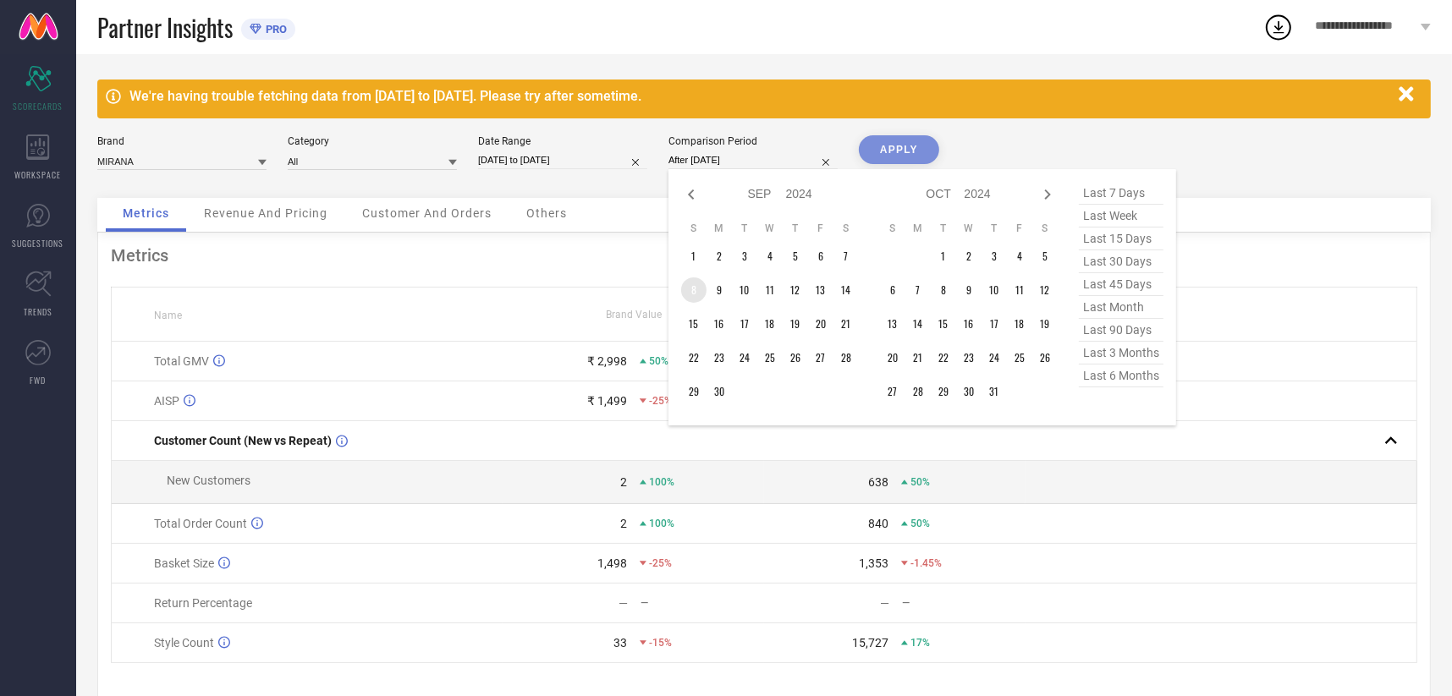
type input "[DATE] to [DATE]"
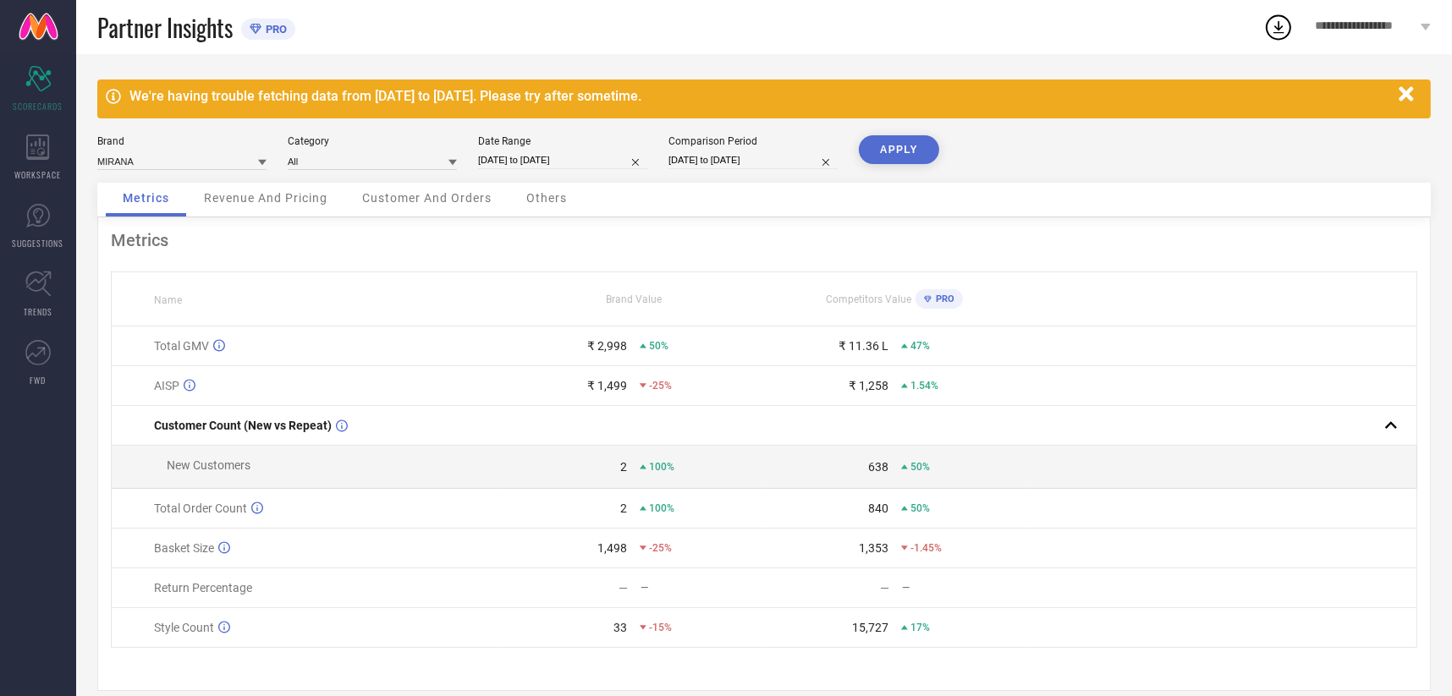
click at [895, 141] on button "APPLY" at bounding box center [899, 149] width 80 height 29
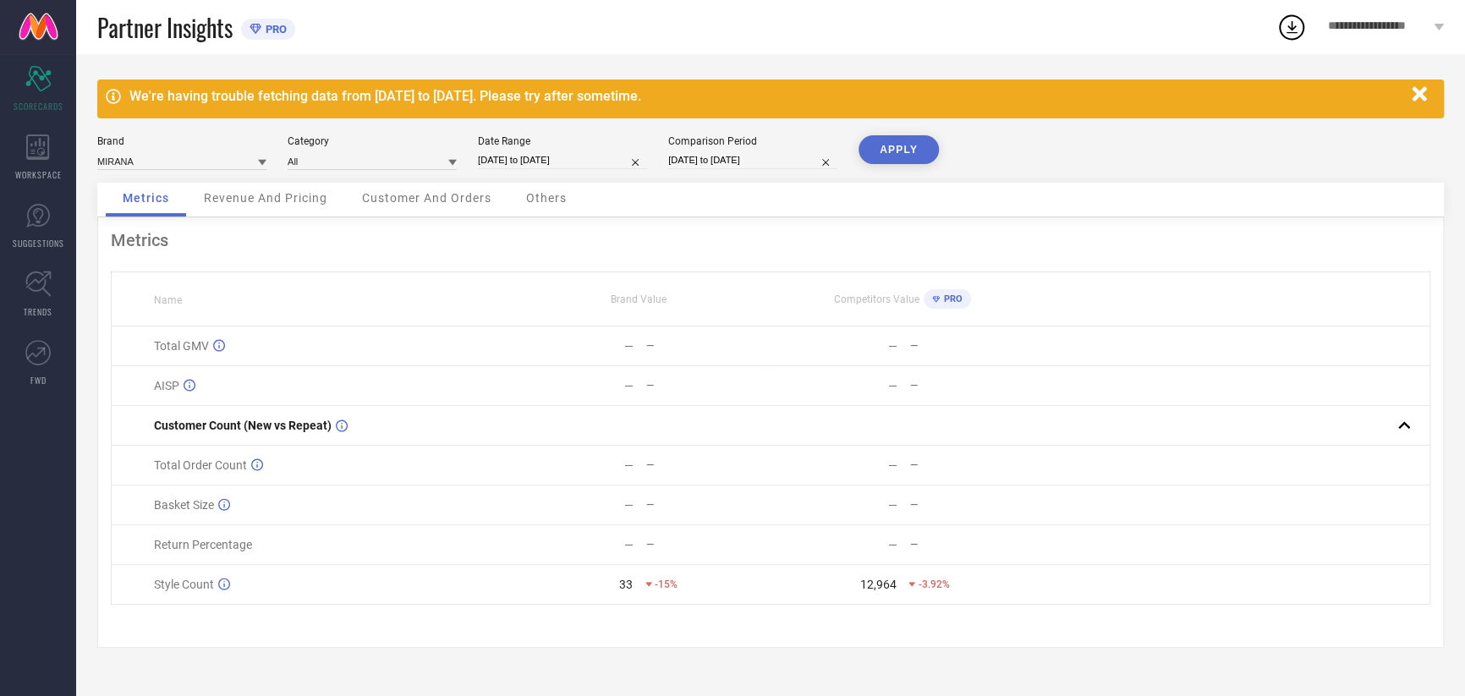
click at [519, 156] on input "[DATE] to [DATE]" at bounding box center [562, 160] width 169 height 18
select select "8"
select select "2025"
select select "9"
select select "2025"
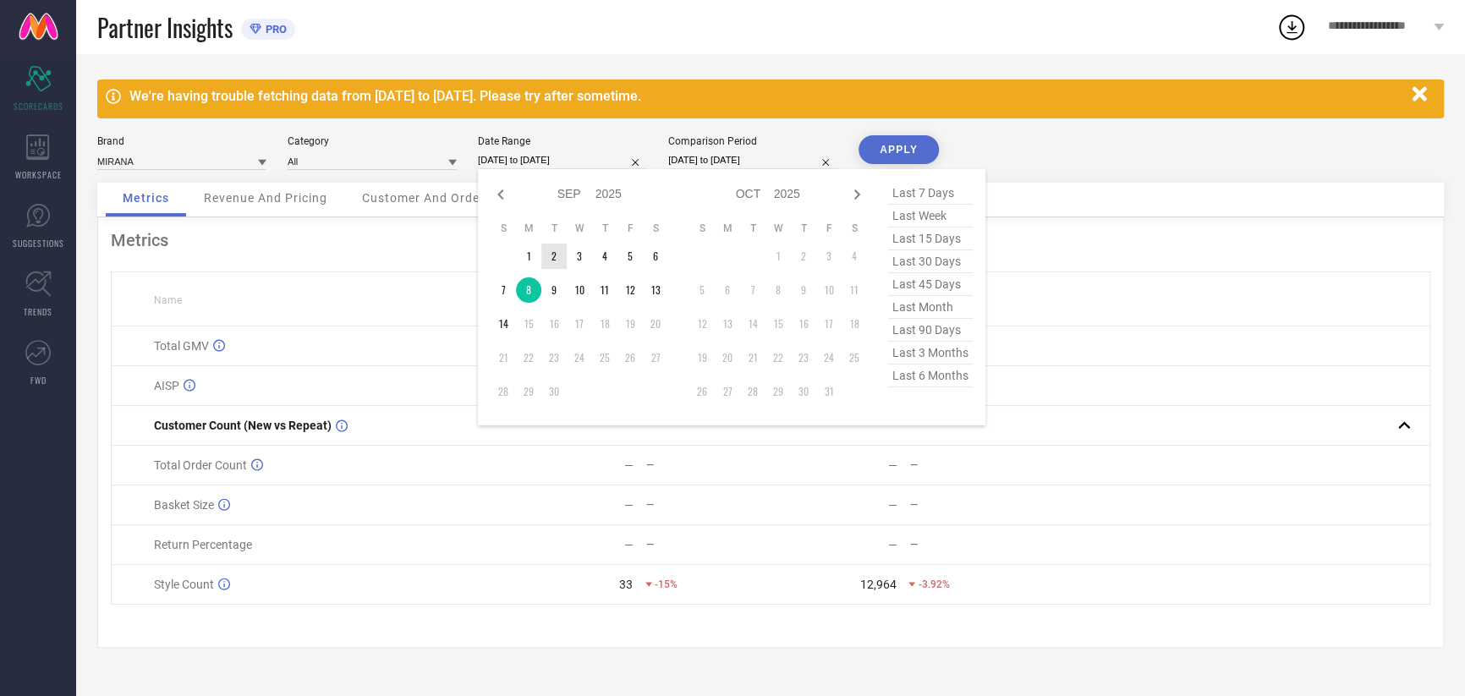
click at [551, 277] on table "S M T W T F S 1 2 3 4 5 6 7 8 9 10 11 12 13 14 15 16 17 18 19 20 21 22 23 24 25…" at bounding box center [580, 313] width 178 height 200
drag, startPoint x: 551, startPoint y: 277, endPoint x: 551, endPoint y: 288, distance: 11.0
click at [551, 288] on td "9" at bounding box center [553, 289] width 25 height 25
type input "[DATE] to [DATE]"
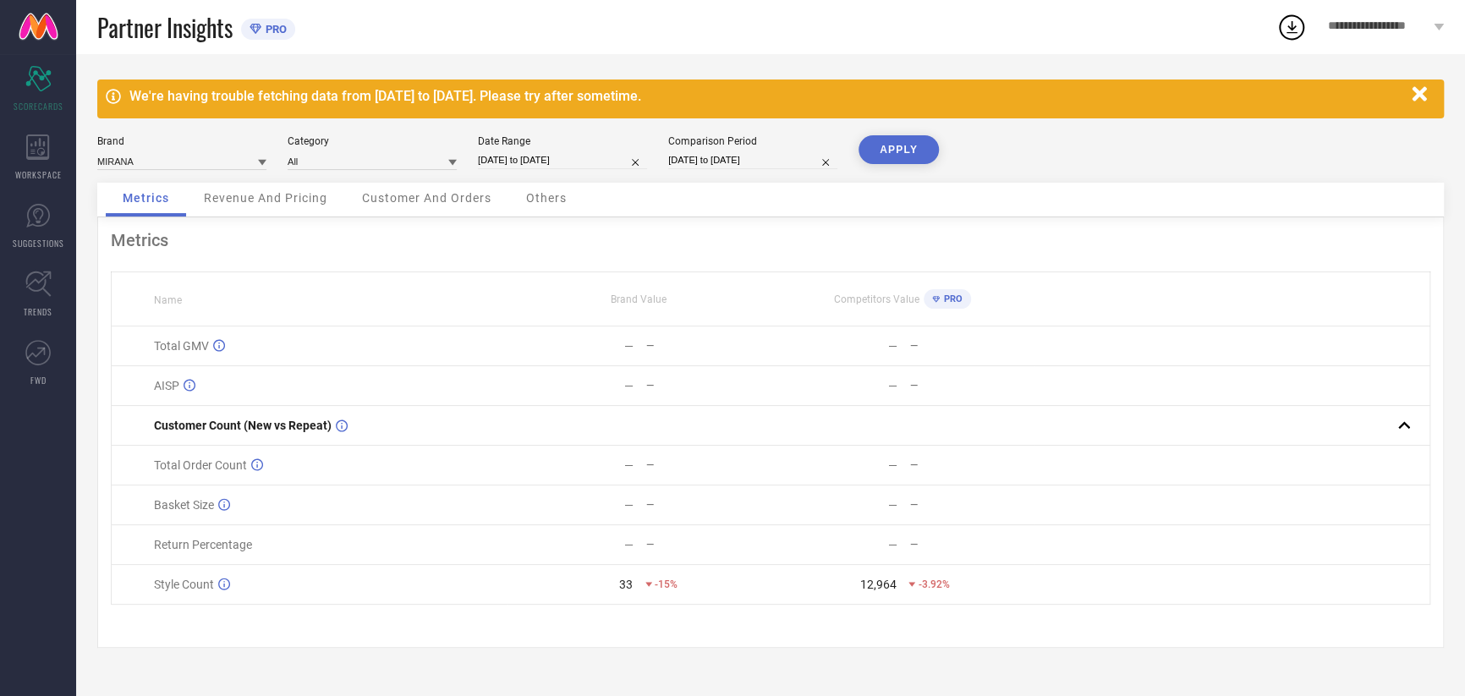
drag, startPoint x: 727, startPoint y: 171, endPoint x: 736, endPoint y: 189, distance: 20.8
click at [727, 170] on div "Comparison Period [DATE] to [DATE]" at bounding box center [752, 152] width 169 height 35
click at [729, 162] on input "[DATE] to [DATE]" at bounding box center [752, 160] width 169 height 18
select select "8"
select select "2024"
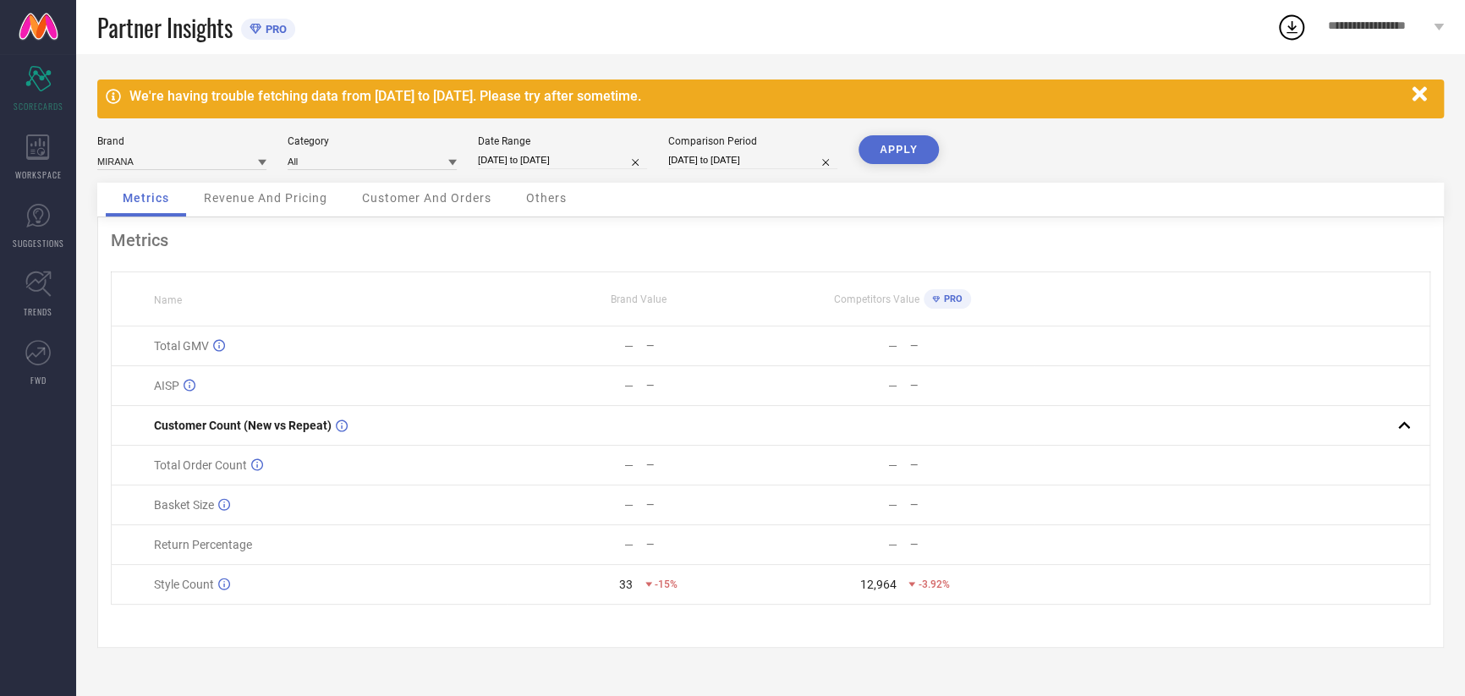
select select "9"
select select "2024"
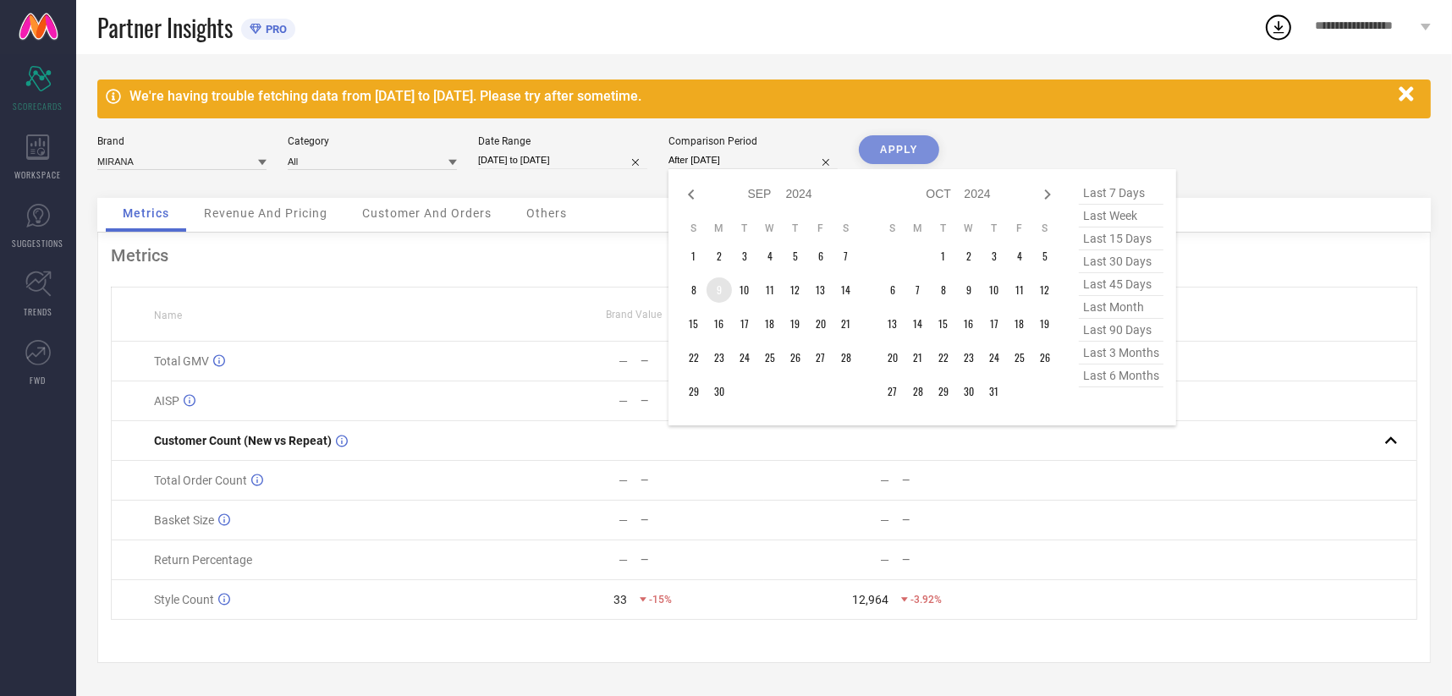
click at [719, 294] on td "9" at bounding box center [718, 289] width 25 height 25
type input "[DATE] to [DATE]"
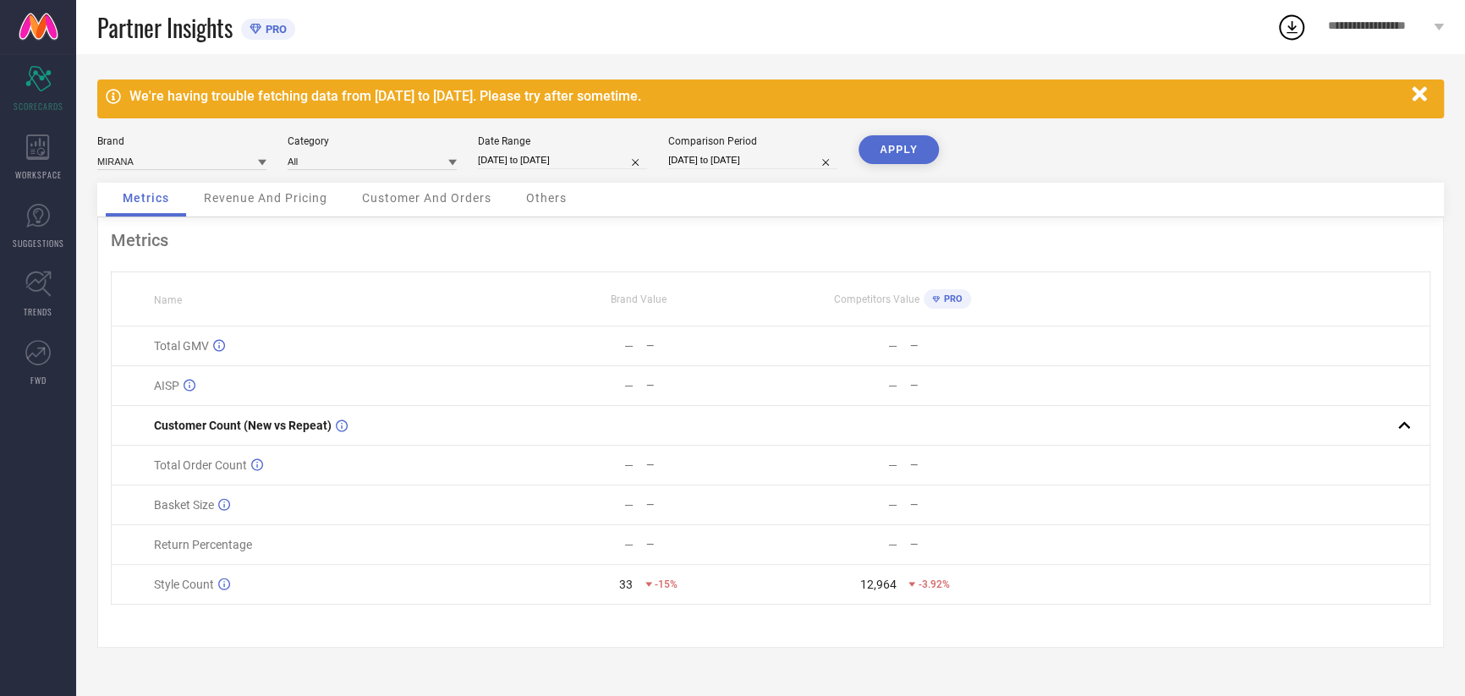
click at [900, 137] on button "APPLY" at bounding box center [899, 149] width 80 height 29
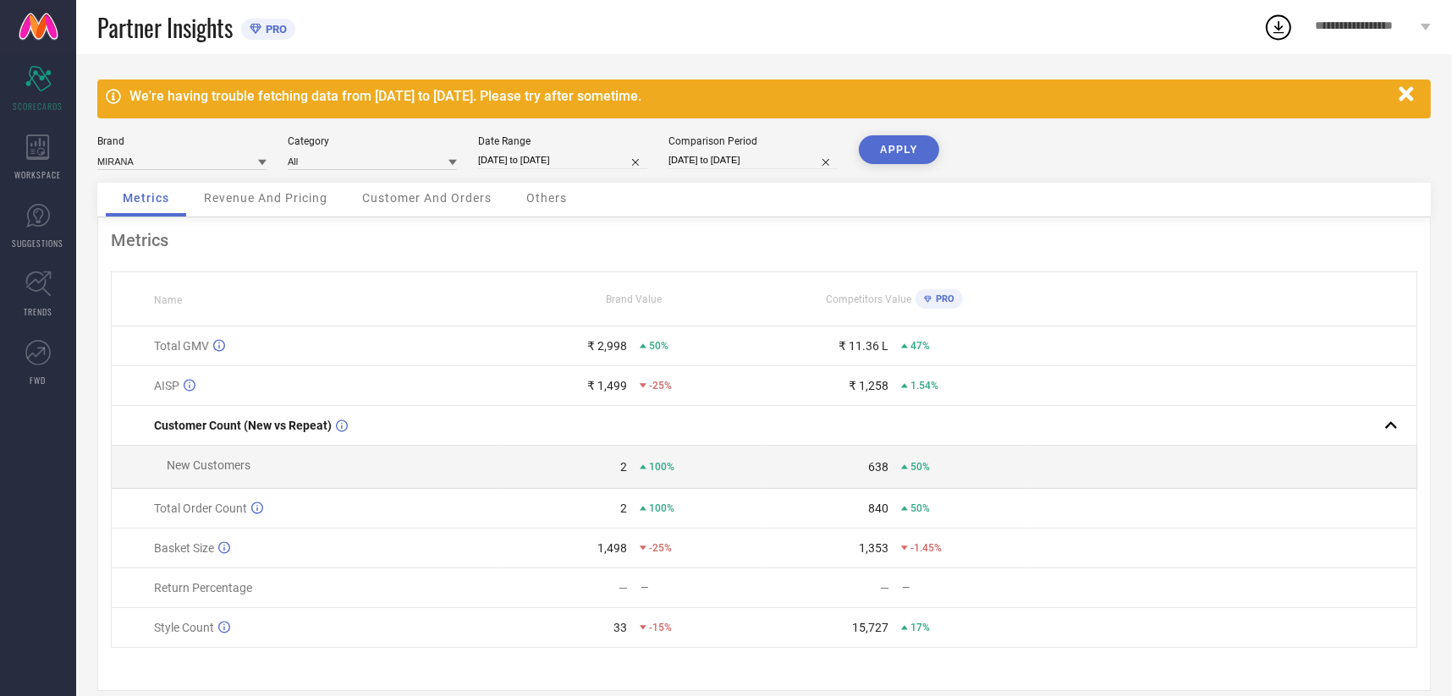
click at [538, 156] on input "[DATE] to [DATE]" at bounding box center [562, 160] width 169 height 18
select select "8"
select select "2025"
select select "9"
select select "2025"
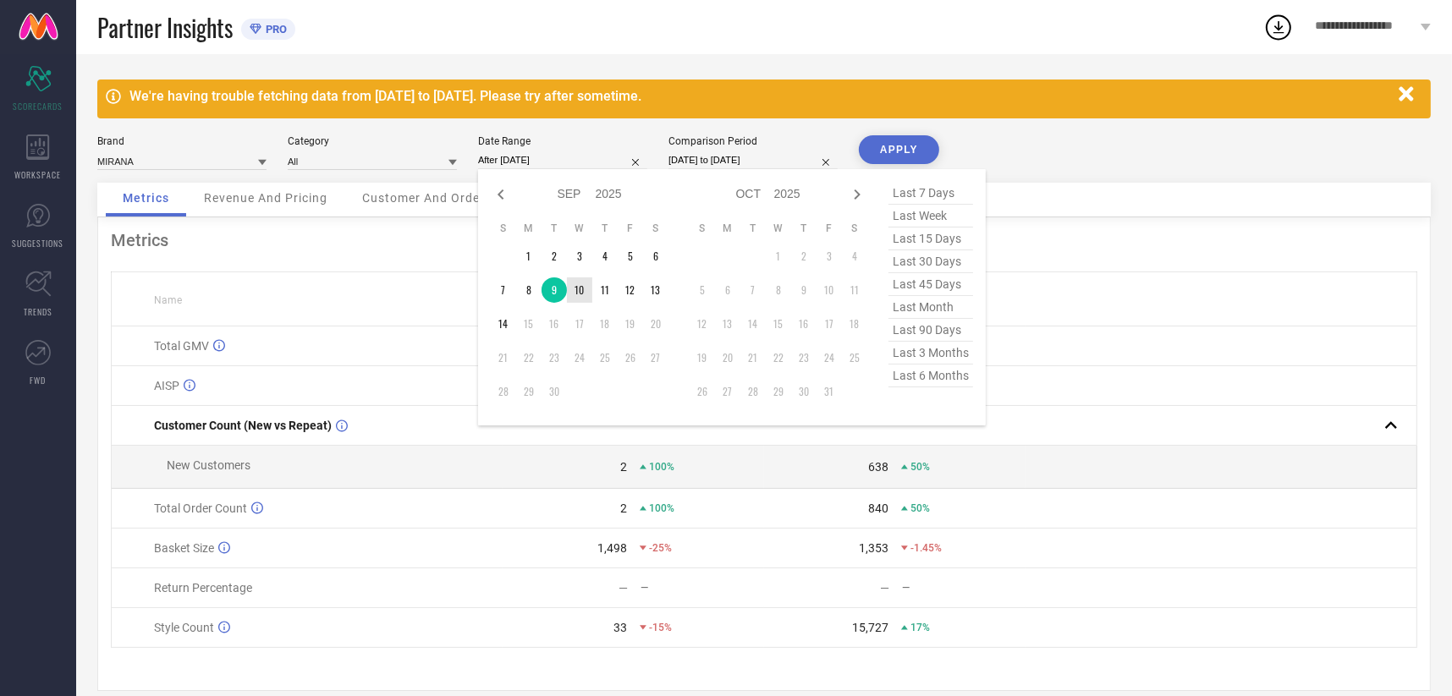
click at [582, 284] on td "10" at bounding box center [579, 289] width 25 height 25
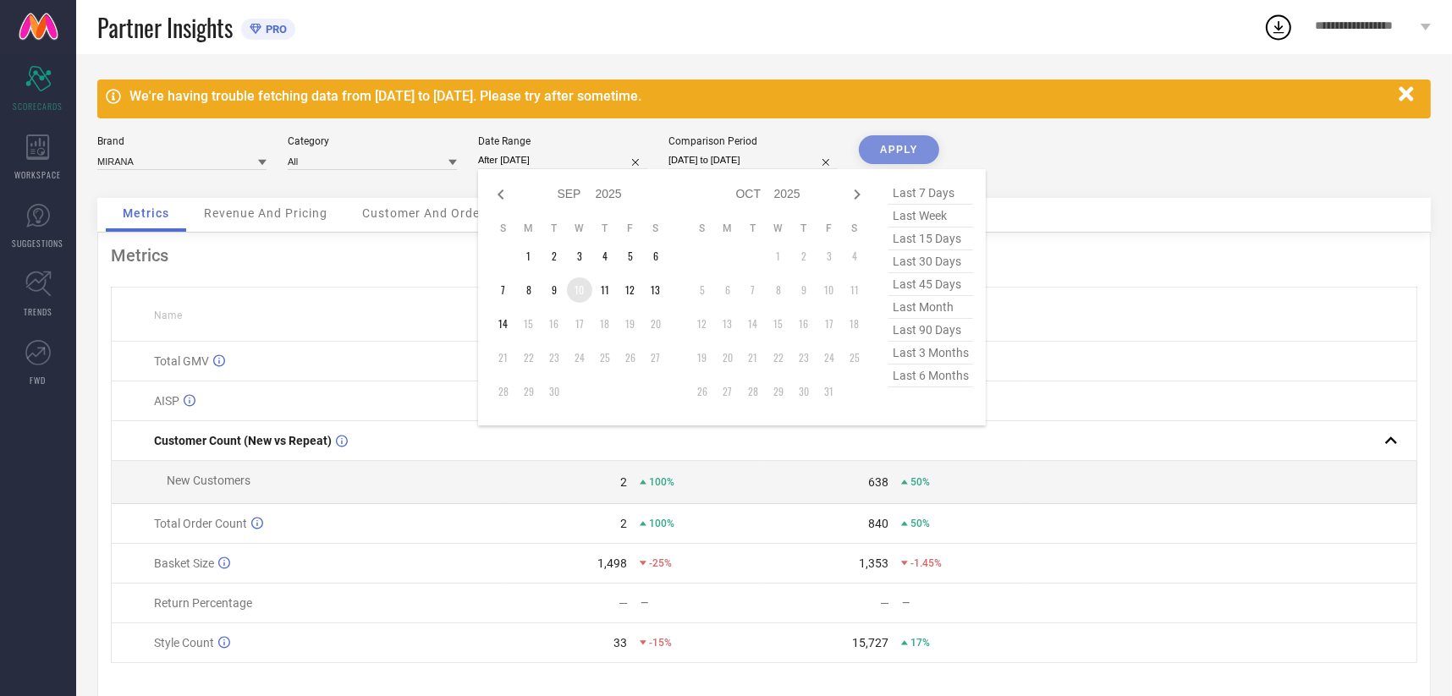
type input "[DATE] to [DATE]"
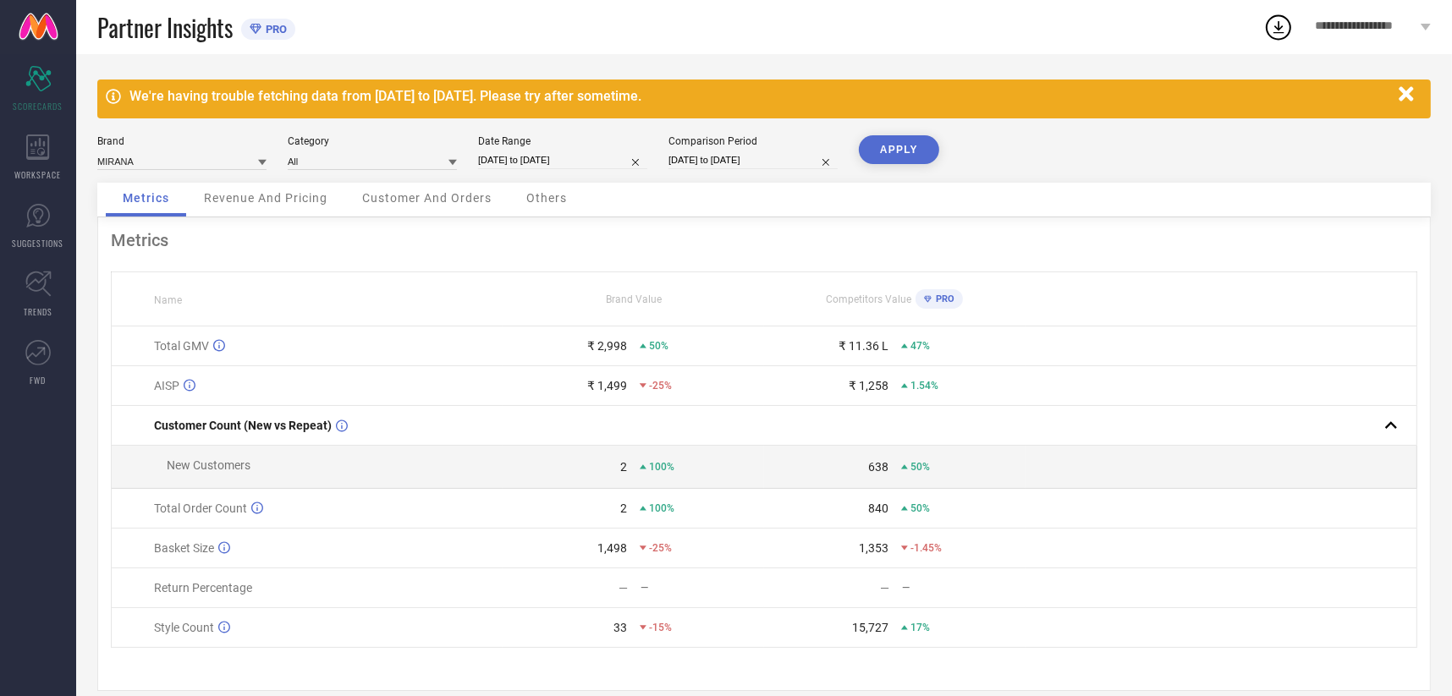
select select "8"
select select "2024"
select select "9"
select select "2024"
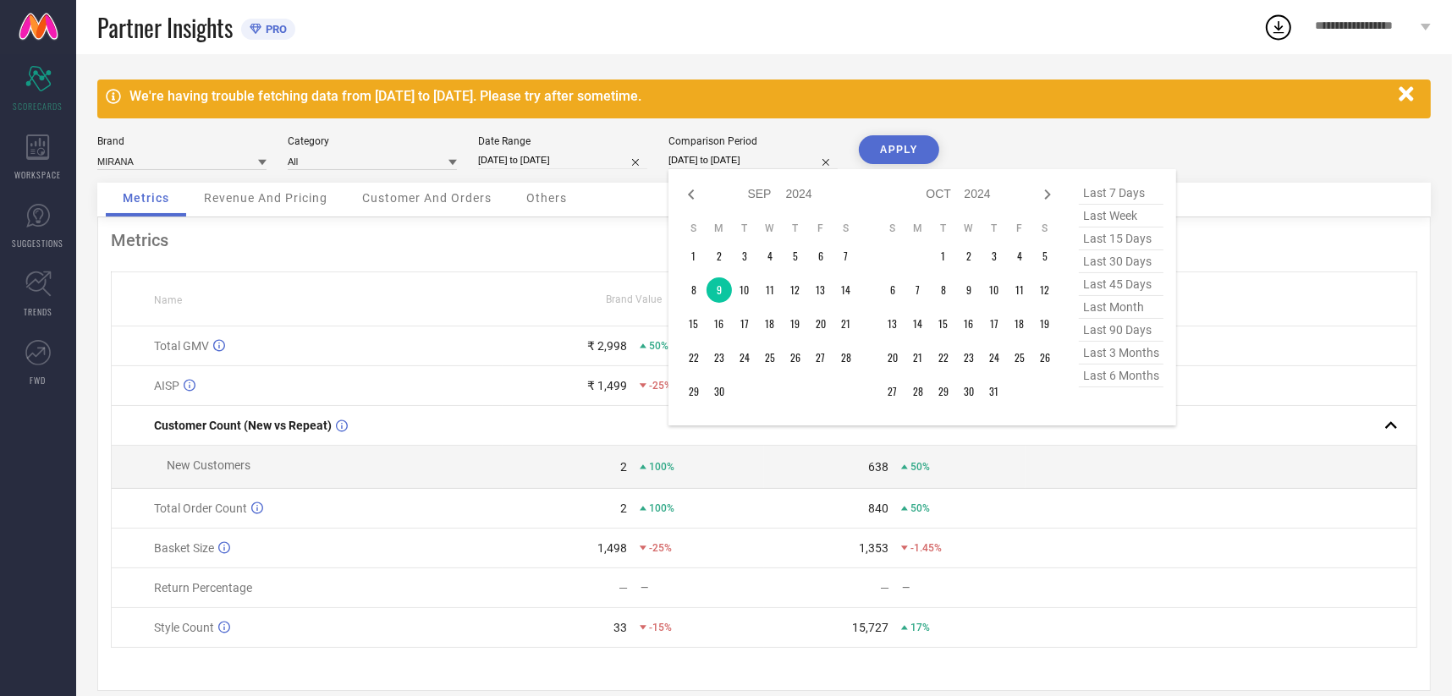
click at [703, 164] on input "[DATE] to [DATE]" at bounding box center [752, 160] width 169 height 18
click at [742, 285] on td "10" at bounding box center [744, 289] width 25 height 25
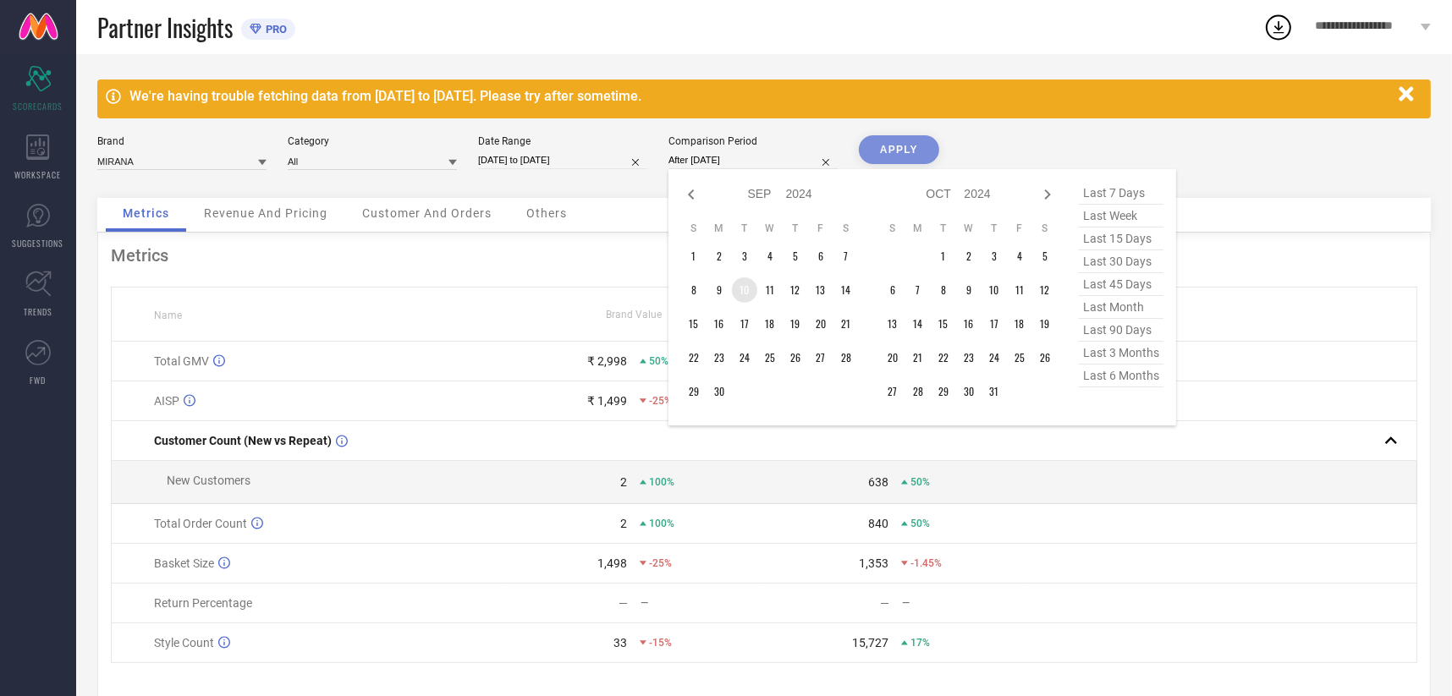
type input "[DATE] to [DATE]"
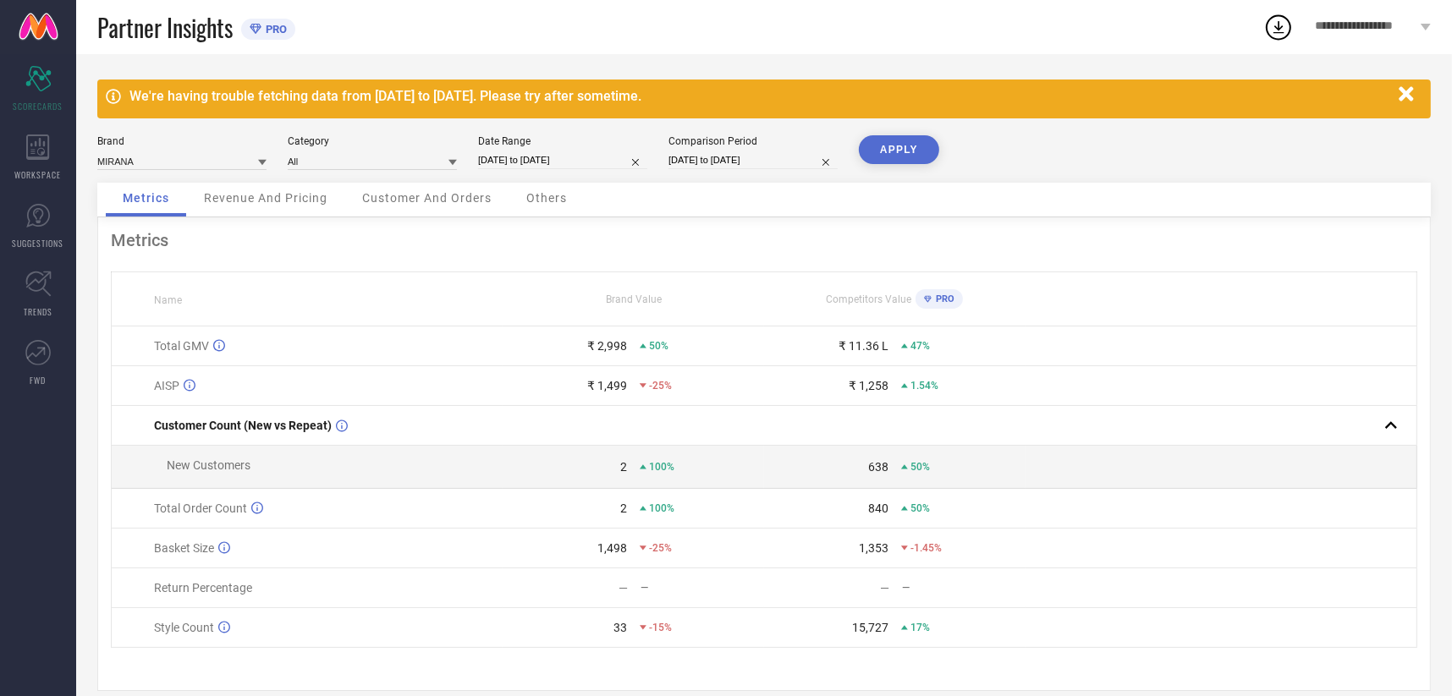
click at [888, 151] on button "APPLY" at bounding box center [899, 149] width 80 height 29
select select "8"
select select "2025"
select select "9"
select select "2025"
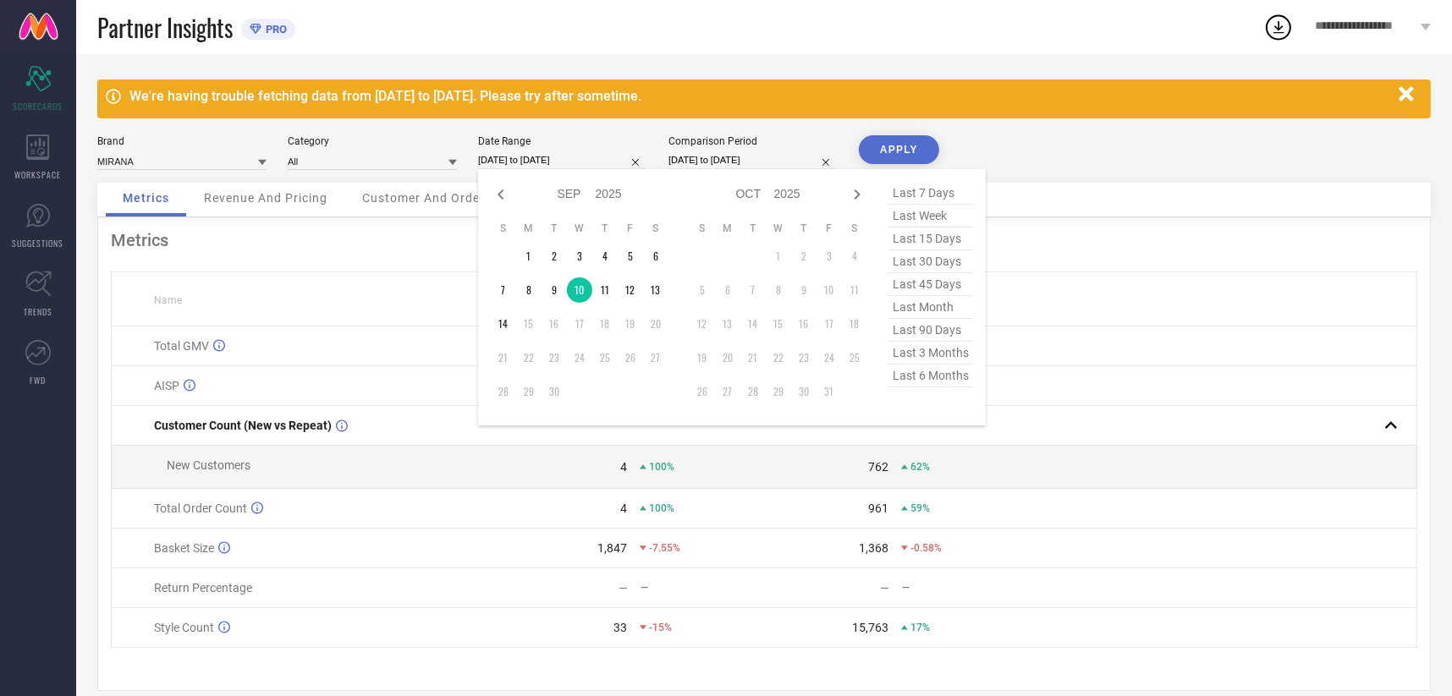
click at [541, 166] on input "[DATE] to [DATE]" at bounding box center [562, 160] width 169 height 18
click at [601, 290] on td "11" at bounding box center [604, 289] width 25 height 25
type input "[DATE] to [DATE]"
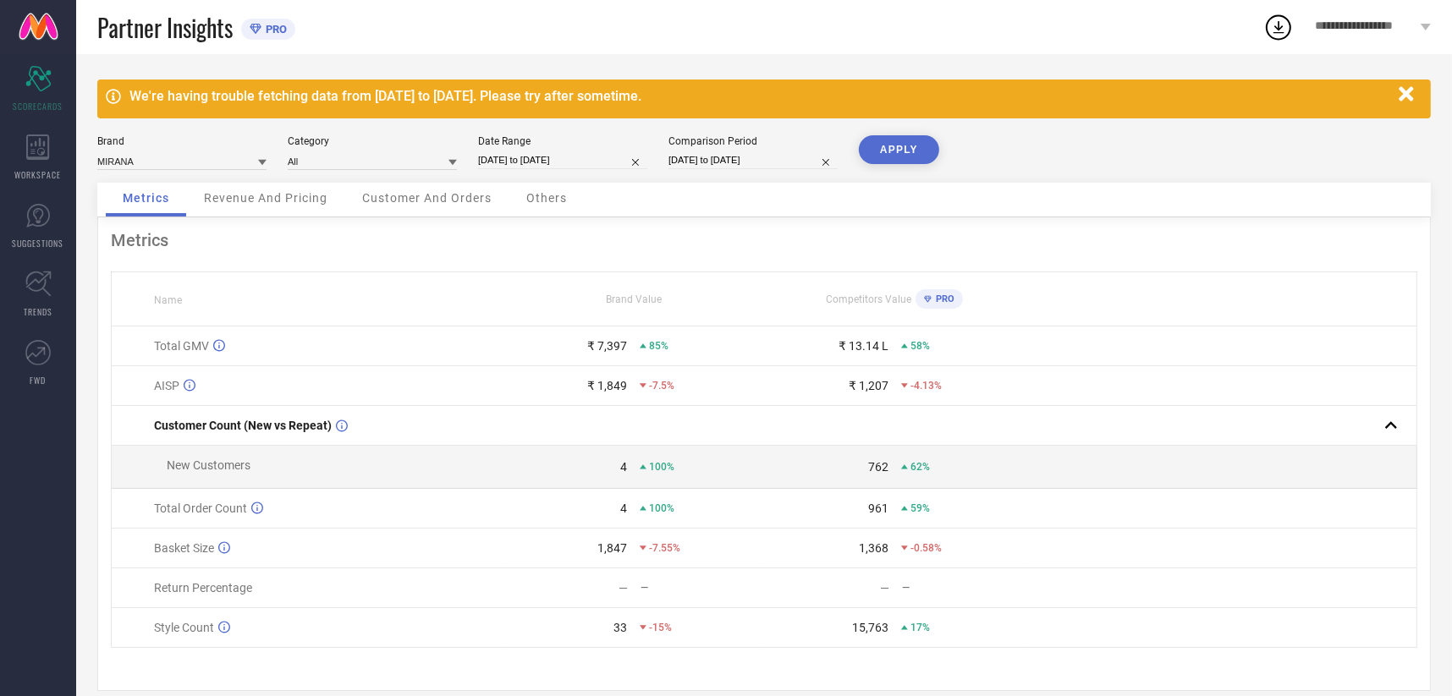
select select "8"
select select "2024"
select select "9"
select select "2024"
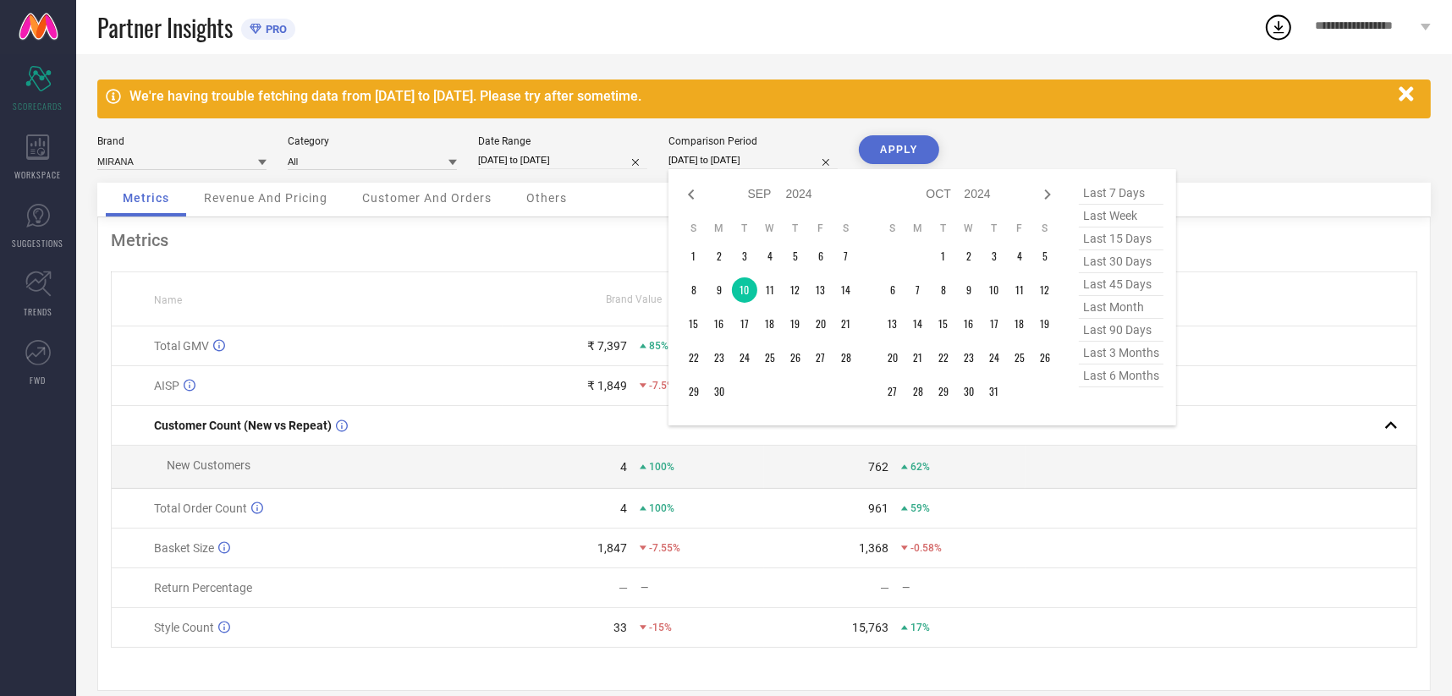
click at [711, 160] on input "[DATE] to [DATE]" at bounding box center [752, 160] width 169 height 18
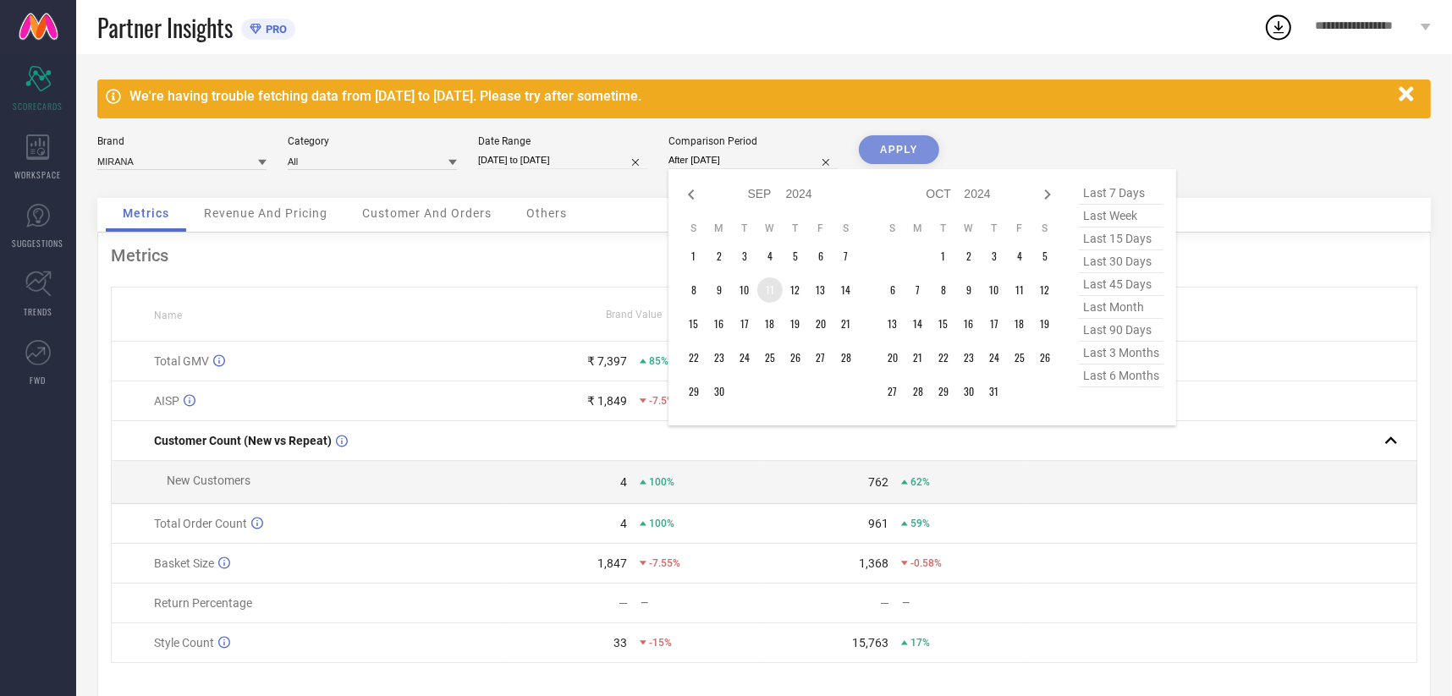
click at [768, 285] on td "11" at bounding box center [769, 289] width 25 height 25
type input "[DATE] to [DATE]"
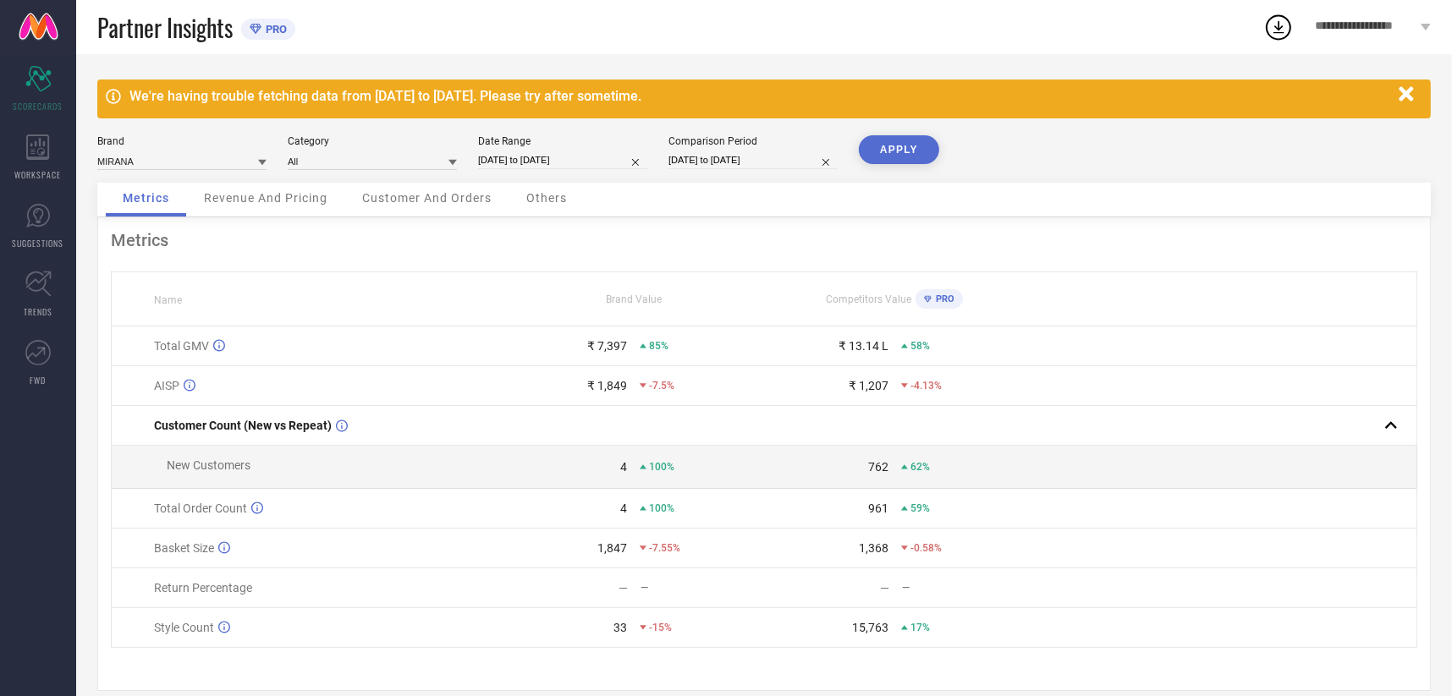
click at [893, 135] on button "APPLY" at bounding box center [899, 149] width 80 height 29
click at [521, 156] on input "[DATE] to [DATE]" at bounding box center [562, 160] width 169 height 18
select select "8"
select select "2025"
select select "9"
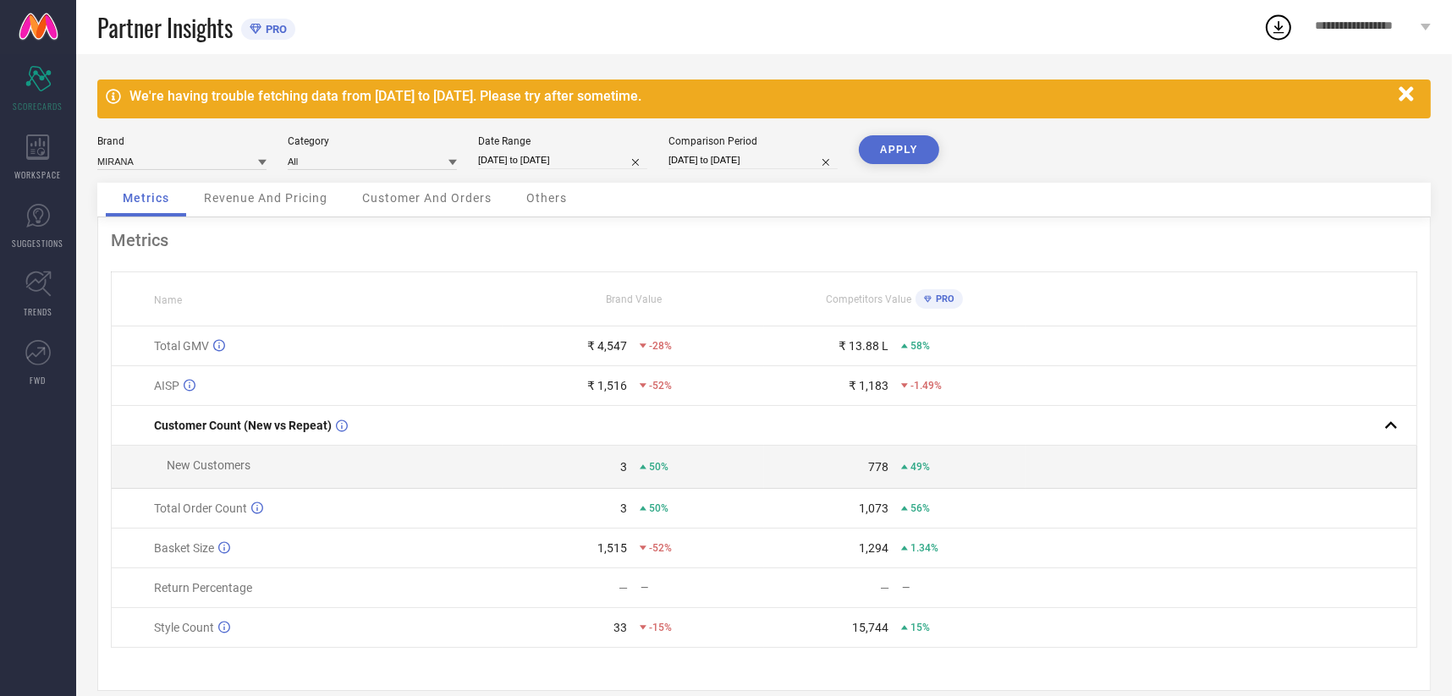
select select "2025"
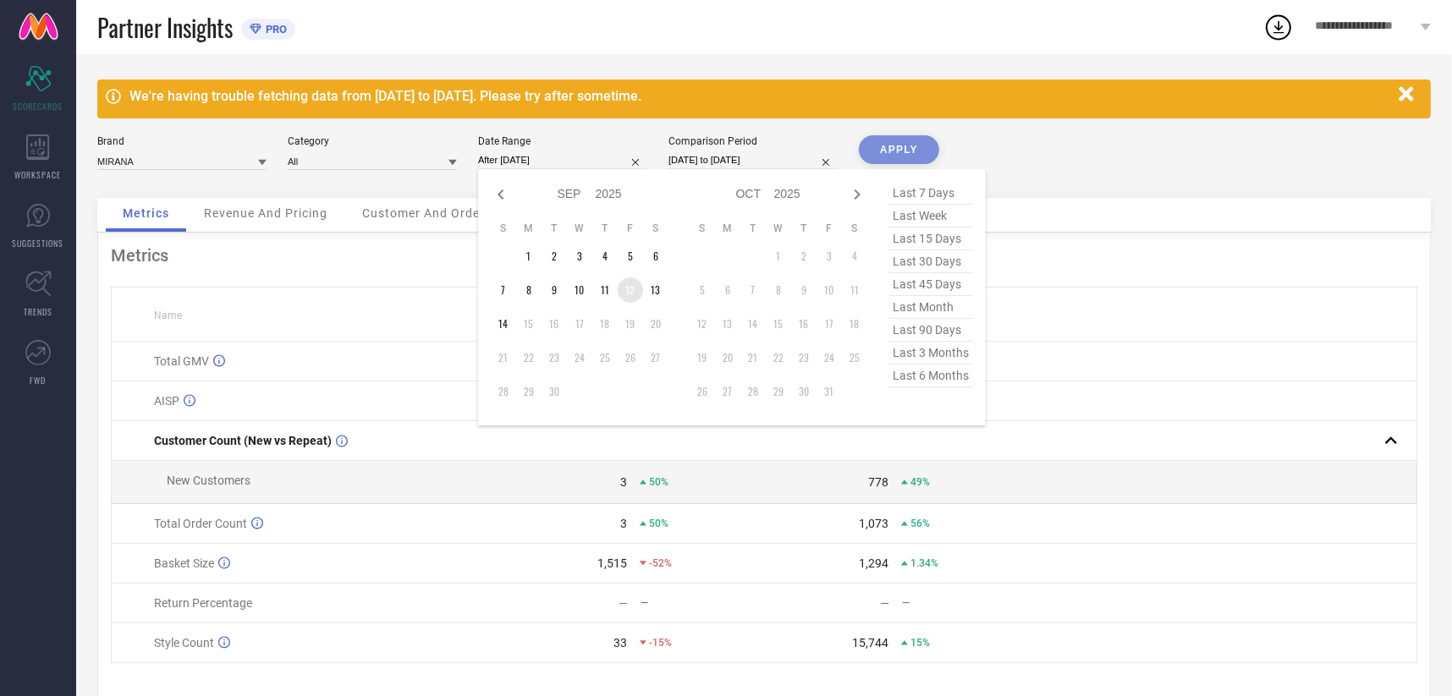
click at [632, 285] on td "12" at bounding box center [629, 289] width 25 height 25
type input "[DATE] to [DATE]"
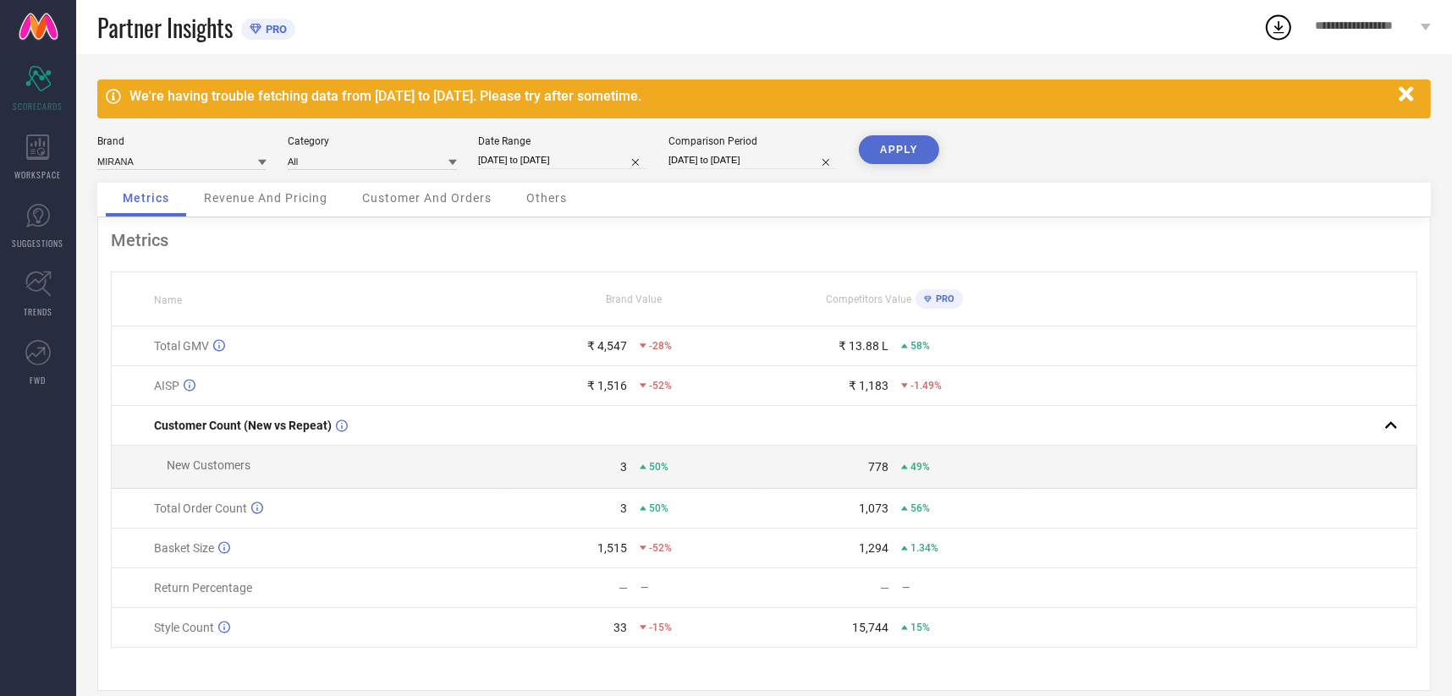
click at [707, 168] on input "[DATE] to [DATE]" at bounding box center [752, 160] width 169 height 18
select select "8"
select select "2024"
select select "9"
select select "2024"
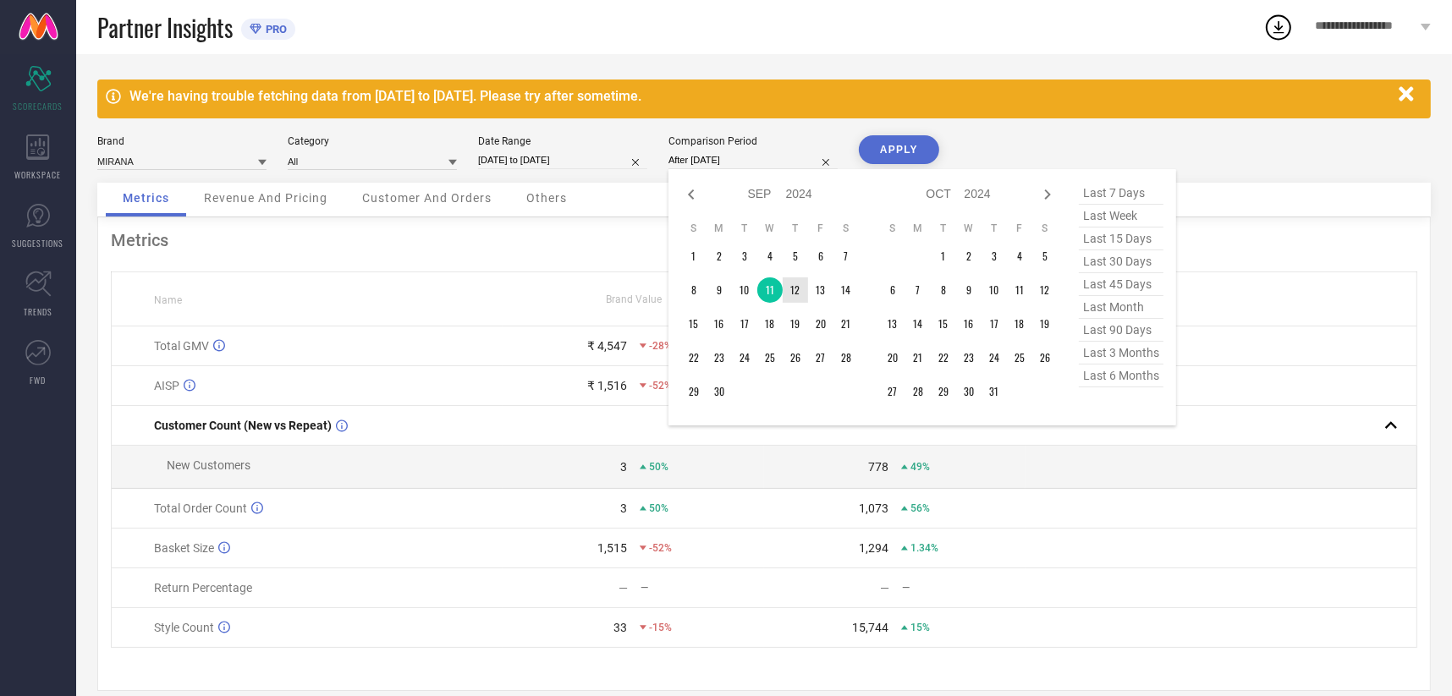
click at [788, 288] on td "12" at bounding box center [794, 289] width 25 height 25
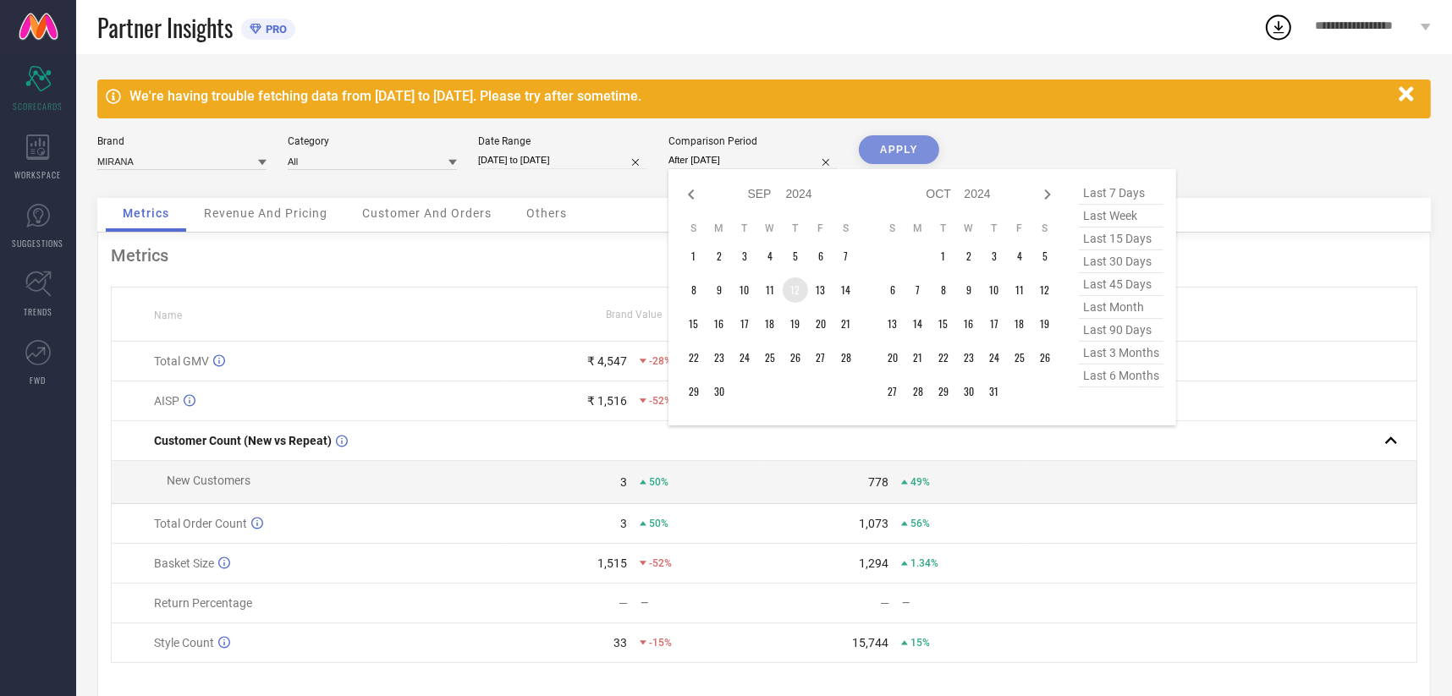
type input "[DATE] to [DATE]"
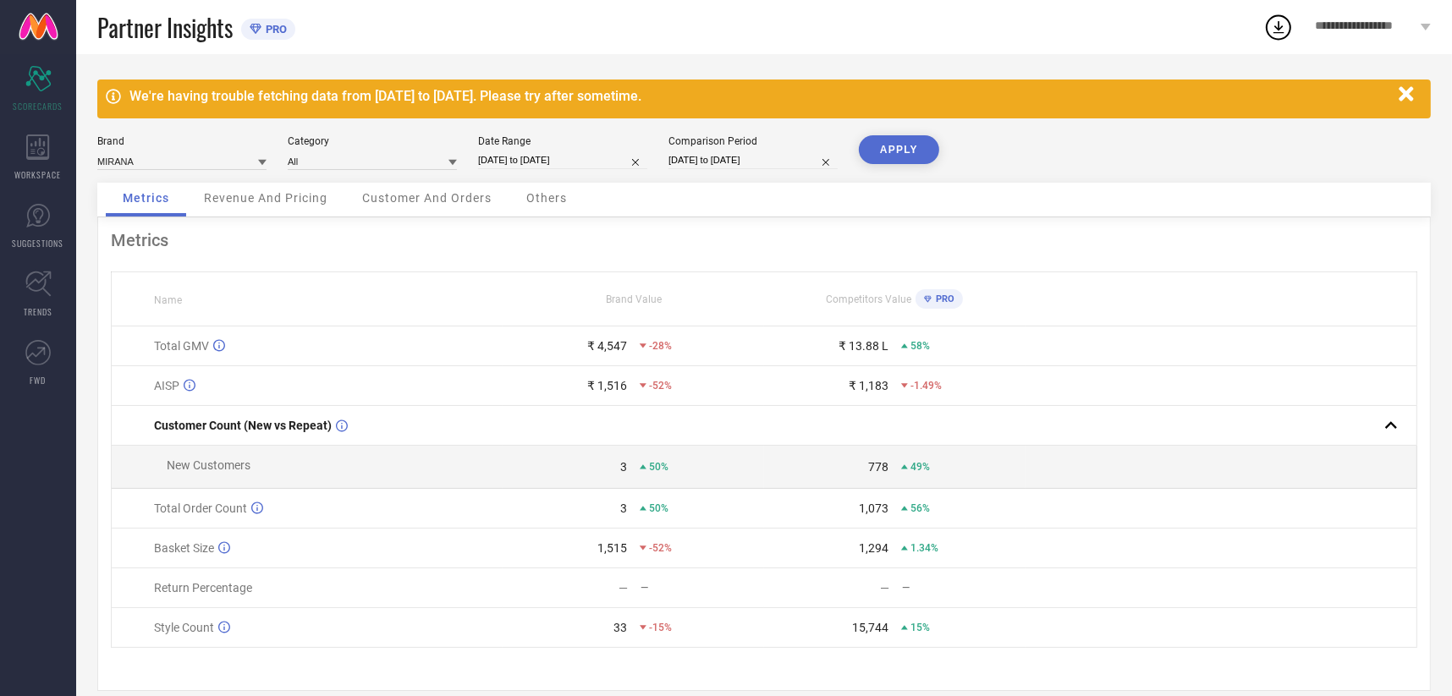
click at [897, 148] on button "APPLY" at bounding box center [899, 149] width 80 height 29
click at [535, 162] on input "[DATE] to [DATE]" at bounding box center [562, 160] width 169 height 18
select select "8"
select select "2025"
select select "9"
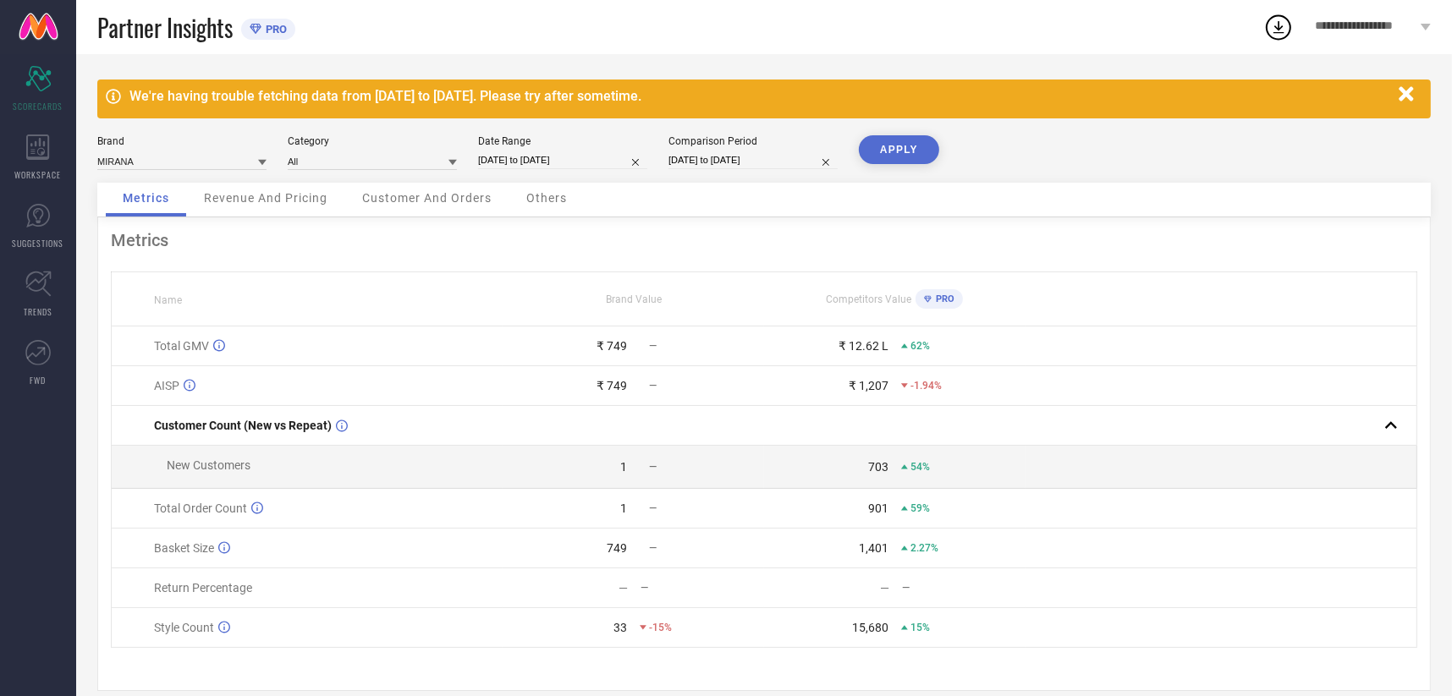
select select "2025"
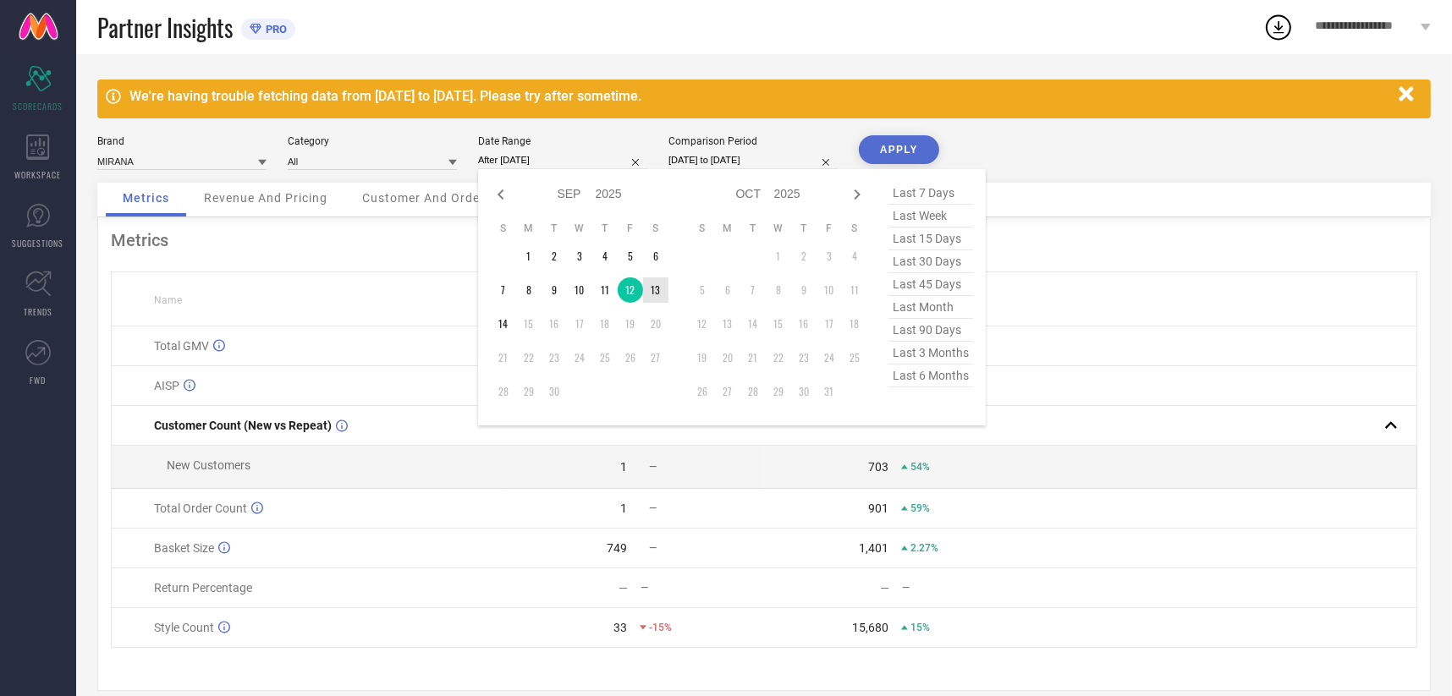
click at [648, 290] on td "13" at bounding box center [655, 289] width 25 height 25
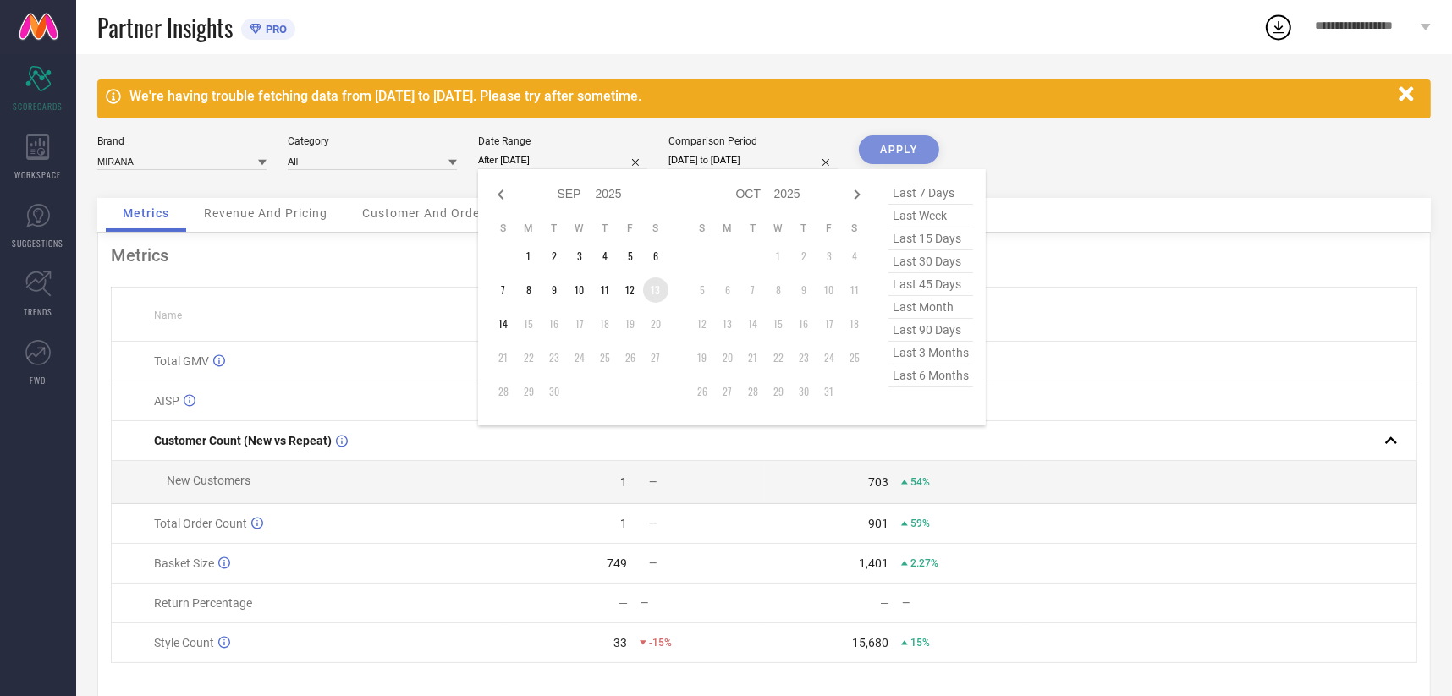
type input "[DATE] to [DATE]"
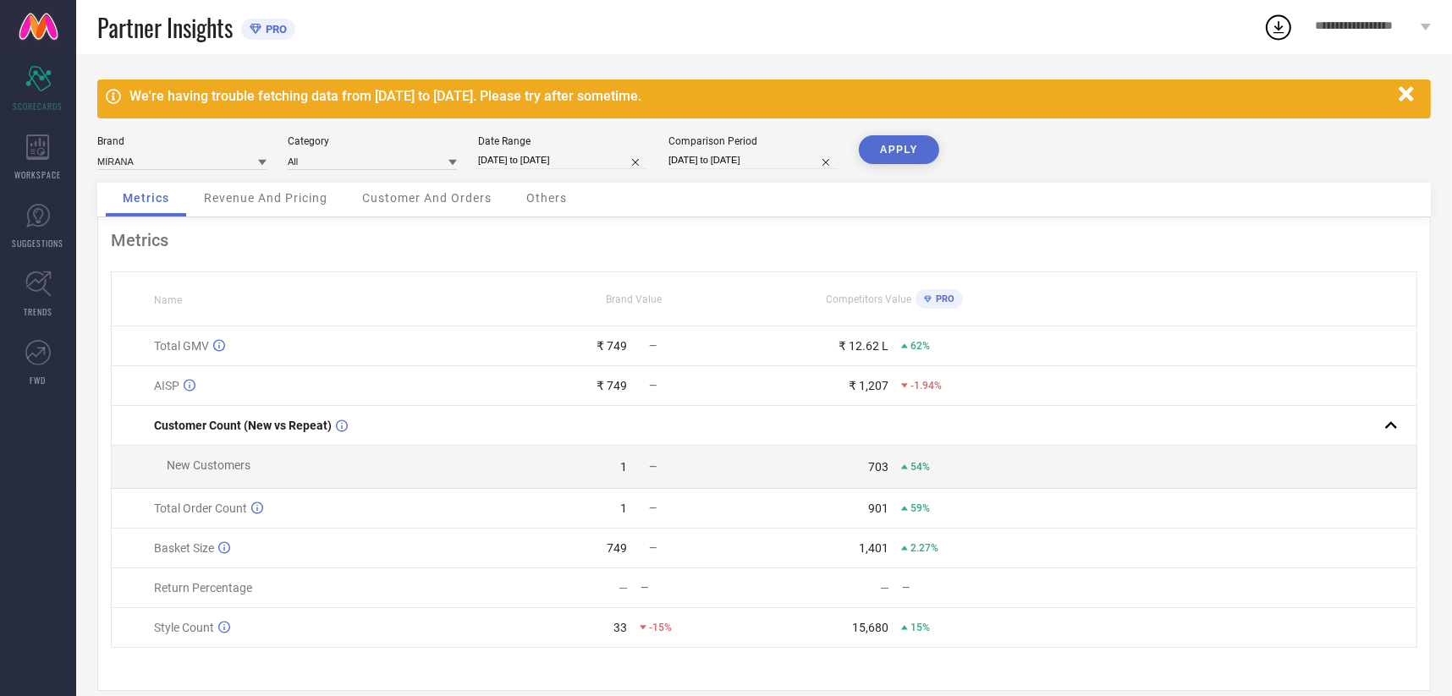
click at [706, 164] on input "[DATE] to [DATE]" at bounding box center [752, 160] width 169 height 18
select select "8"
select select "2024"
select select "9"
select select "2024"
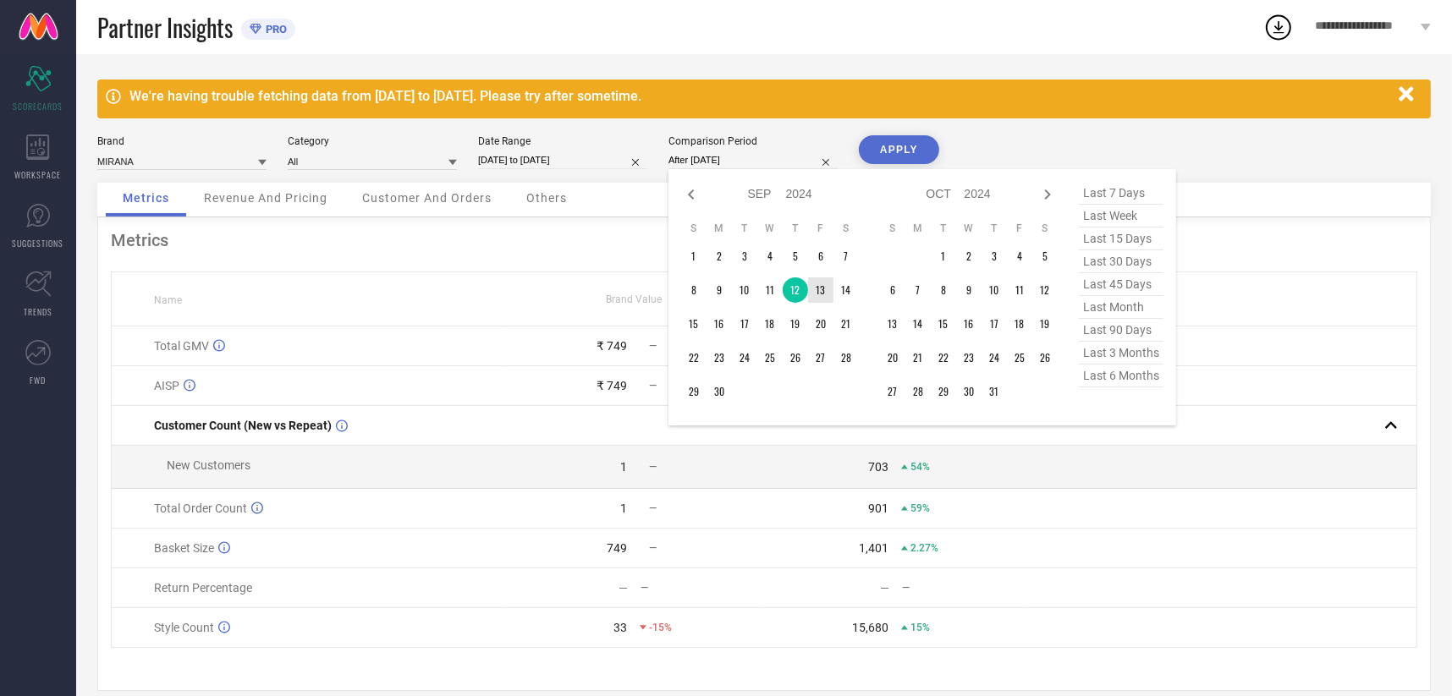
click at [821, 295] on td "13" at bounding box center [820, 289] width 25 height 25
type input "[DATE] to [DATE]"
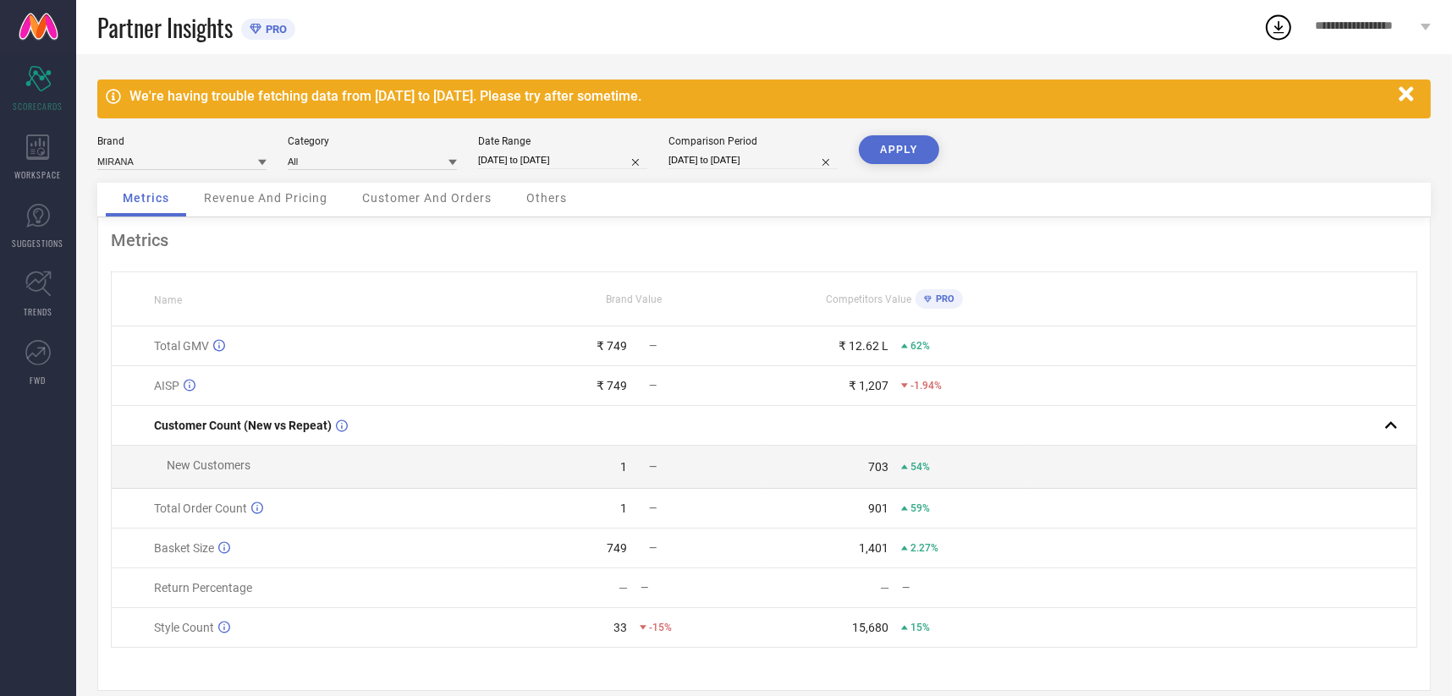
click at [910, 132] on div "We're having trouble fetching data from [DATE] to [DATE]. Please try after some…" at bounding box center [763, 385] width 1375 height 662
click at [908, 147] on button "APPLY" at bounding box center [899, 149] width 80 height 29
